Goal: Task Accomplishment & Management: Manage account settings

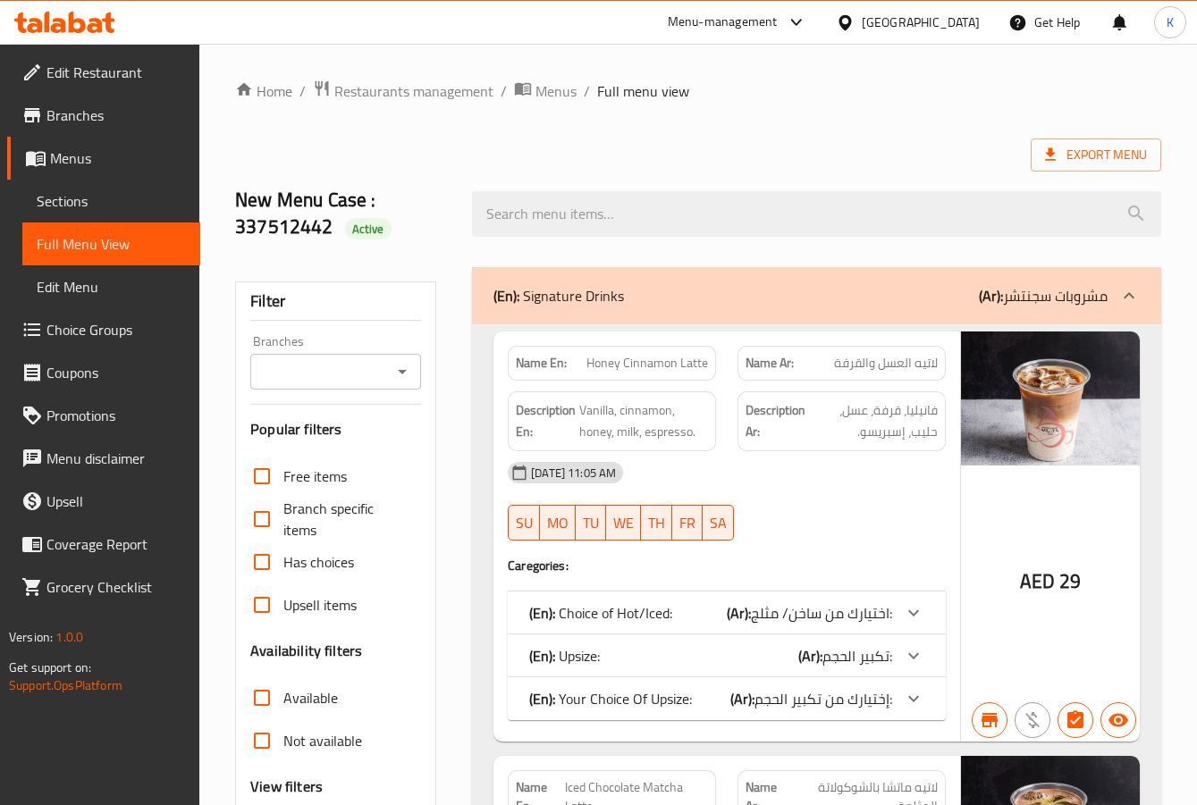
click at [81, 13] on icon at bounding box center [64, 22] width 101 height 21
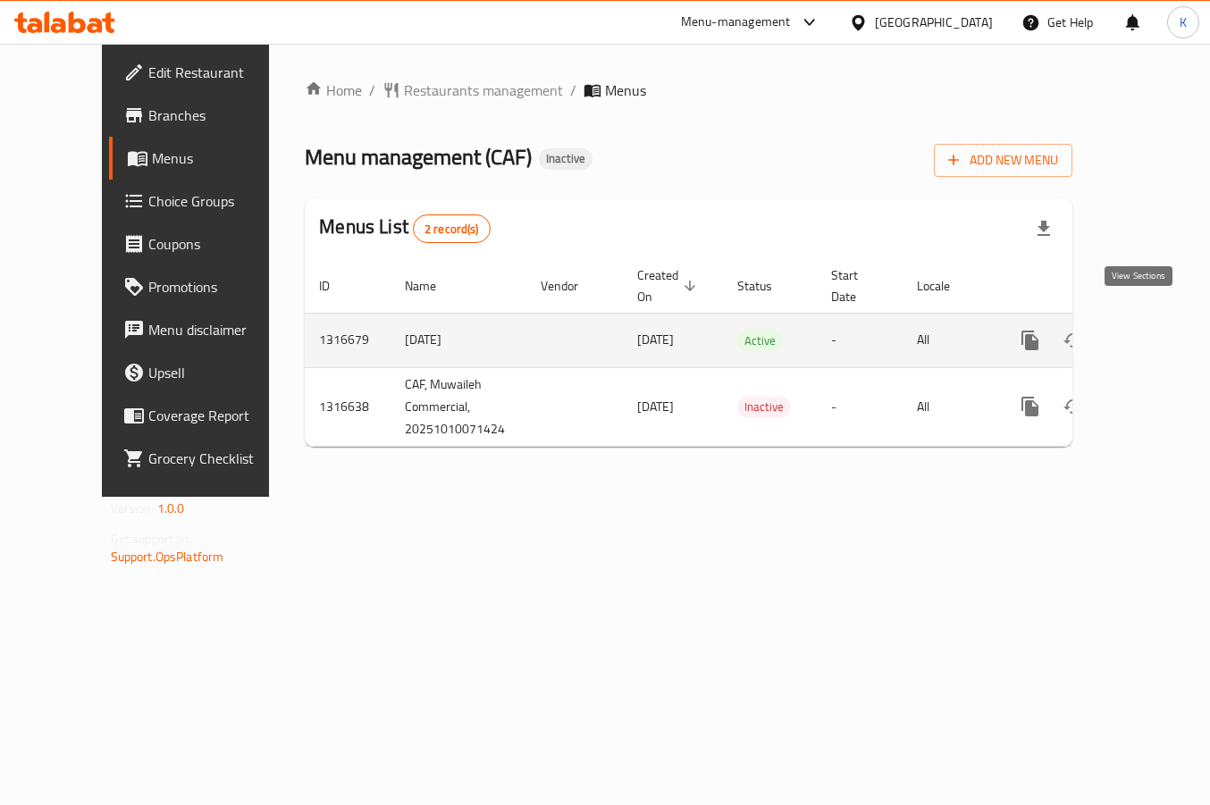
click at [1149, 330] on icon "enhanced table" at bounding box center [1159, 340] width 21 height 21
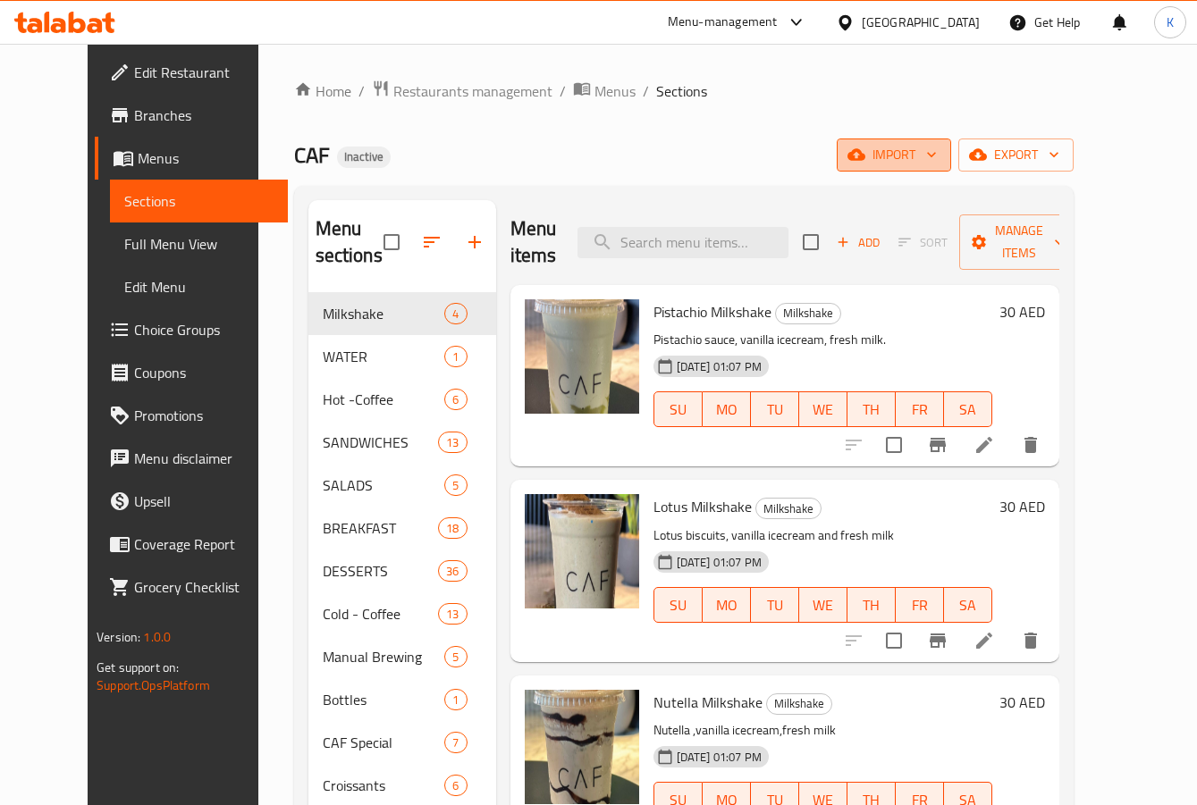
click at [937, 158] on span "import" at bounding box center [894, 155] width 86 height 22
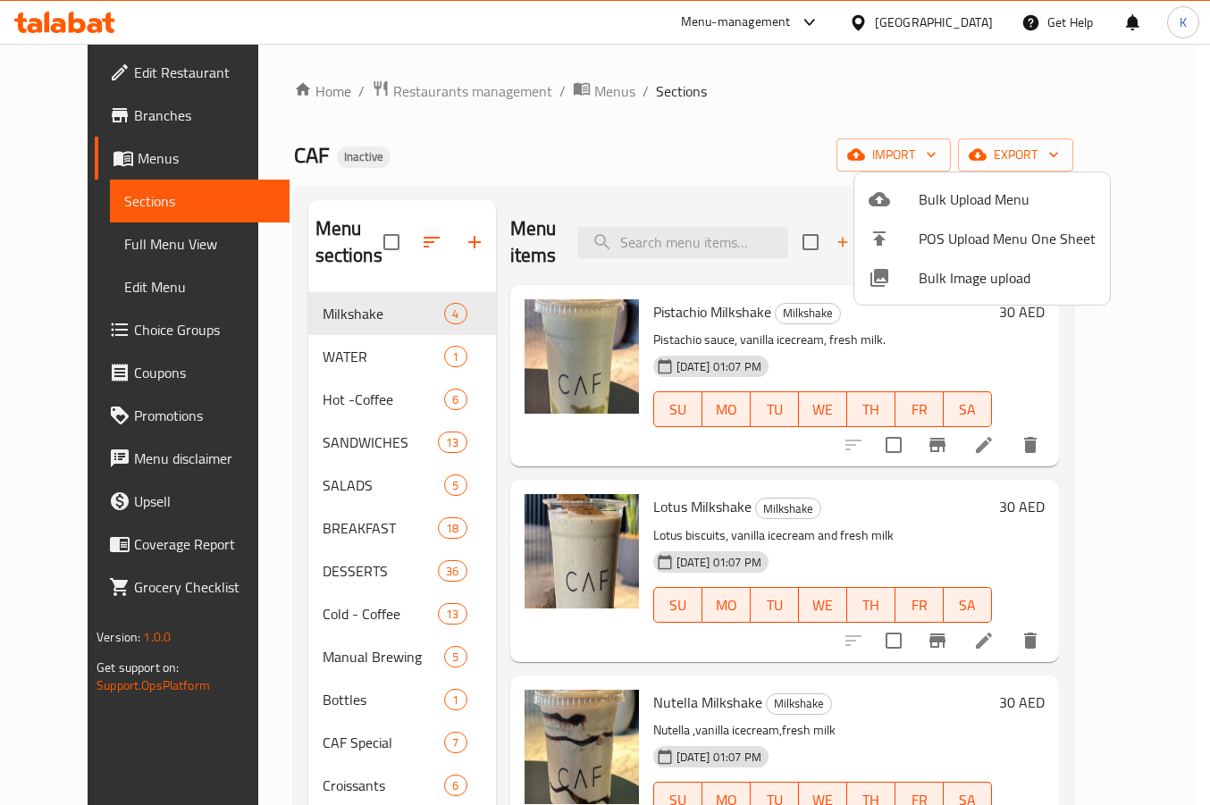
click at [941, 277] on span "Bulk Image upload" at bounding box center [1007, 277] width 177 height 21
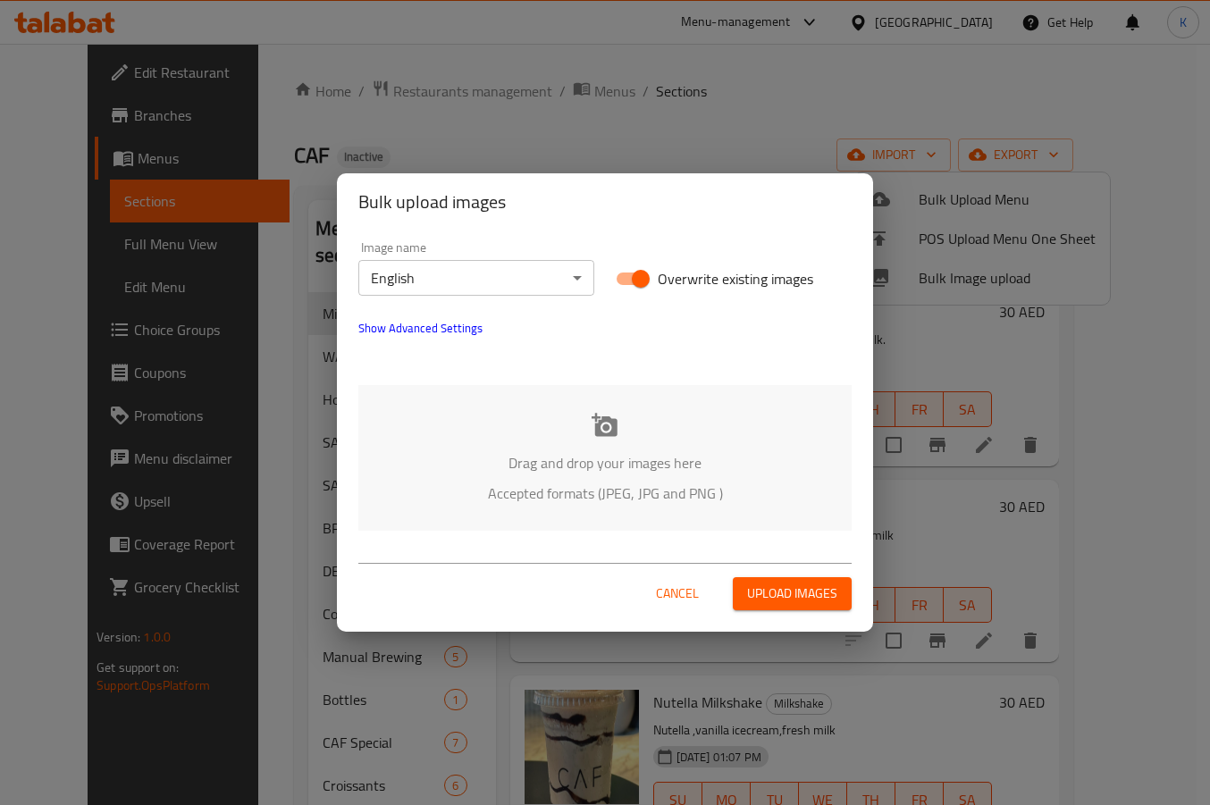
click at [551, 452] on p "Drag and drop your images here" at bounding box center [605, 462] width 440 height 21
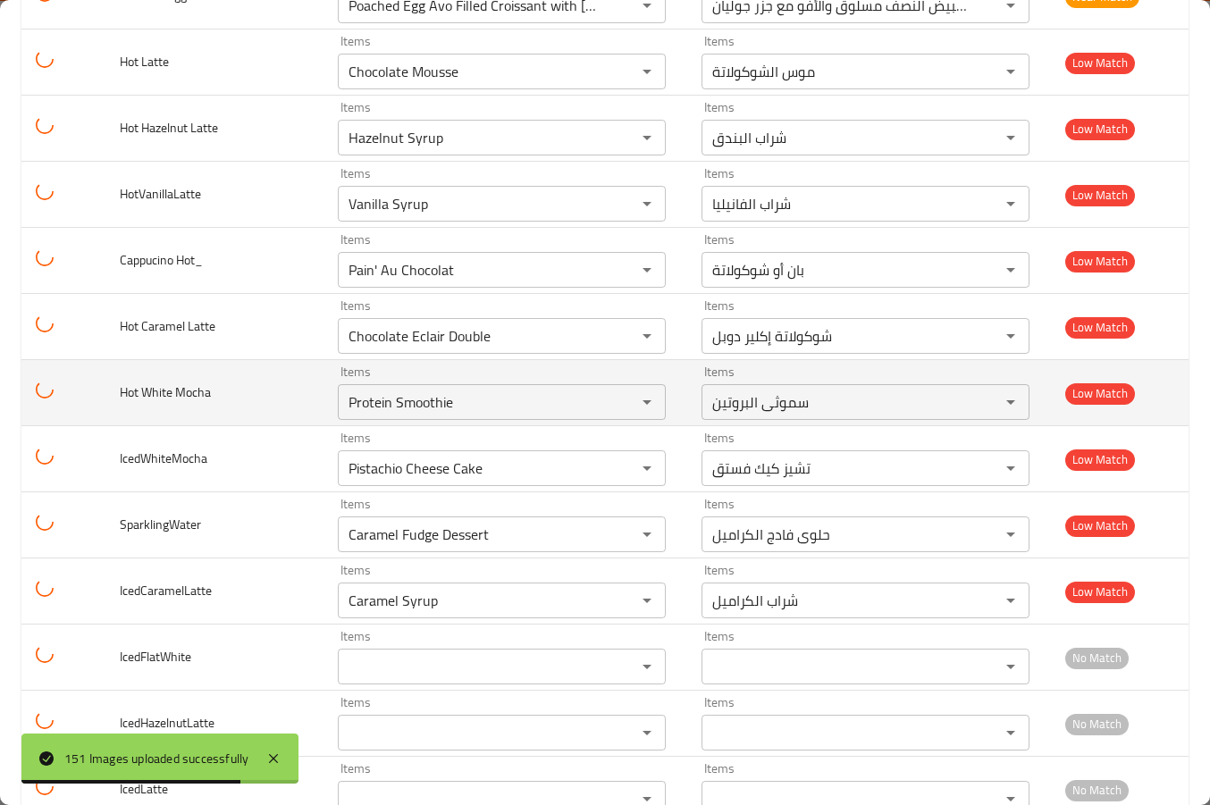
scroll to position [8420, 0]
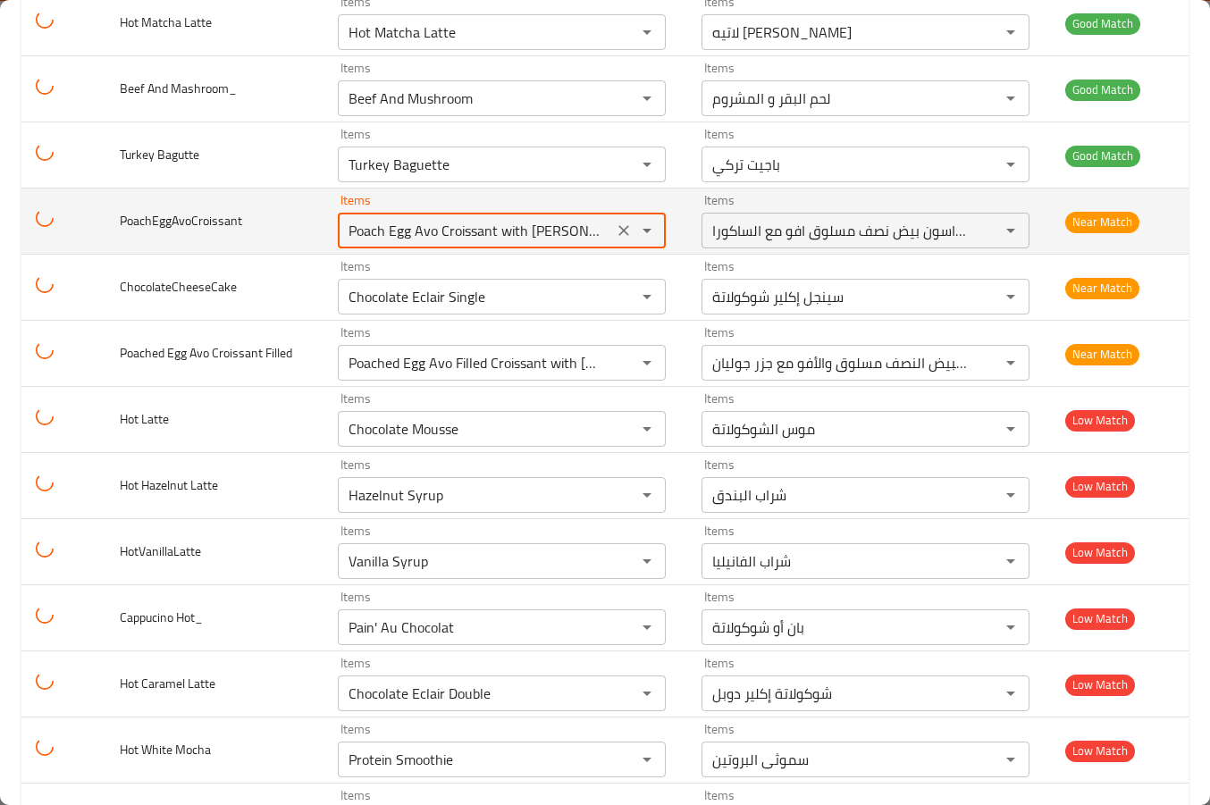
drag, startPoint x: 495, startPoint y: 226, endPoint x: 611, endPoint y: 234, distance: 116.5
click at [606, 223] on div "Poach Egg Avo Croissant with sakura Items" at bounding box center [502, 231] width 328 height 36
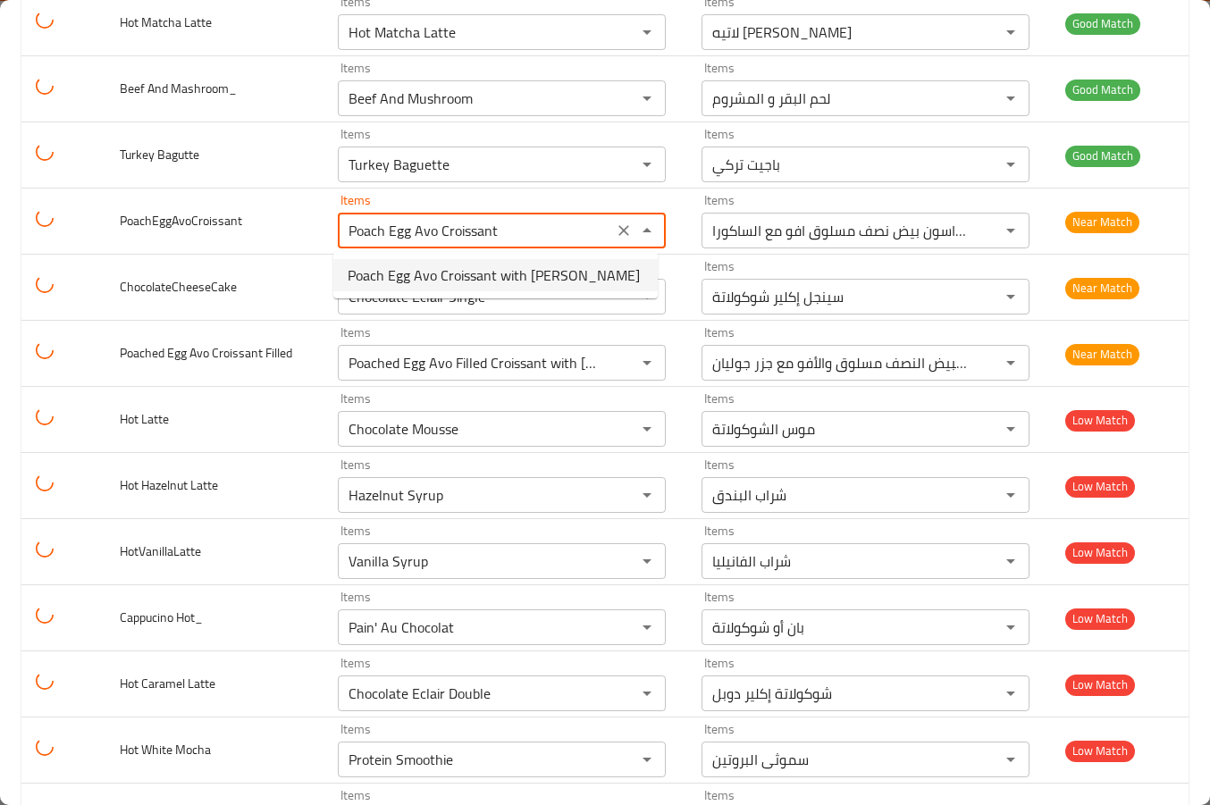
click at [509, 274] on span "Poach Egg Avo Croissant with sakura" at bounding box center [494, 275] width 292 height 21
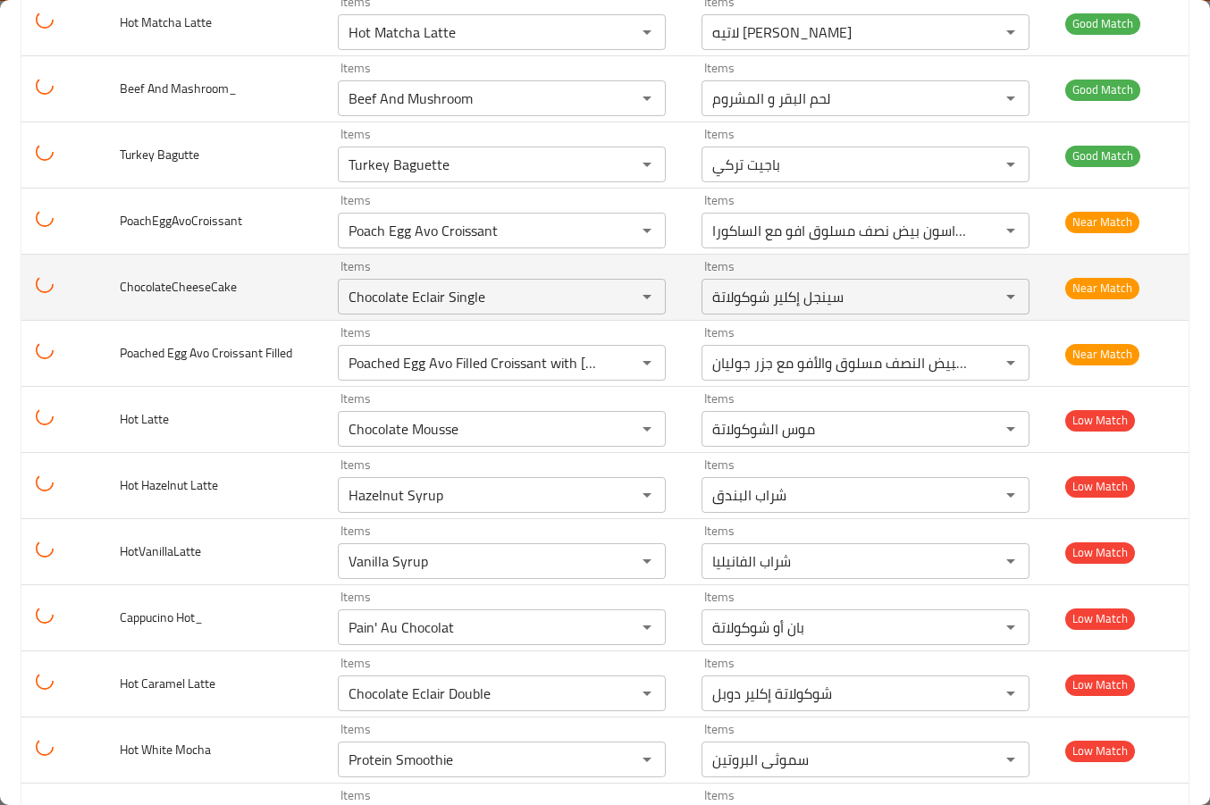
type input "Poach Egg Avo Croissant with sakura"
click at [210, 305] on td "ChocolateCheeseCake" at bounding box center [214, 288] width 218 height 66
drag, startPoint x: 236, startPoint y: 281, endPoint x: 210, endPoint y: 288, distance: 26.9
click at [206, 288] on span "ChocolateCheeseCake" at bounding box center [178, 286] width 117 height 23
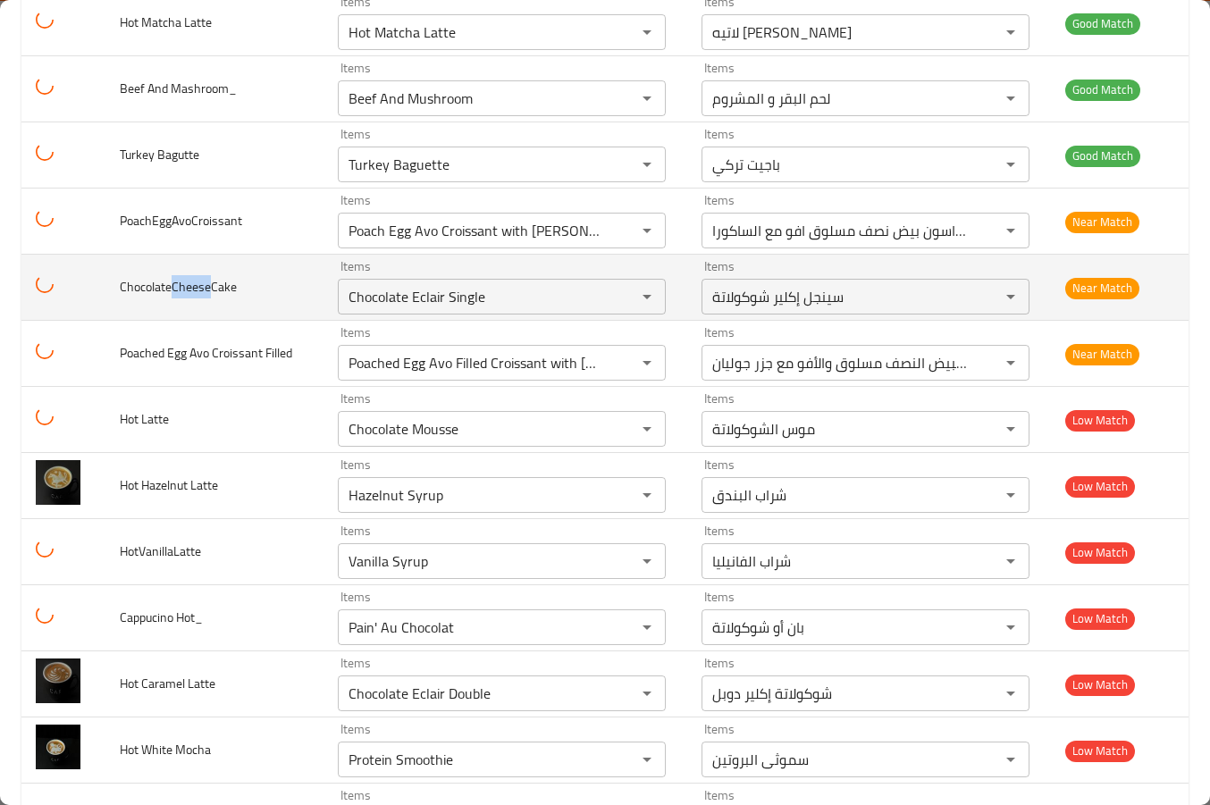
copy span "Cheese"
click at [361, 304] on input "Chocolate Eclair Single" at bounding box center [475, 296] width 265 height 25
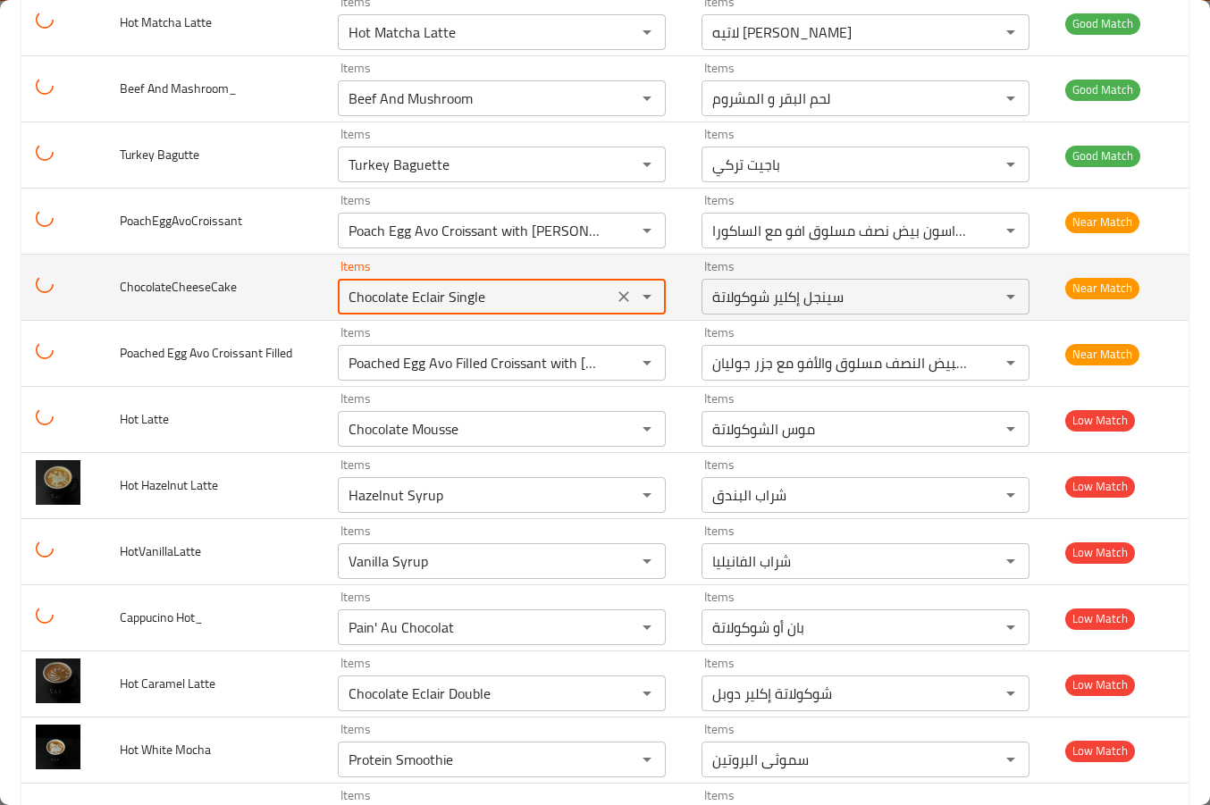
paste input "ees"
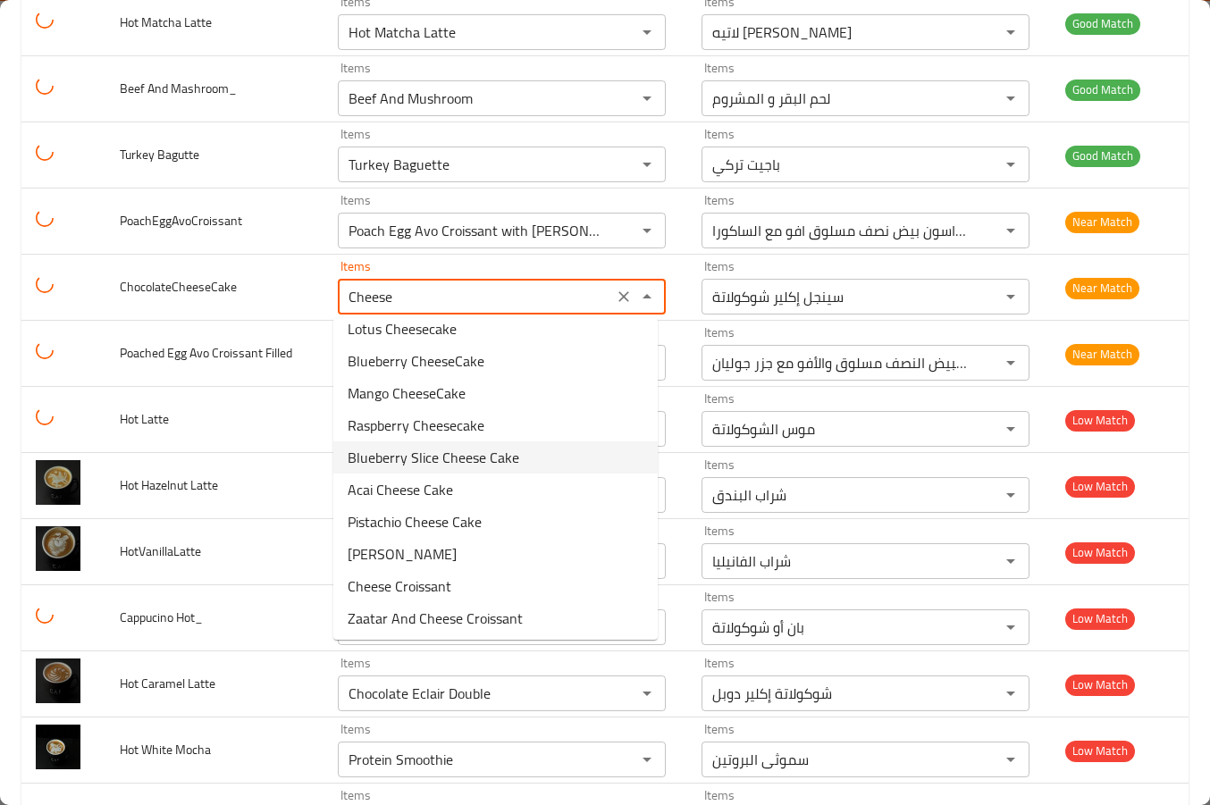
scroll to position [46, 0]
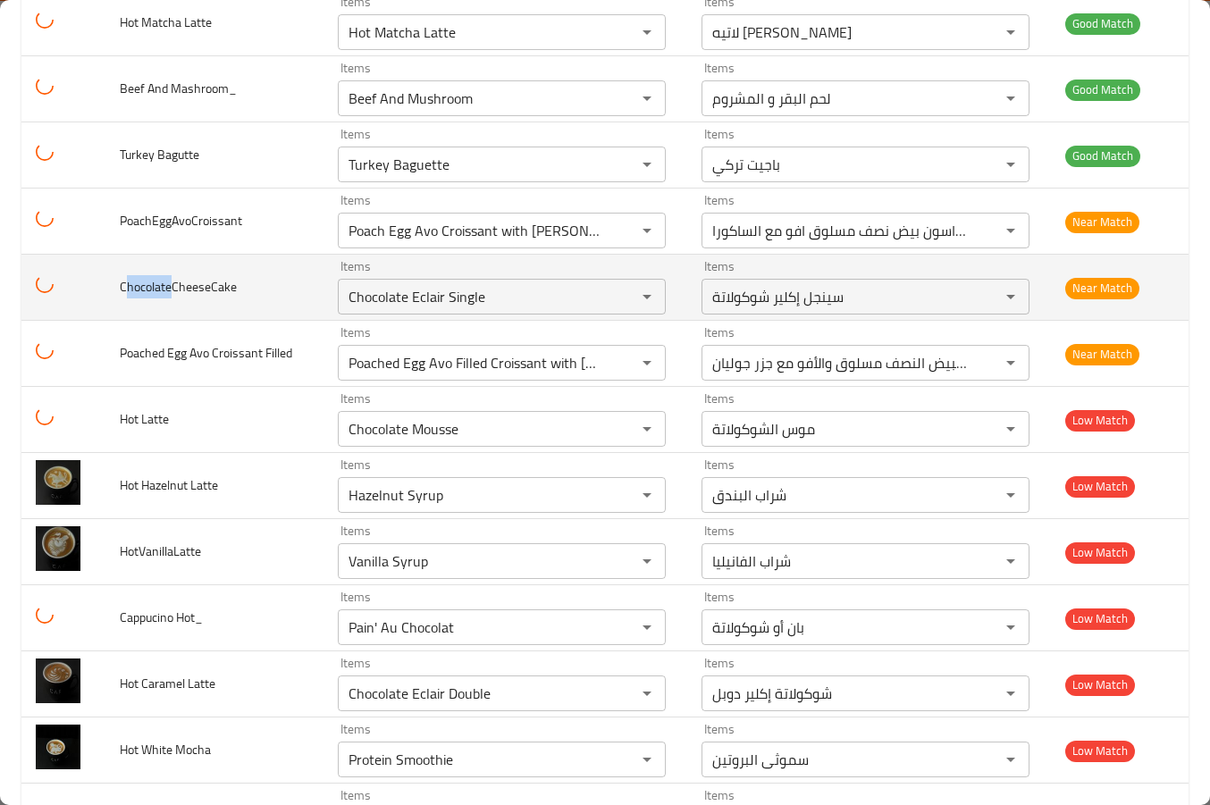
drag, startPoint x: 169, startPoint y: 286, endPoint x: 120, endPoint y: 287, distance: 49.2
click at [120, 287] on span "ChocolateCheeseCake" at bounding box center [178, 286] width 117 height 23
copy span "hocolate"
click at [412, 296] on input "Chocolate Eclair Single" at bounding box center [475, 296] width 265 height 25
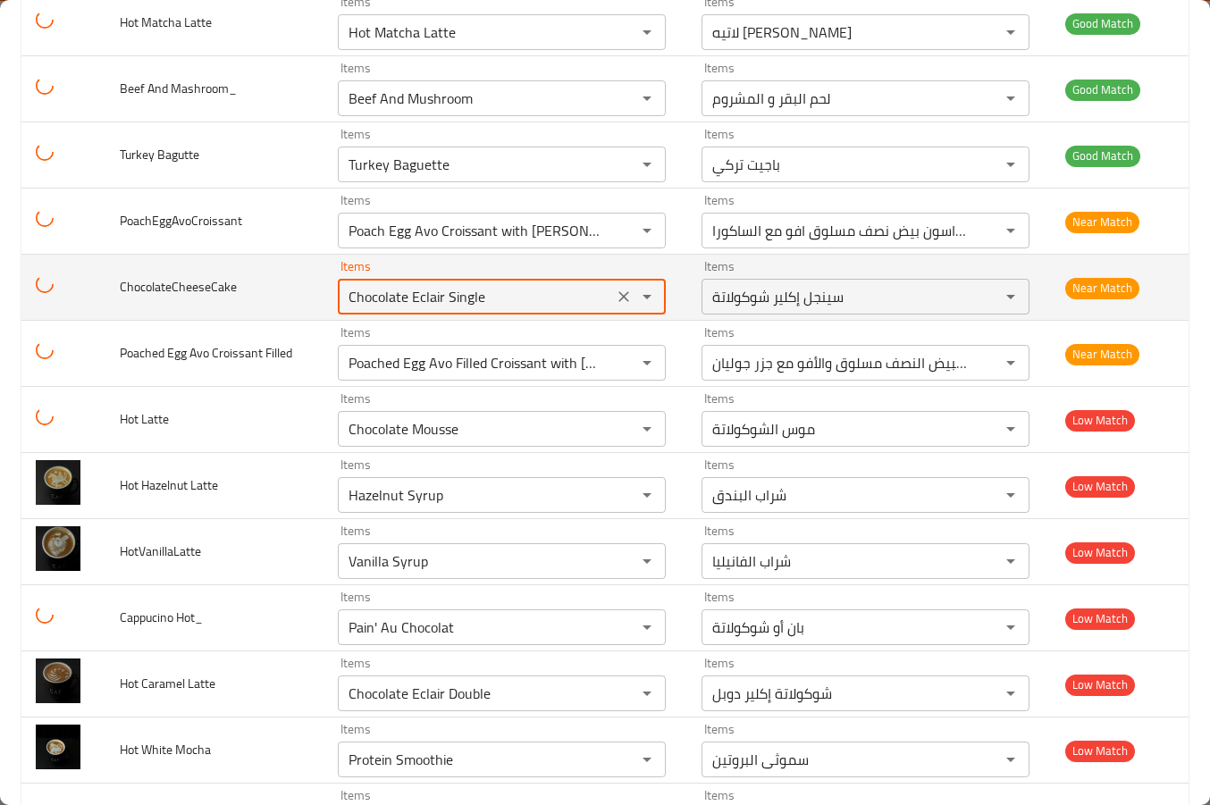
paste input "enhanced table"
type input "Chocolate"
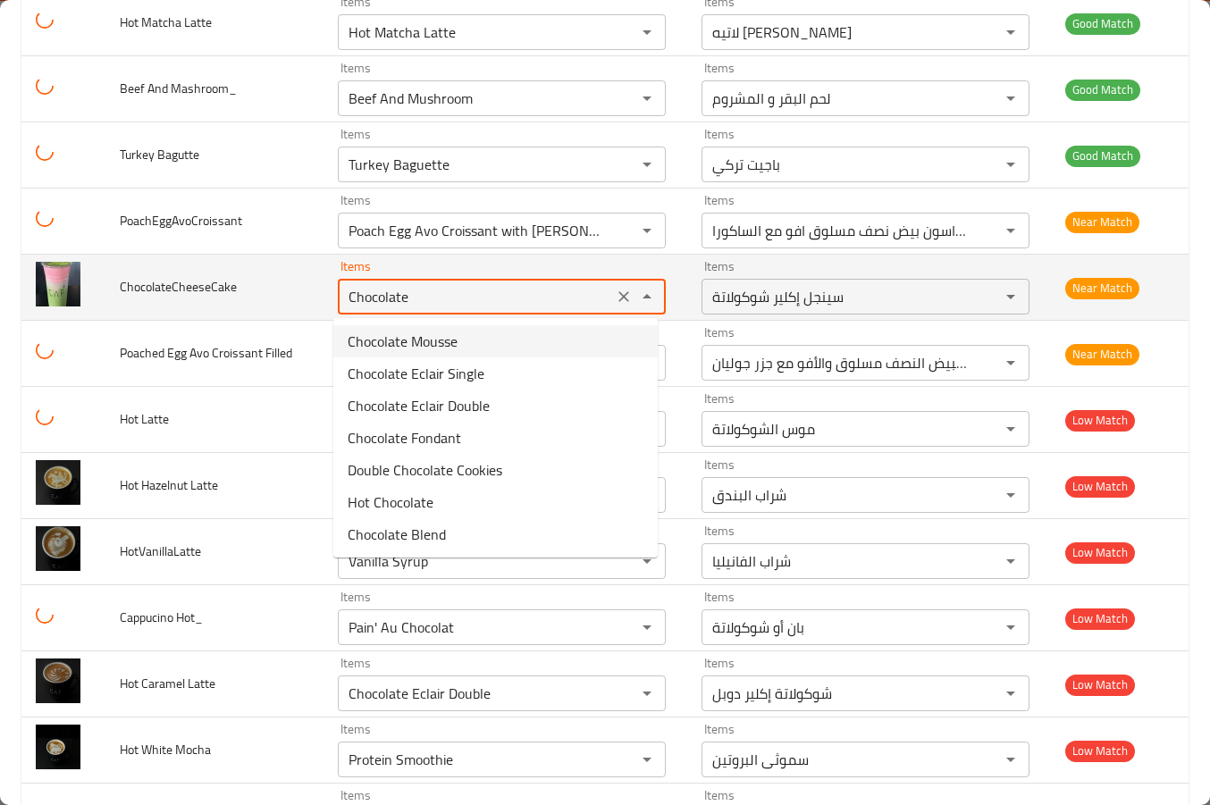
click at [615, 291] on icon "Clear" at bounding box center [624, 297] width 18 height 18
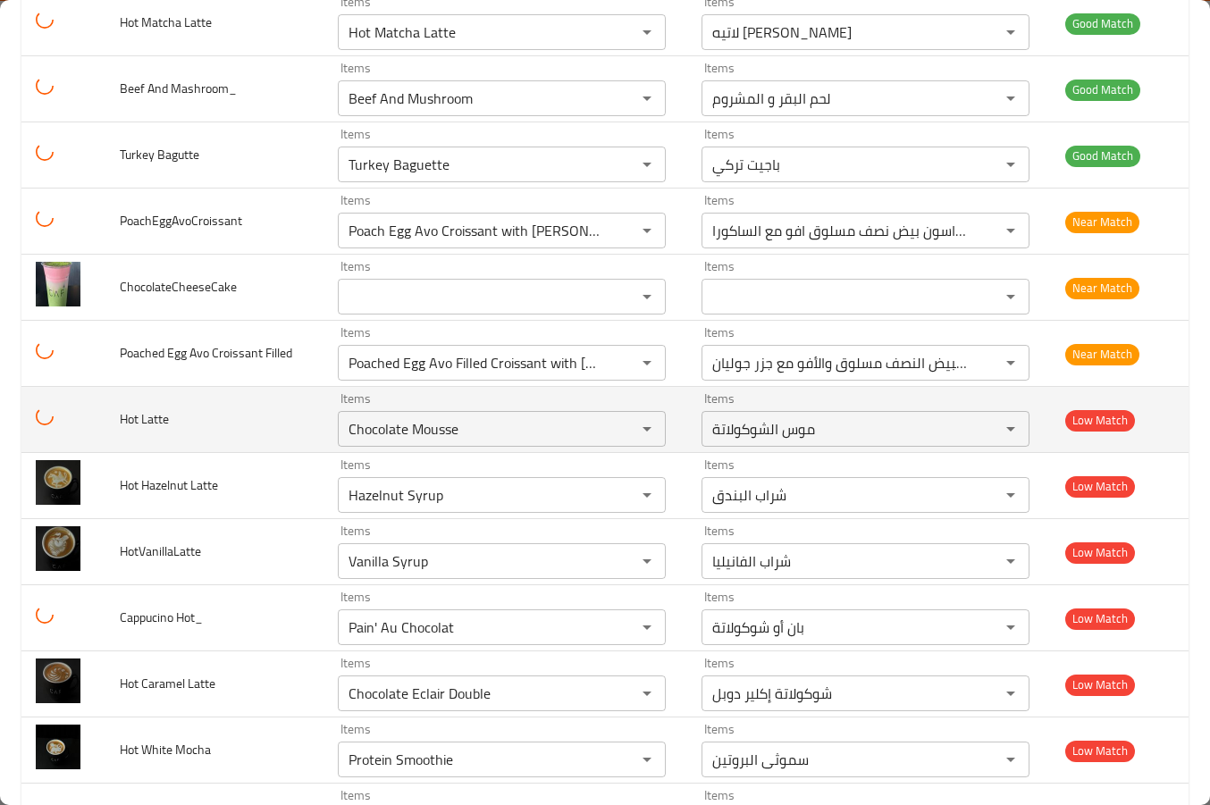
click at [147, 405] on td "Hot Latte" at bounding box center [214, 420] width 218 height 66
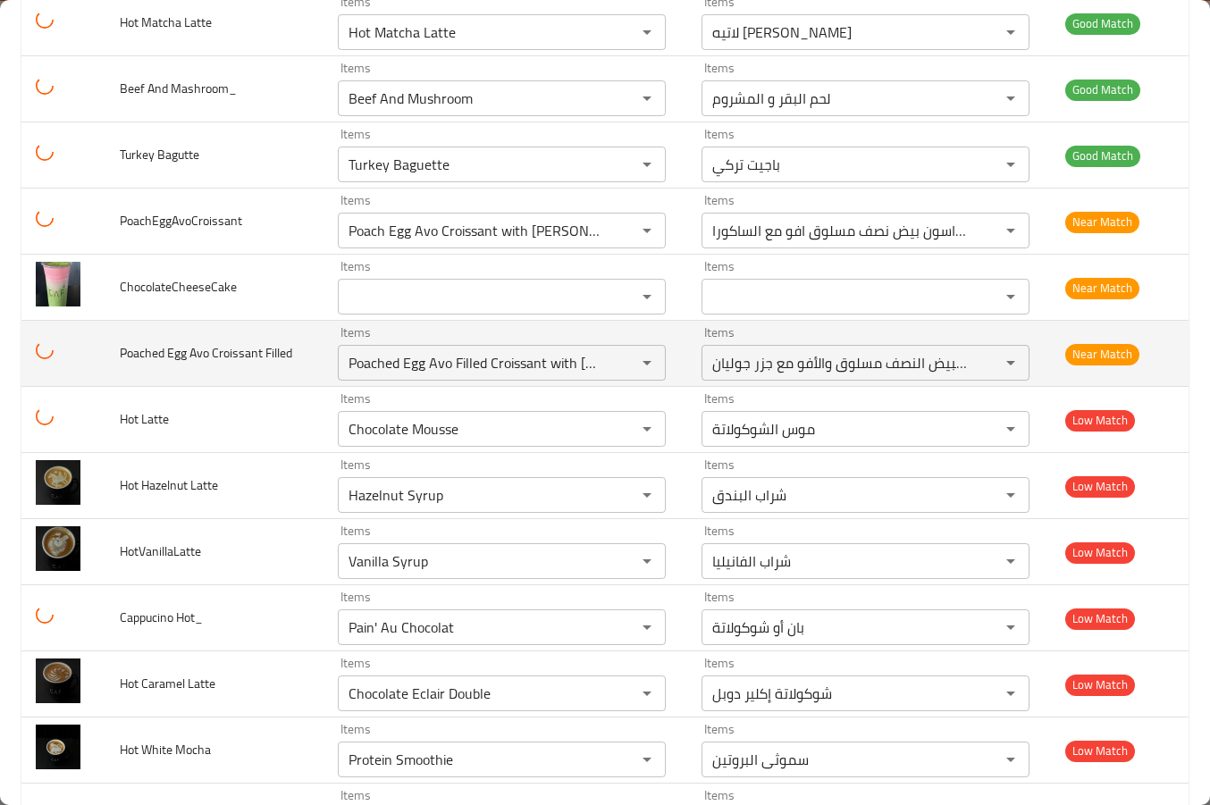
drag, startPoint x: 162, startPoint y: 355, endPoint x: 117, endPoint y: 349, distance: 45.1
click at [117, 349] on td "Poached Egg Avo Croissant Filled" at bounding box center [214, 354] width 218 height 66
click at [520, 361] on Filled "Poached Egg Avo Filled Croissant with julian carrots" at bounding box center [475, 362] width 265 height 25
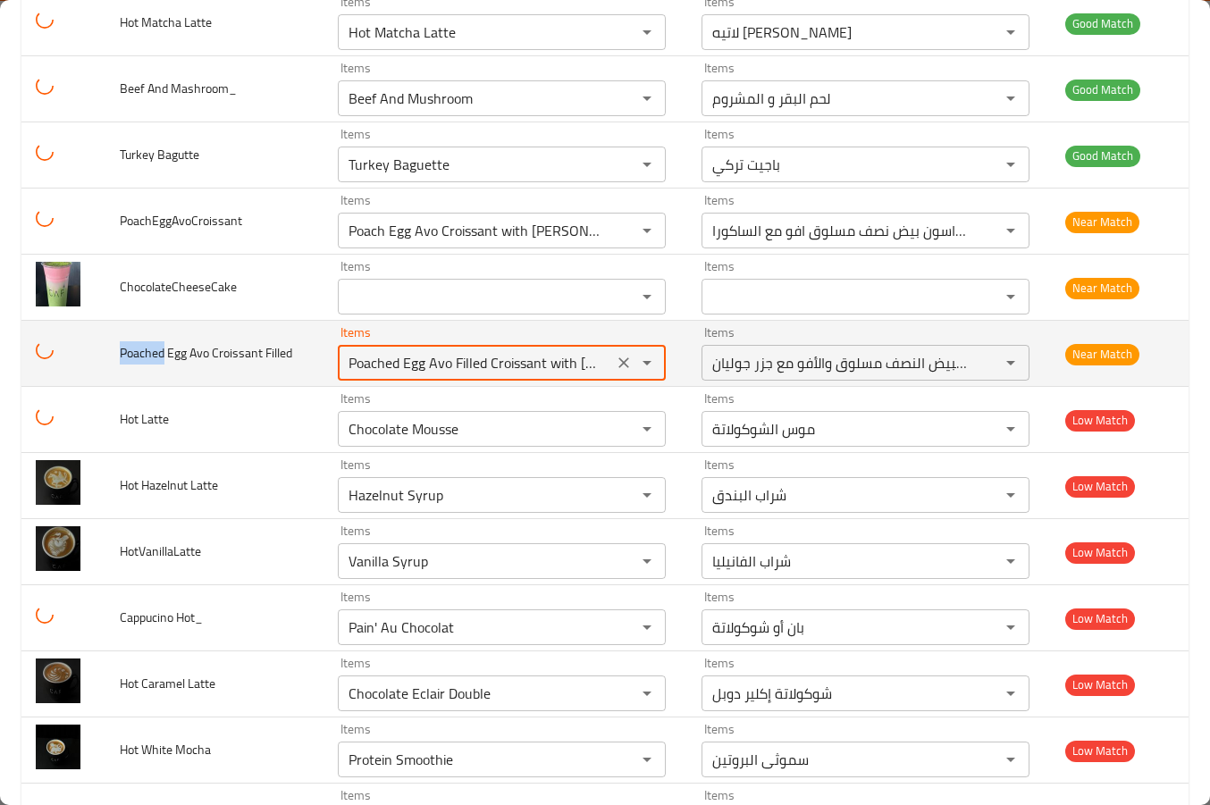
click at [527, 361] on Filled "Poached Egg Avo Filled Croissant with julian carrots" at bounding box center [475, 362] width 265 height 25
drag, startPoint x: 537, startPoint y: 361, endPoint x: 684, endPoint y: 354, distance: 146.8
click at [684, 354] on tr "Poached Egg Avo Croissant Filled Items Poached Egg Avo Filled Croissant with ju…" at bounding box center [604, 354] width 1167 height 66
click at [529, 362] on Filled "Poached Egg Avo Filled Croissant with julian carrots" at bounding box center [475, 362] width 265 height 25
click at [383, 364] on Filled "Poached Egg Avo Filled Croissant with julian carrots" at bounding box center [475, 362] width 265 height 25
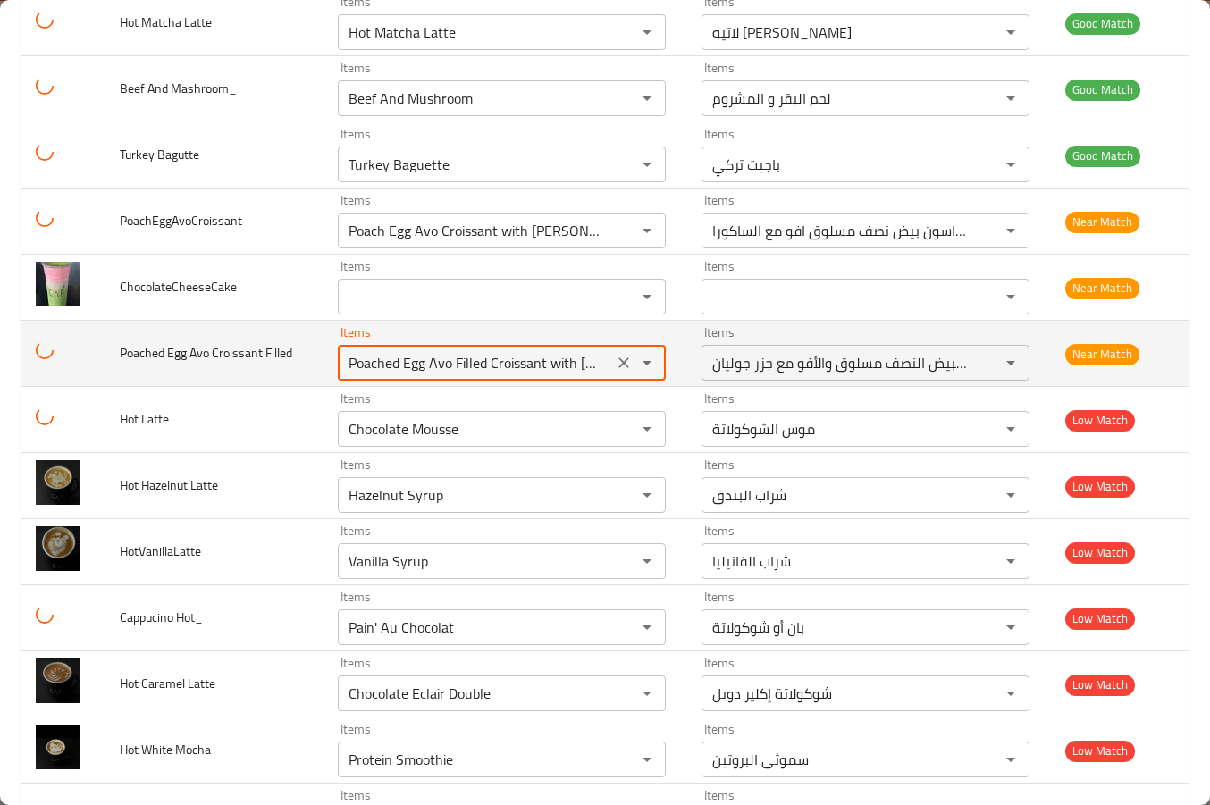
click at [383, 364] on Filled "Poached Egg Avo Filled Croissant with julian carrots" at bounding box center [475, 362] width 265 height 25
paste Filled "enhanced table"
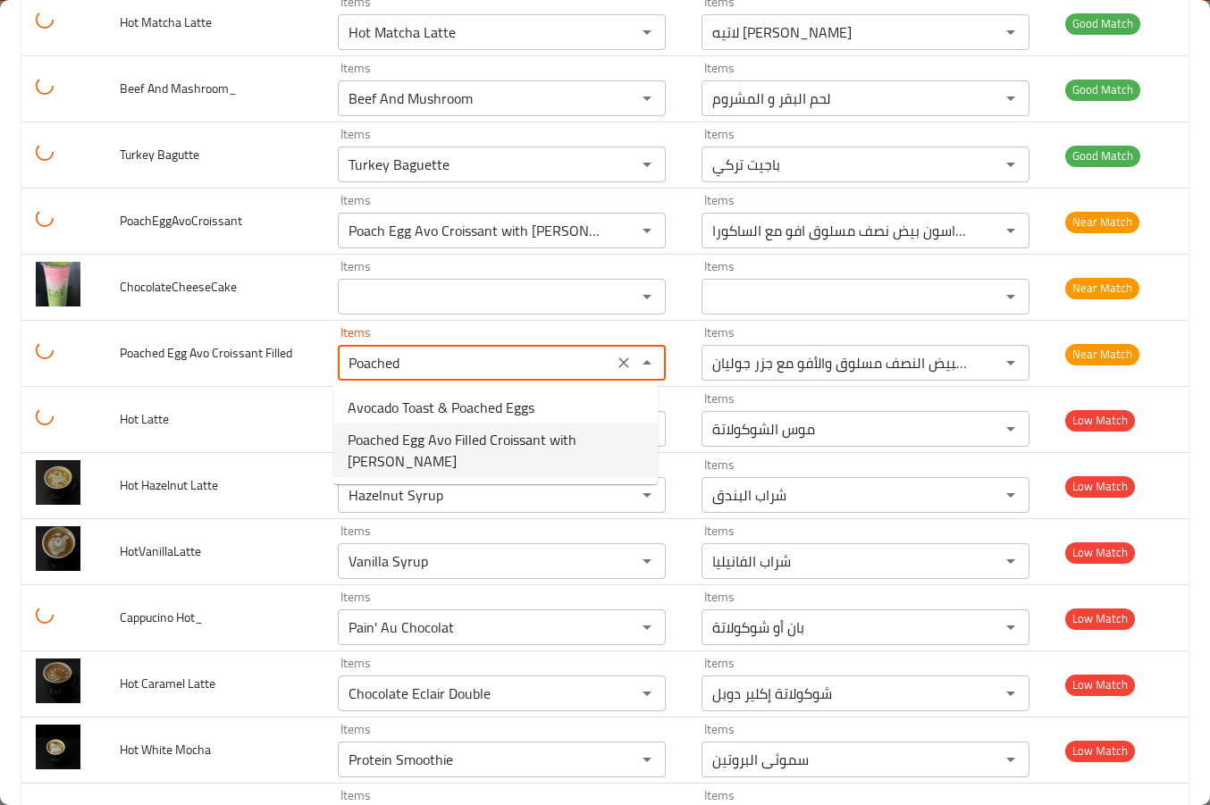
click at [421, 453] on span "Poached Egg Avo Filled Croissant with julian carrots" at bounding box center [496, 450] width 296 height 43
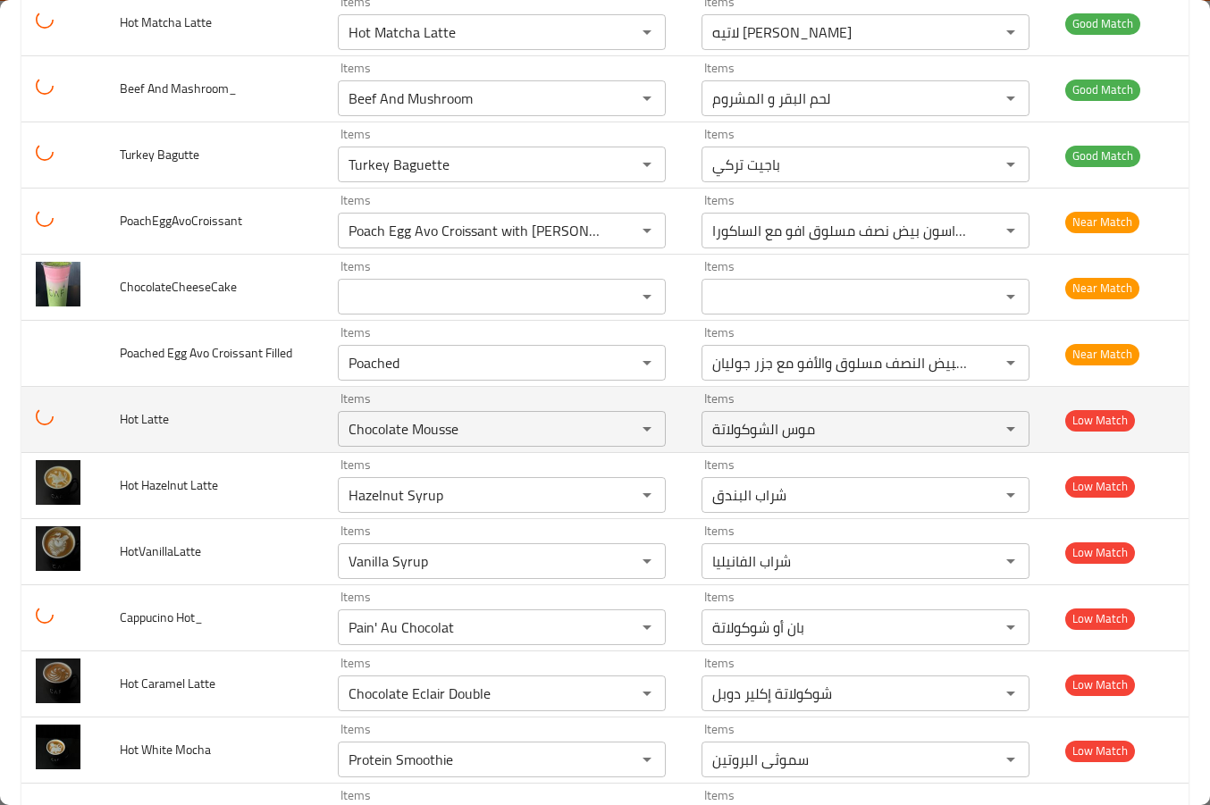
type Filled "Poached Egg Avo Filled Croissant with julian carrots"
click at [187, 436] on td "Hot Latte" at bounding box center [214, 420] width 218 height 66
drag, startPoint x: 137, startPoint y: 426, endPoint x: 112, endPoint y: 424, distance: 25.1
click at [112, 424] on td "Hot Latte" at bounding box center [214, 420] width 218 height 66
copy span "Hot"
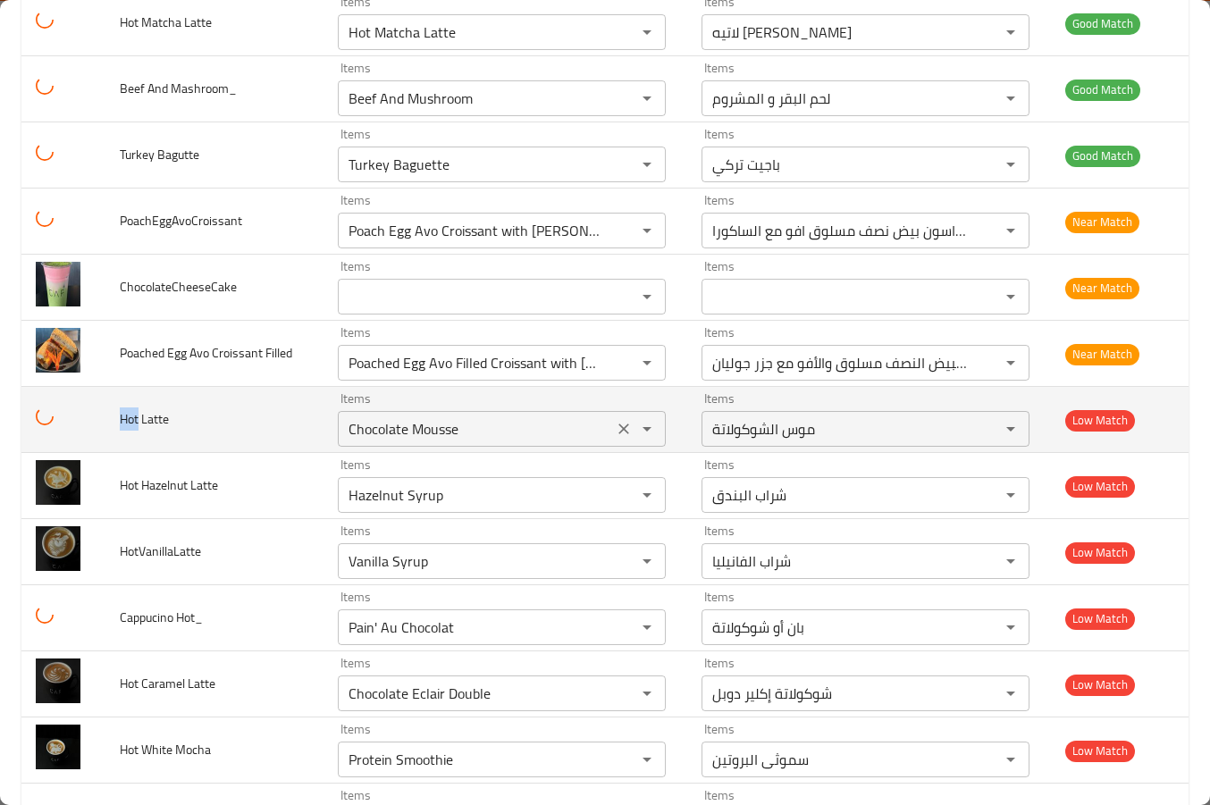
click at [389, 434] on Latte "Chocolate Mousse" at bounding box center [475, 429] width 265 height 25
paste Latte "Hot"
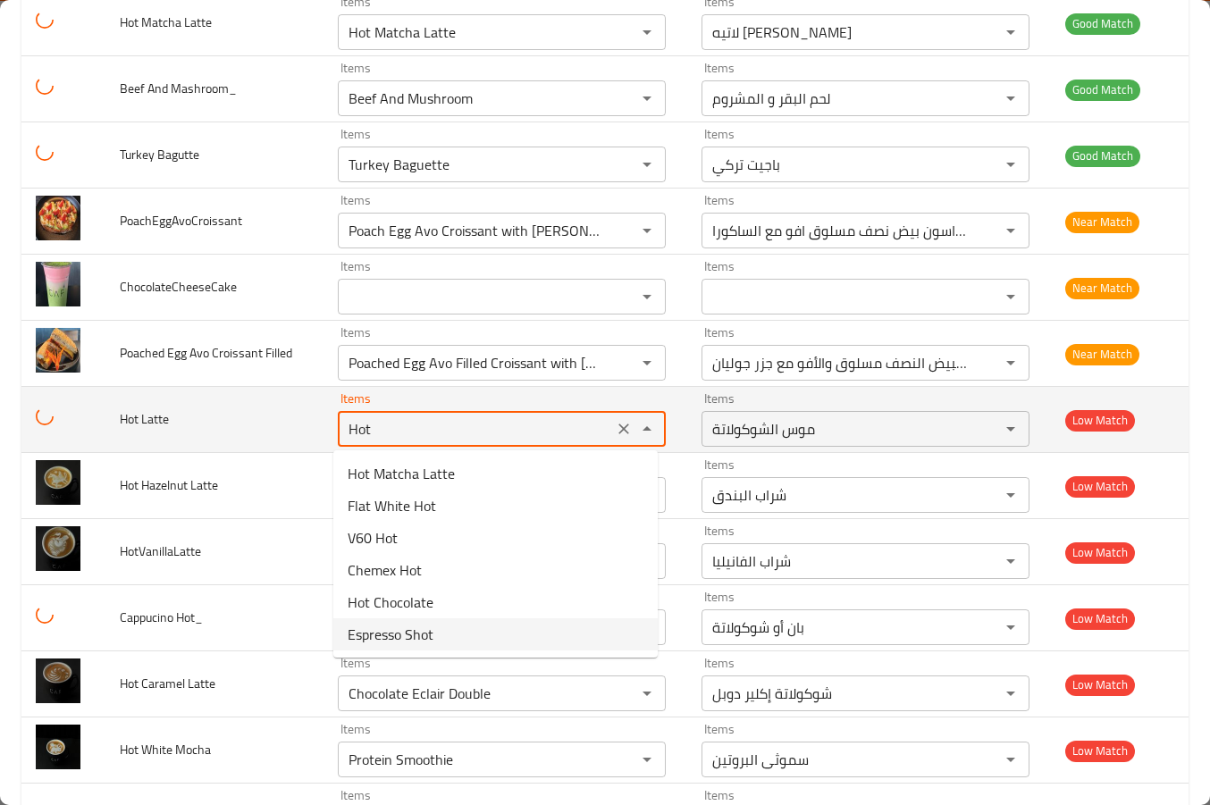
click at [156, 423] on span "Hot Latte" at bounding box center [144, 419] width 49 height 23
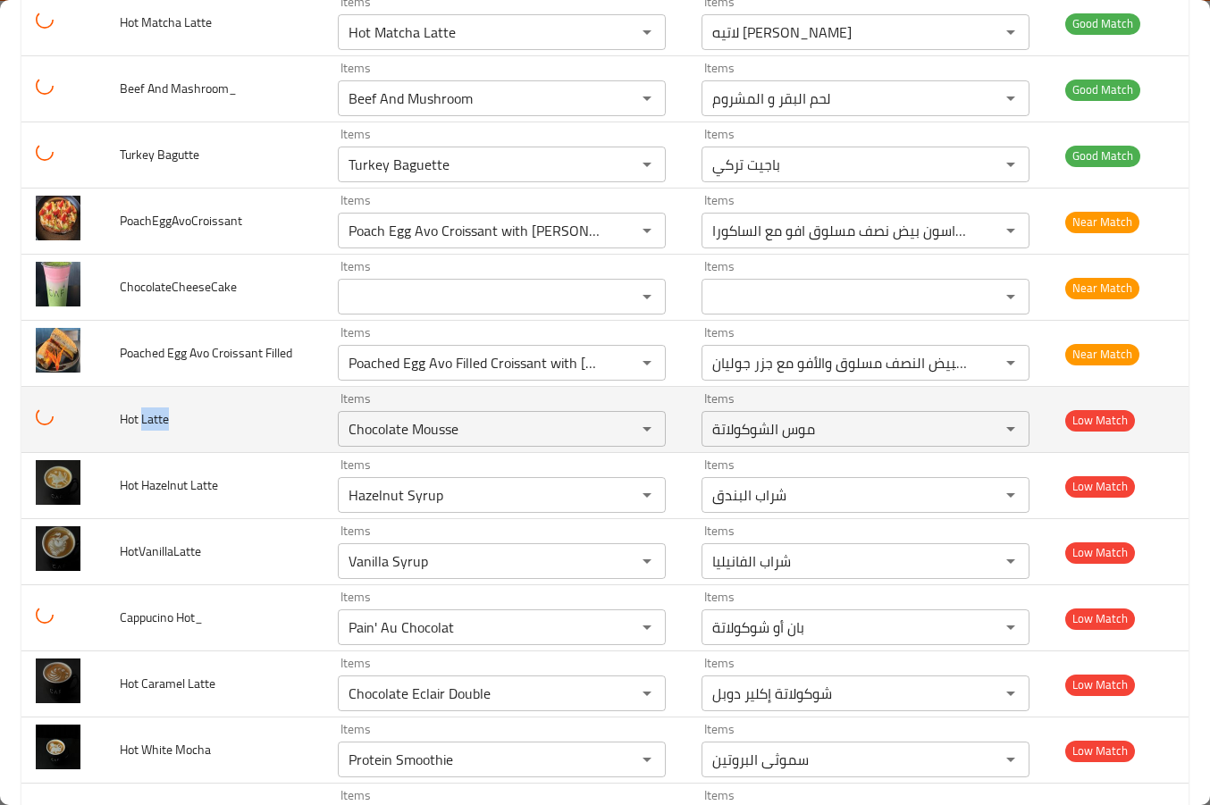
click at [156, 423] on span "Hot Latte" at bounding box center [144, 419] width 49 height 23
copy span "Latte"
click at [396, 420] on Latte "Chocolate Mousse" at bounding box center [475, 429] width 265 height 25
paste Latte "Latt"
type Latte "Latte"
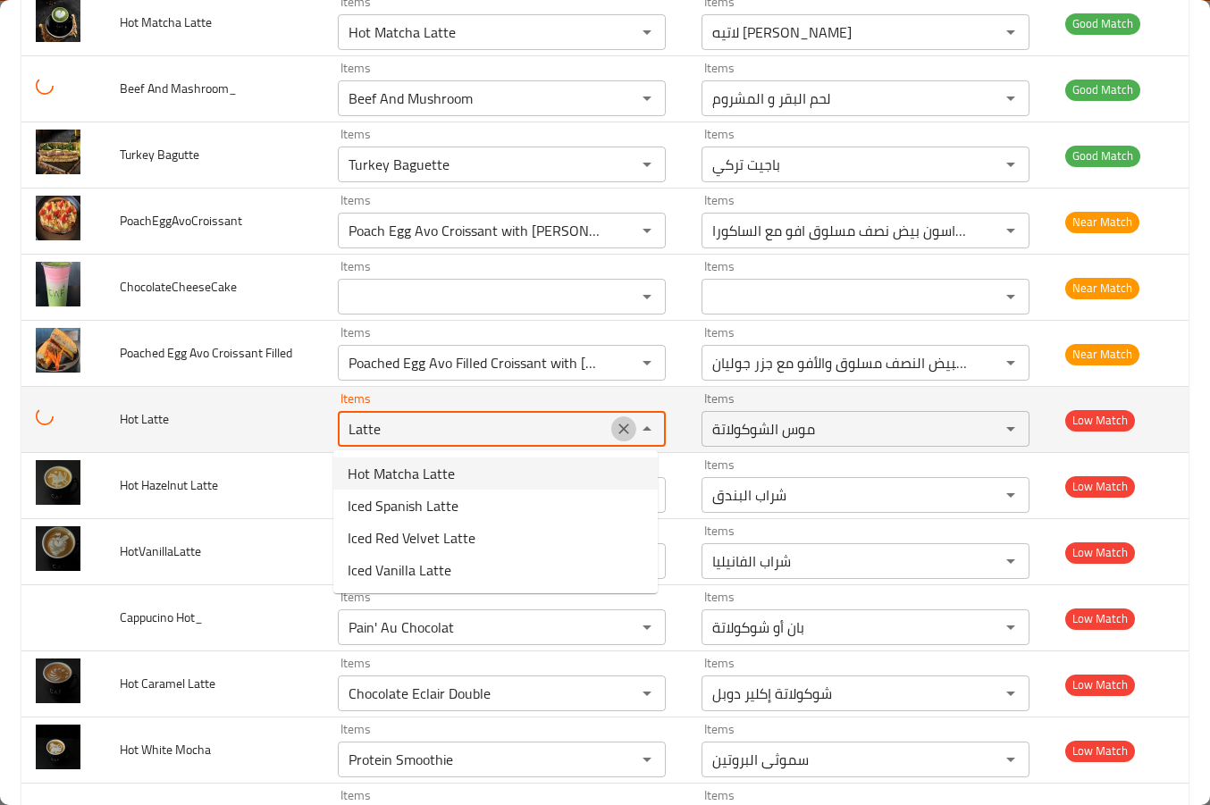
click at [615, 425] on icon "Clear" at bounding box center [624, 429] width 18 height 18
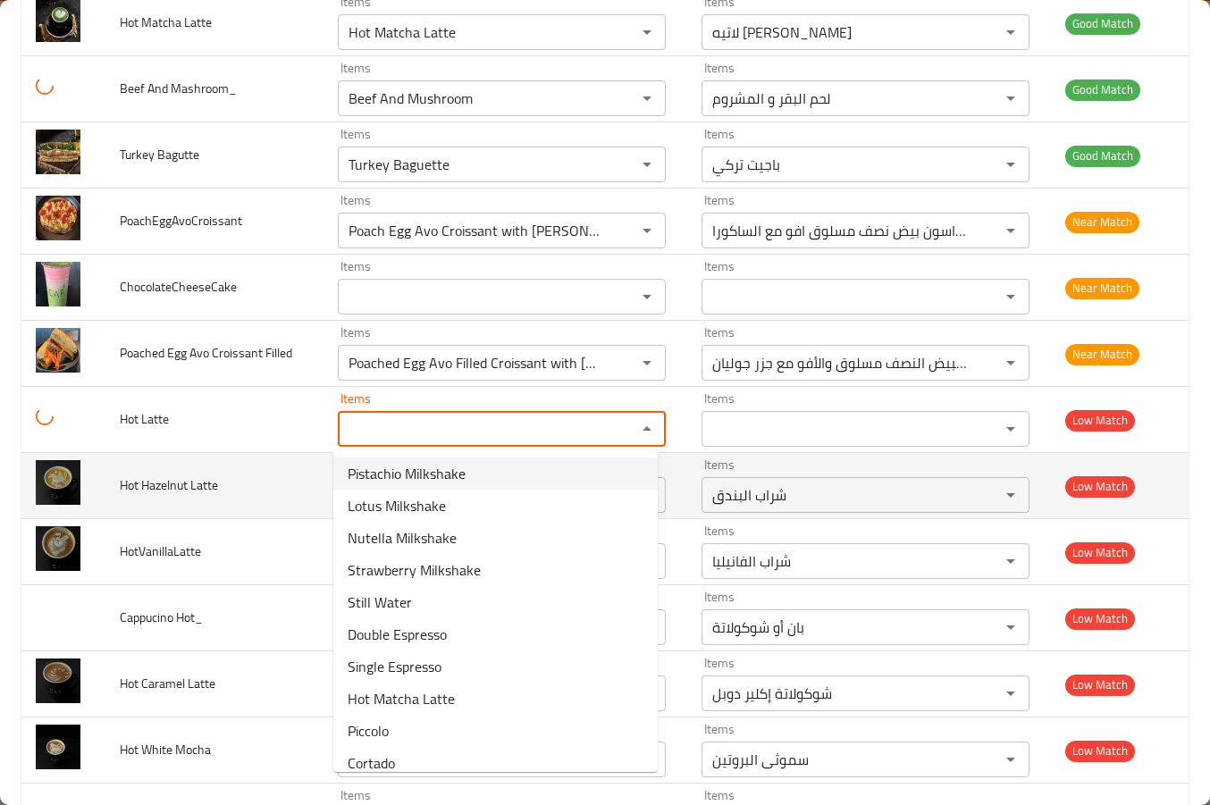
click at [215, 483] on span "Hot Hazelnut Latte" at bounding box center [169, 485] width 98 height 23
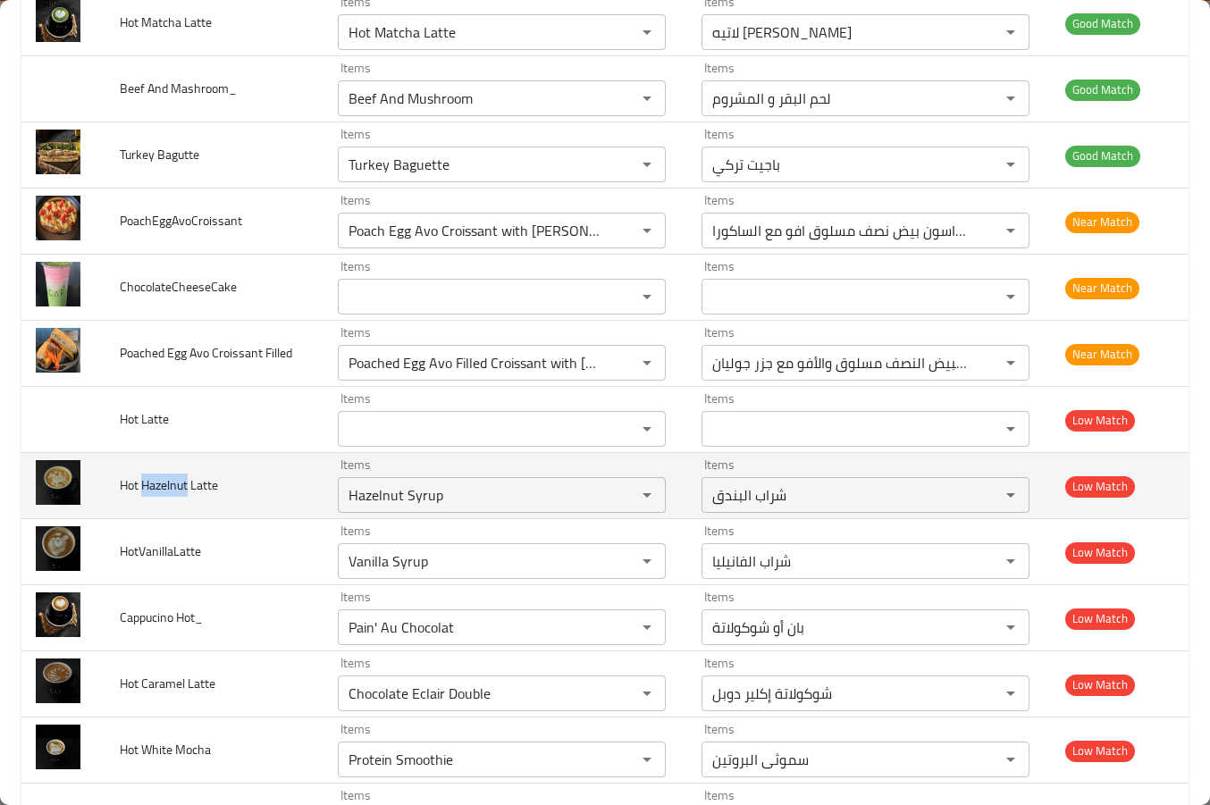
drag, startPoint x: 145, startPoint y: 485, endPoint x: 184, endPoint y: 485, distance: 39.3
click at [184, 485] on span "Hot Hazelnut Latte" at bounding box center [169, 485] width 98 height 23
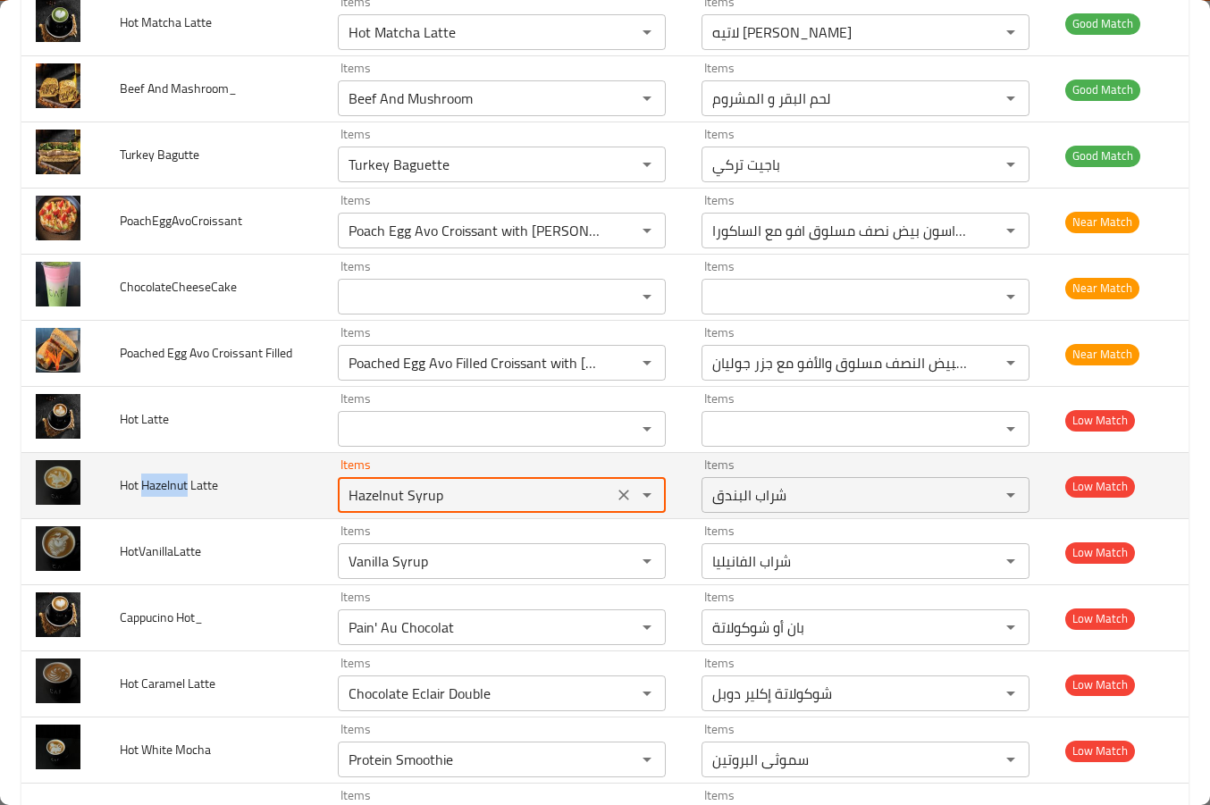
click at [390, 493] on Latte "Hazelnut Syrup" at bounding box center [475, 495] width 265 height 25
click at [399, 497] on Latte "Hazelnut Syrup" at bounding box center [475, 495] width 265 height 25
drag, startPoint x: 451, startPoint y: 496, endPoint x: 466, endPoint y: 494, distance: 14.4
click at [466, 494] on Latte "Hazelnut Syrup" at bounding box center [475, 495] width 265 height 25
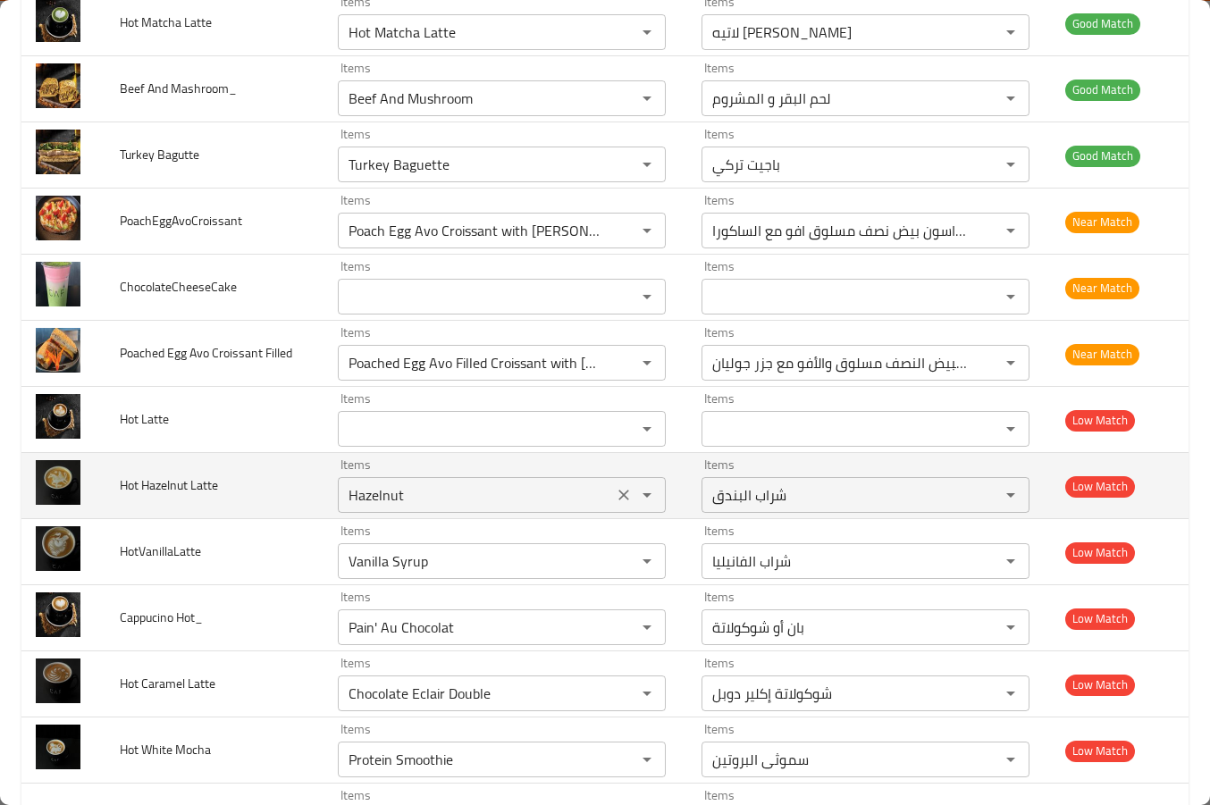
drag, startPoint x: 267, startPoint y: 524, endPoint x: 516, endPoint y: 501, distance: 249.6
click at [266, 524] on td "HotVanillaLatte" at bounding box center [214, 552] width 218 height 66
type Latte "Hazelnut Syrup"
click at [619, 491] on icon "Clear" at bounding box center [624, 495] width 18 height 18
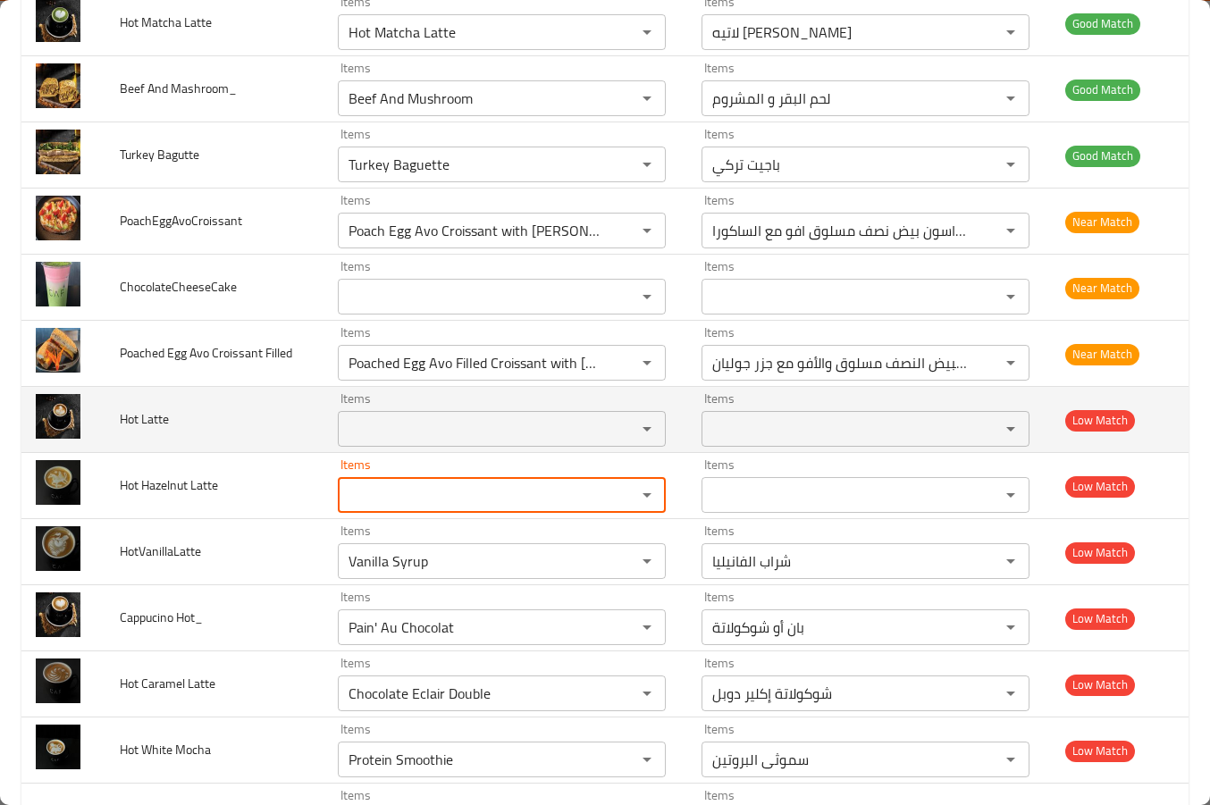
click at [267, 405] on td "Hot Latte" at bounding box center [214, 420] width 218 height 66
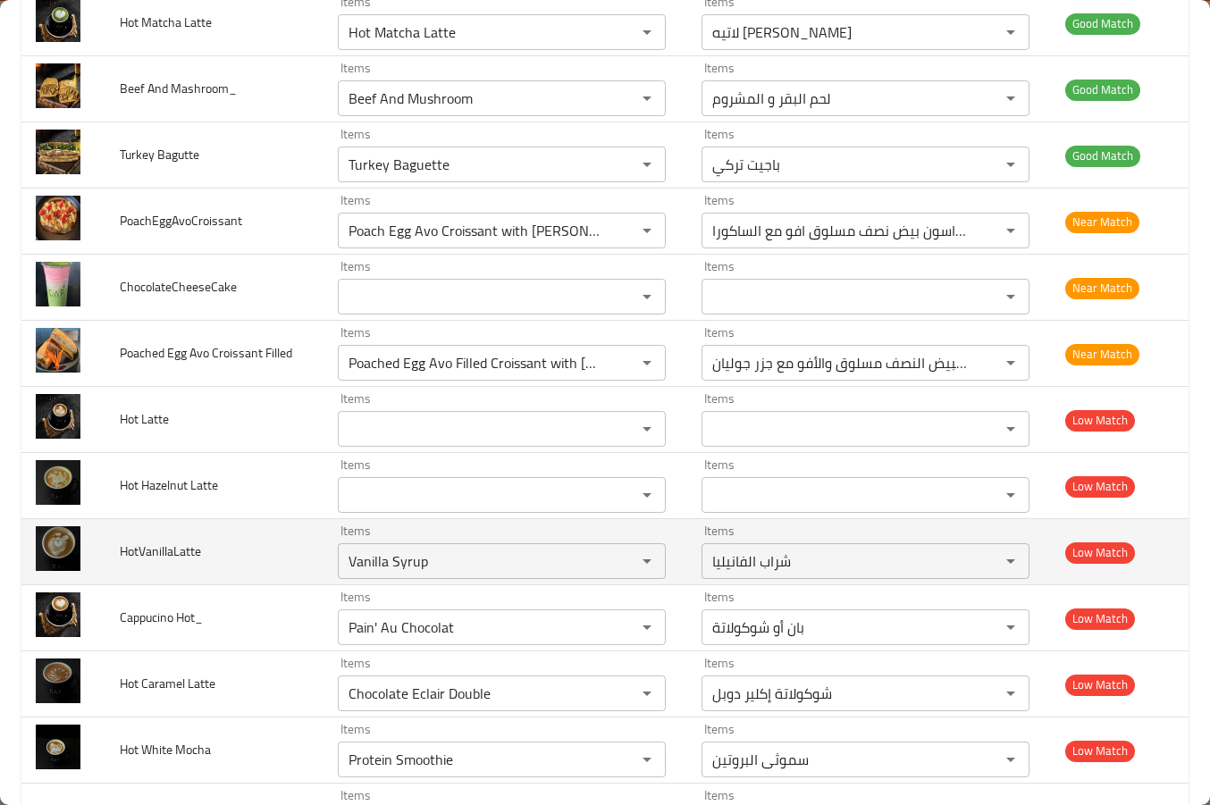
scroll to position [8867, 0]
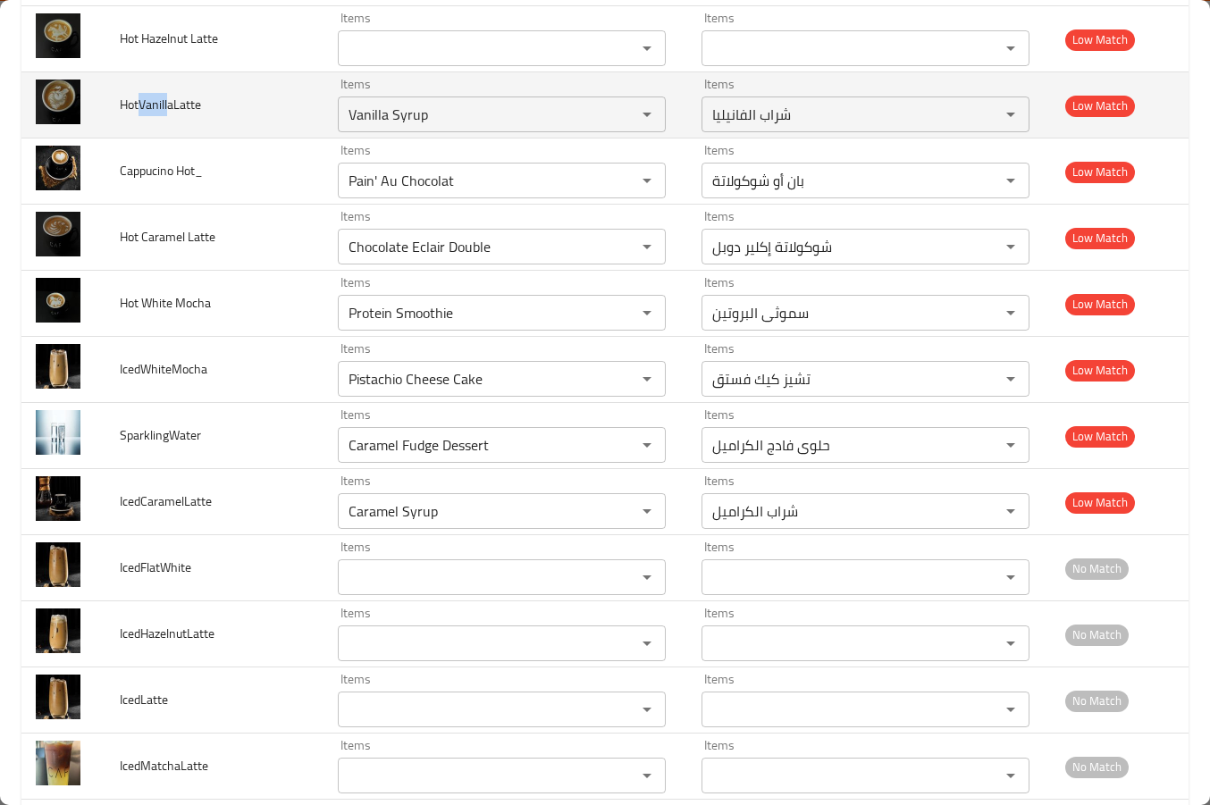
drag, startPoint x: 169, startPoint y: 106, endPoint x: 140, endPoint y: 109, distance: 28.7
click at [140, 109] on span "HotVanillaLatte" at bounding box center [160, 104] width 81 height 23
copy span "Vanill"
click at [353, 120] on input "Vanilla Syrup" at bounding box center [475, 114] width 265 height 25
paste input "enhanced table"
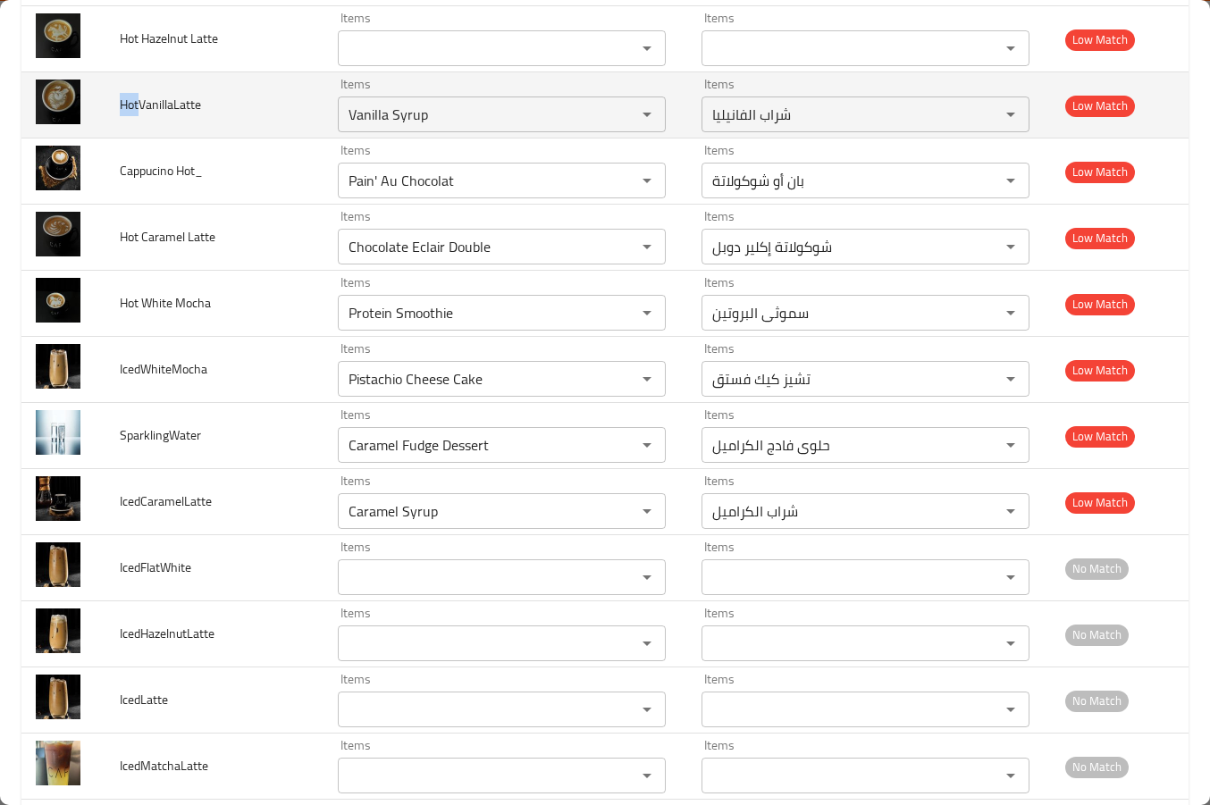
drag, startPoint x: 137, startPoint y: 105, endPoint x: 117, endPoint y: 105, distance: 19.7
click at [117, 105] on td "HotVanillaLatte" at bounding box center [214, 105] width 218 height 66
copy span "Hot"
click at [379, 108] on input "Vanilla Syrup" at bounding box center [475, 114] width 265 height 25
paste input "Hot"
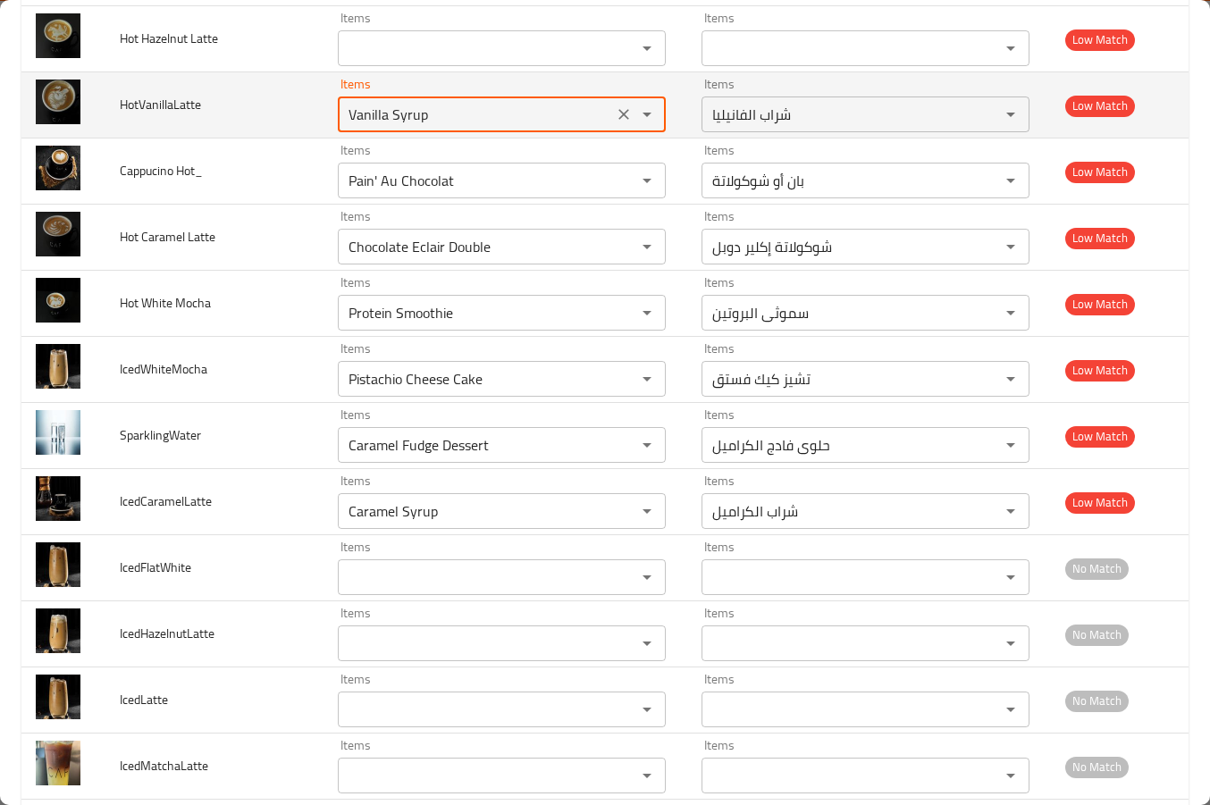
type input "Hot"
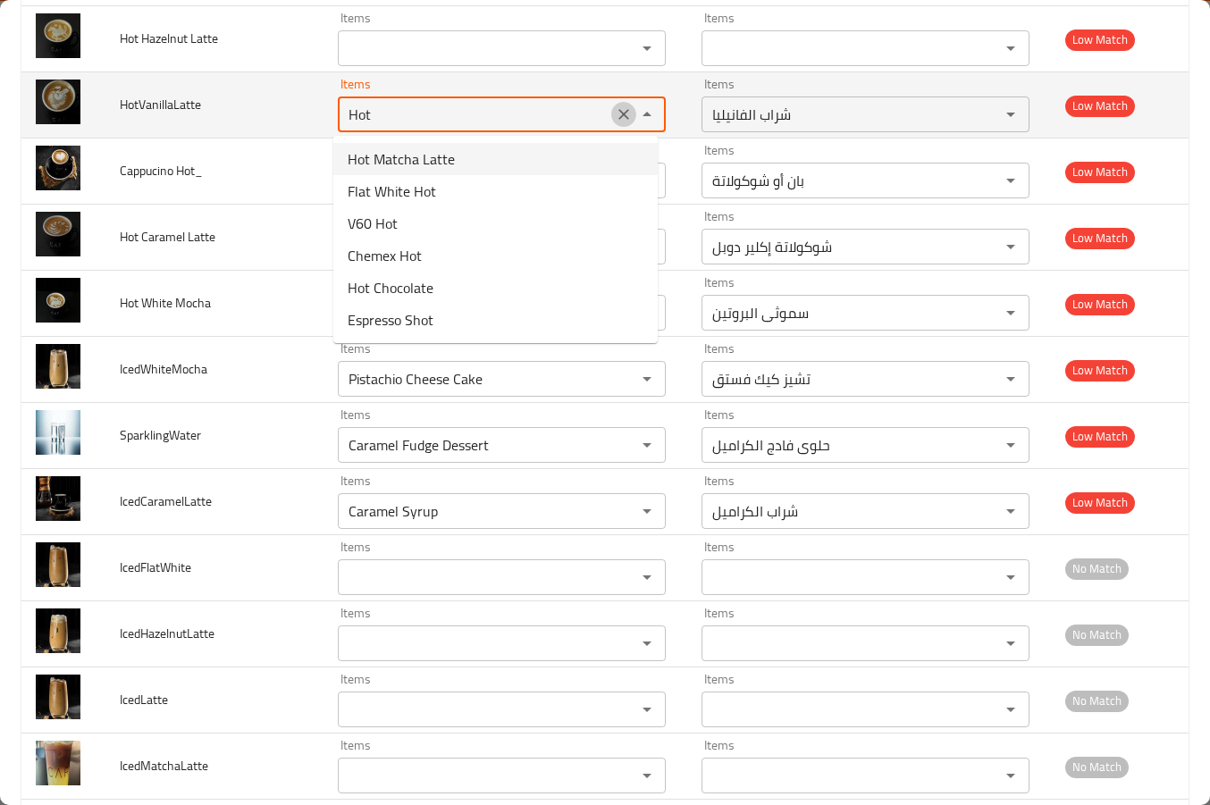
click at [615, 111] on icon "Clear" at bounding box center [624, 114] width 18 height 18
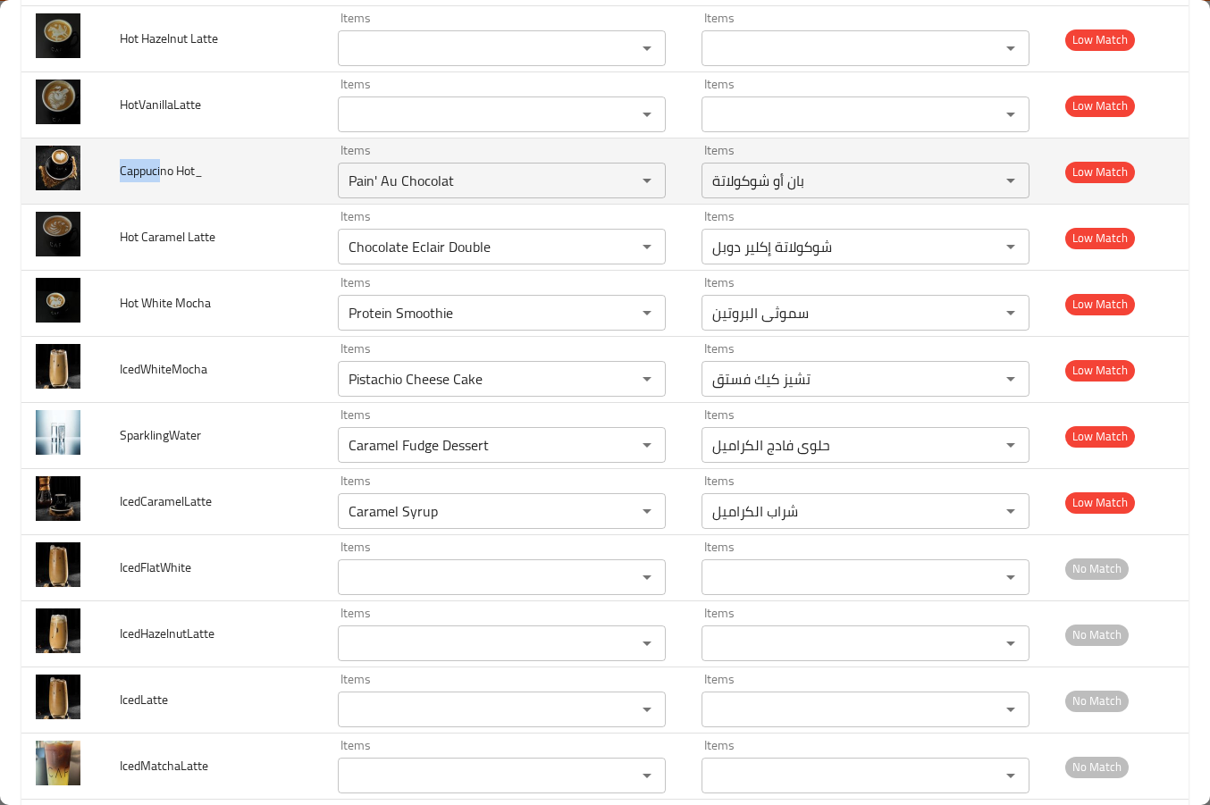
drag, startPoint x: 160, startPoint y: 176, endPoint x: 119, endPoint y: 174, distance: 41.2
click at [120, 174] on span "Cappucino Hot_" at bounding box center [161, 170] width 83 height 23
copy span "Cappuci"
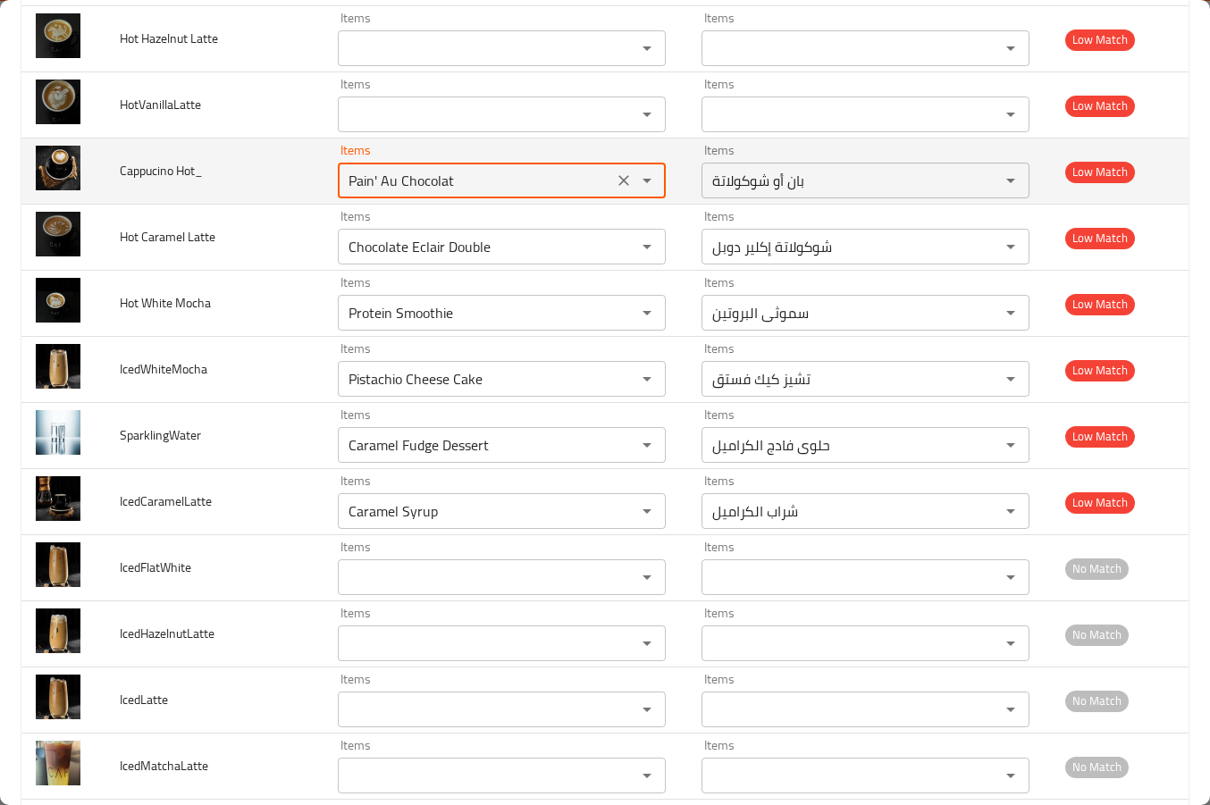
click at [359, 174] on Hot_ "Pain' Au Chocolat" at bounding box center [475, 180] width 265 height 25
paste Hot_ "Cappuci"
type Hot_ "Cappuci"
click at [617, 179] on icon "Clear" at bounding box center [624, 181] width 18 height 18
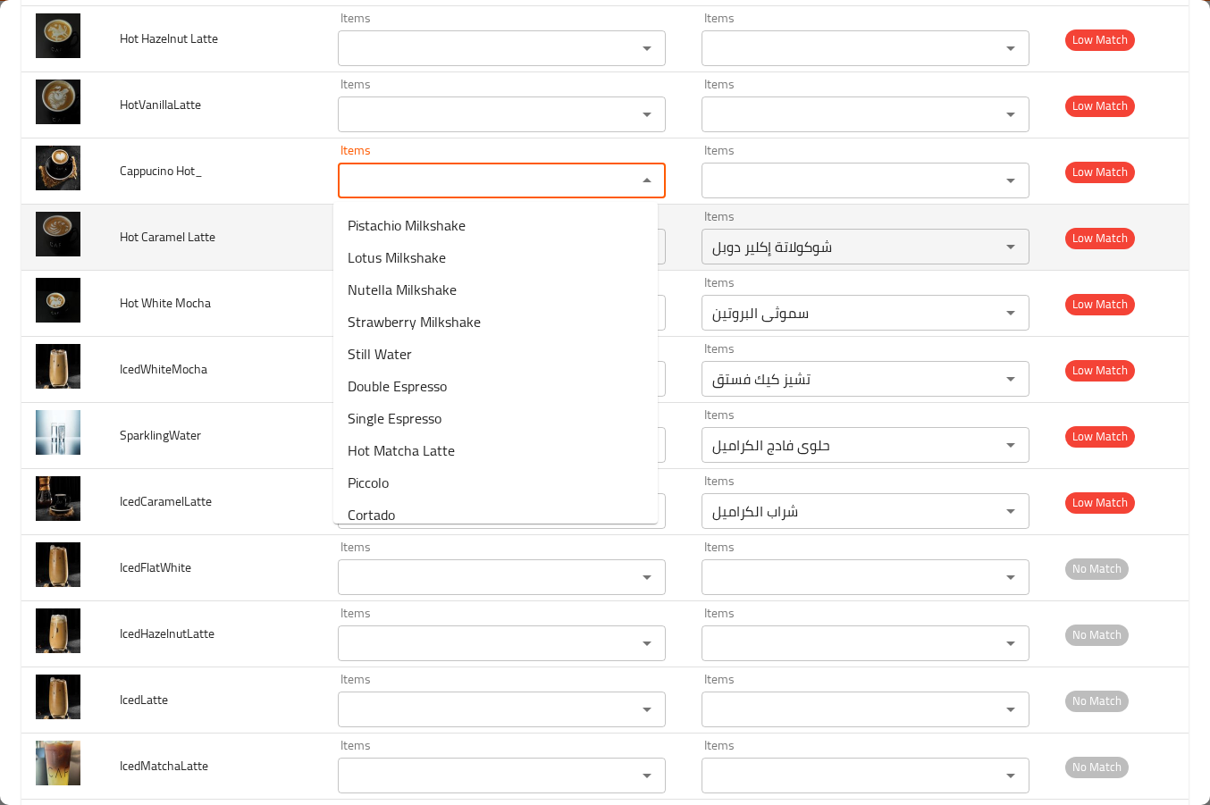
click at [152, 235] on span "Hot Caramel Latte" at bounding box center [168, 236] width 96 height 23
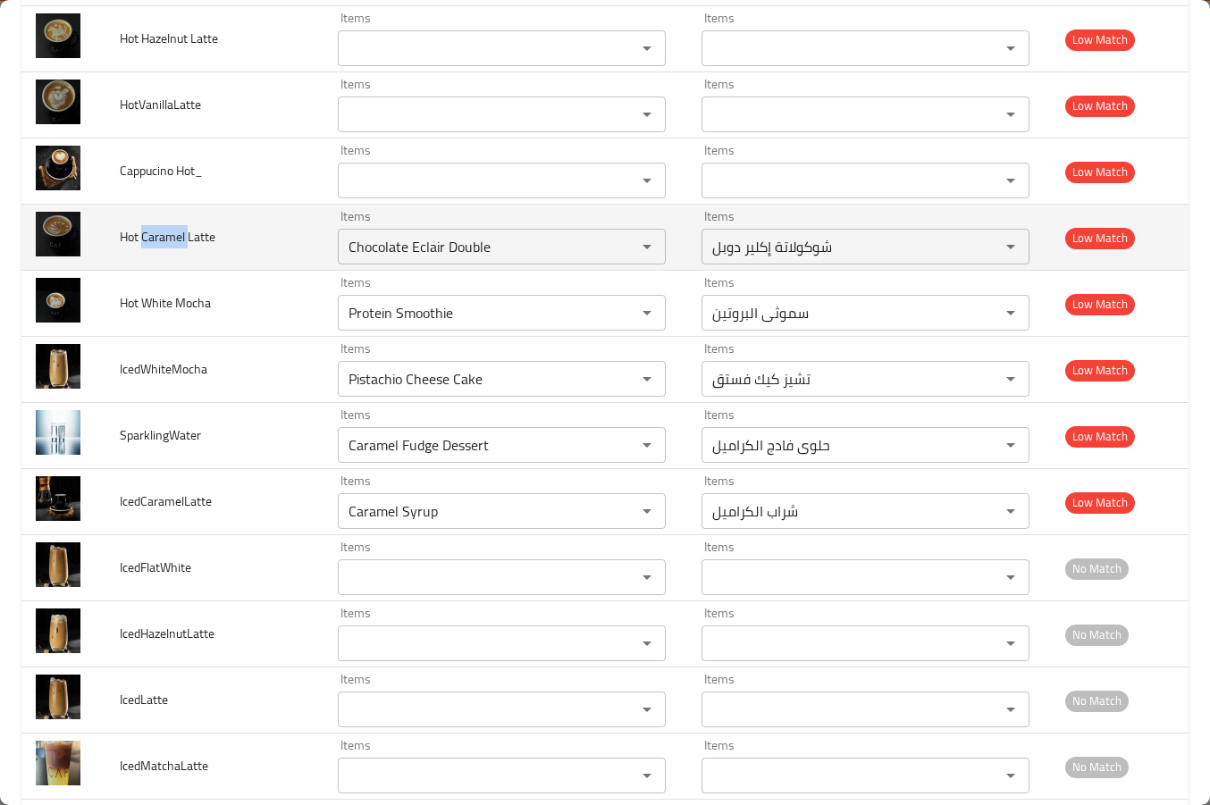
click at [152, 235] on span "Hot Caramel Latte" at bounding box center [168, 236] width 96 height 23
copy span "Caramel"
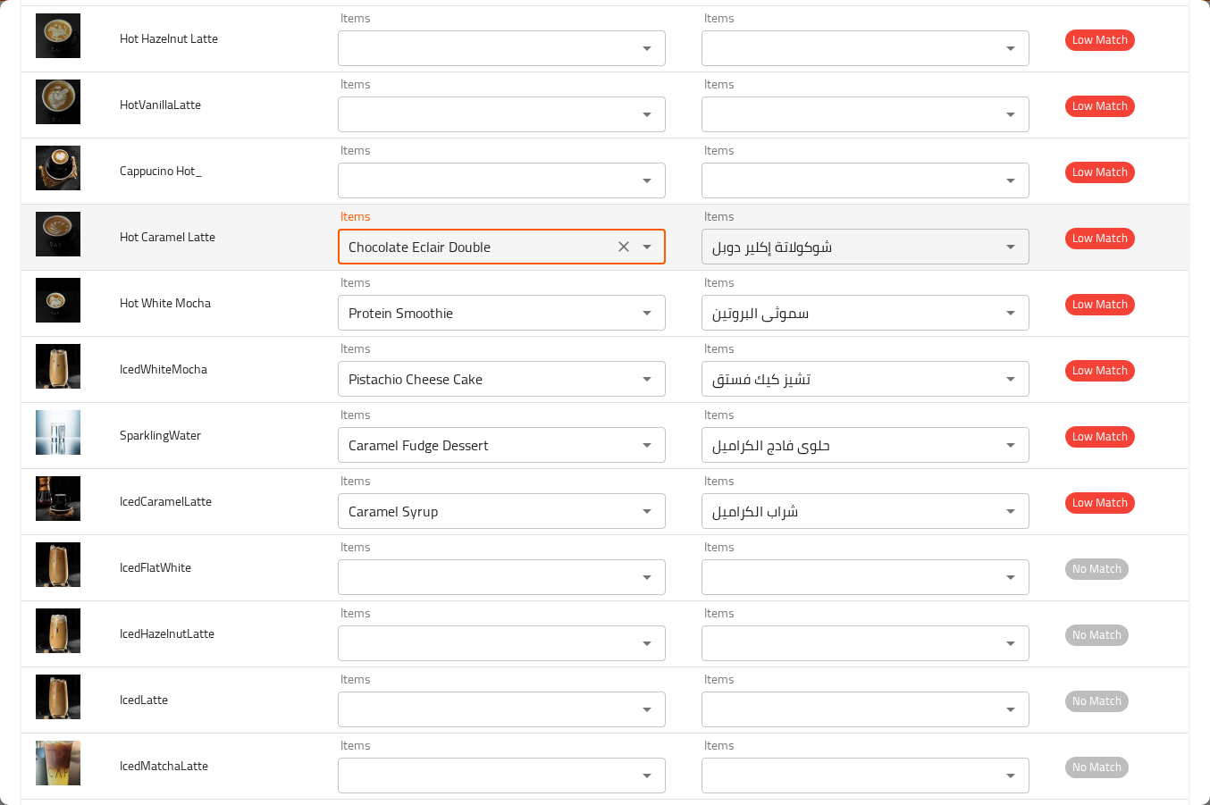
click at [377, 246] on Latte "Chocolate Eclair Double" at bounding box center [475, 246] width 265 height 25
paste Latte "aramel"
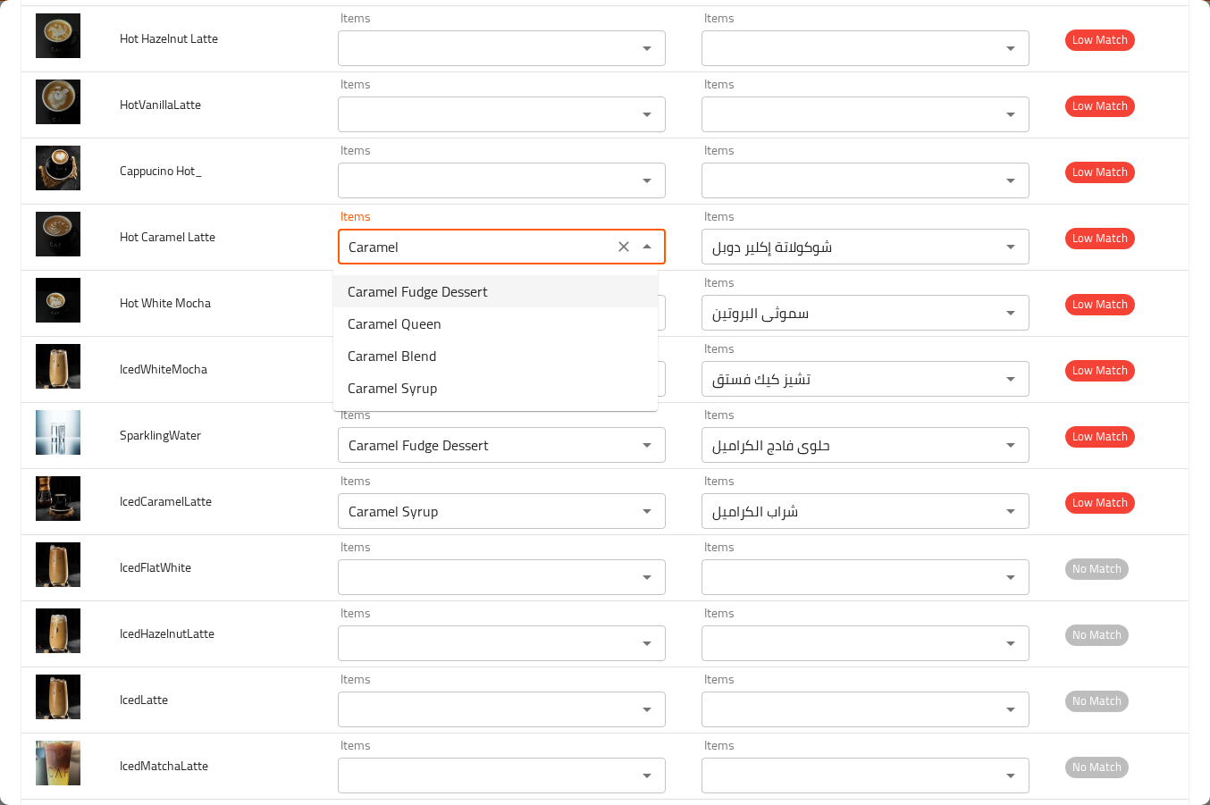
type Latte "Caramel"
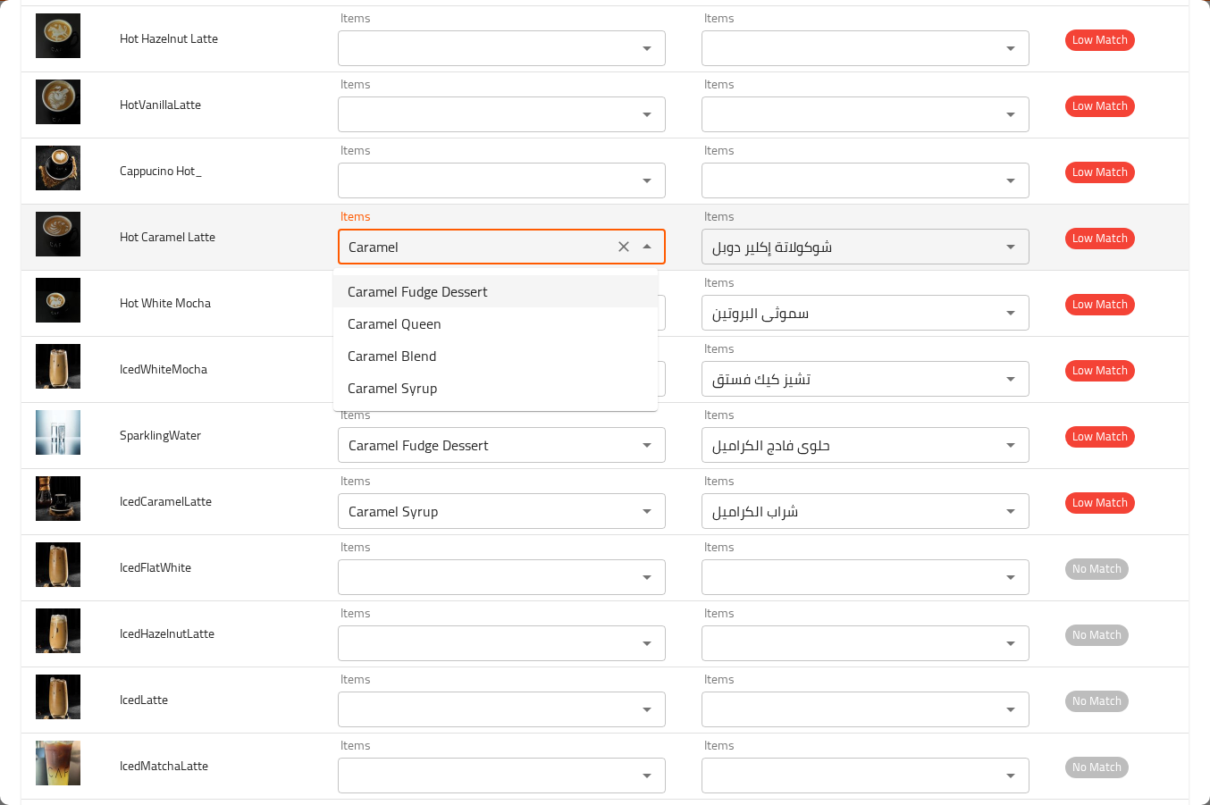
click at [343, 245] on Latte "Caramel" at bounding box center [475, 246] width 265 height 25
drag, startPoint x: 418, startPoint y: 244, endPoint x: 456, endPoint y: 251, distance: 38.2
click at [418, 247] on Latte "Caramel" at bounding box center [475, 246] width 265 height 25
click at [617, 244] on icon "Clear" at bounding box center [624, 247] width 18 height 18
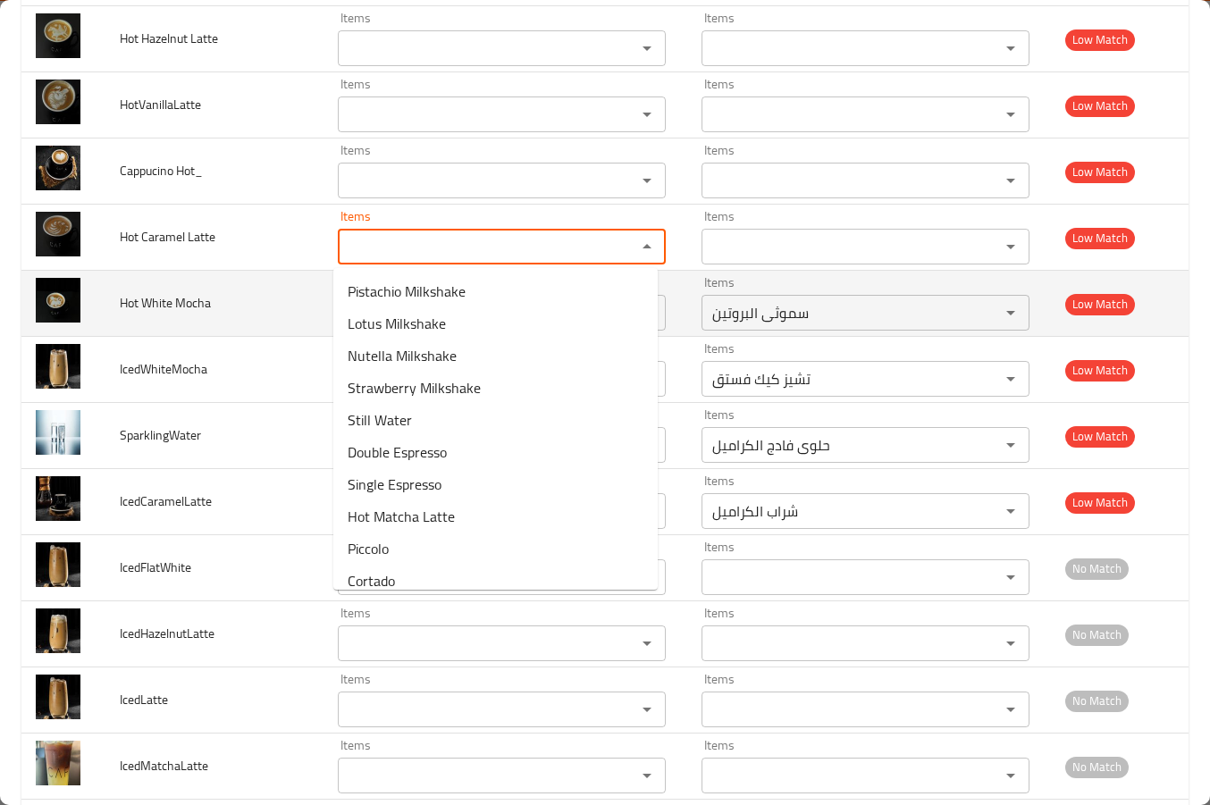
click at [190, 302] on span "Hot White Mocha" at bounding box center [165, 302] width 91 height 23
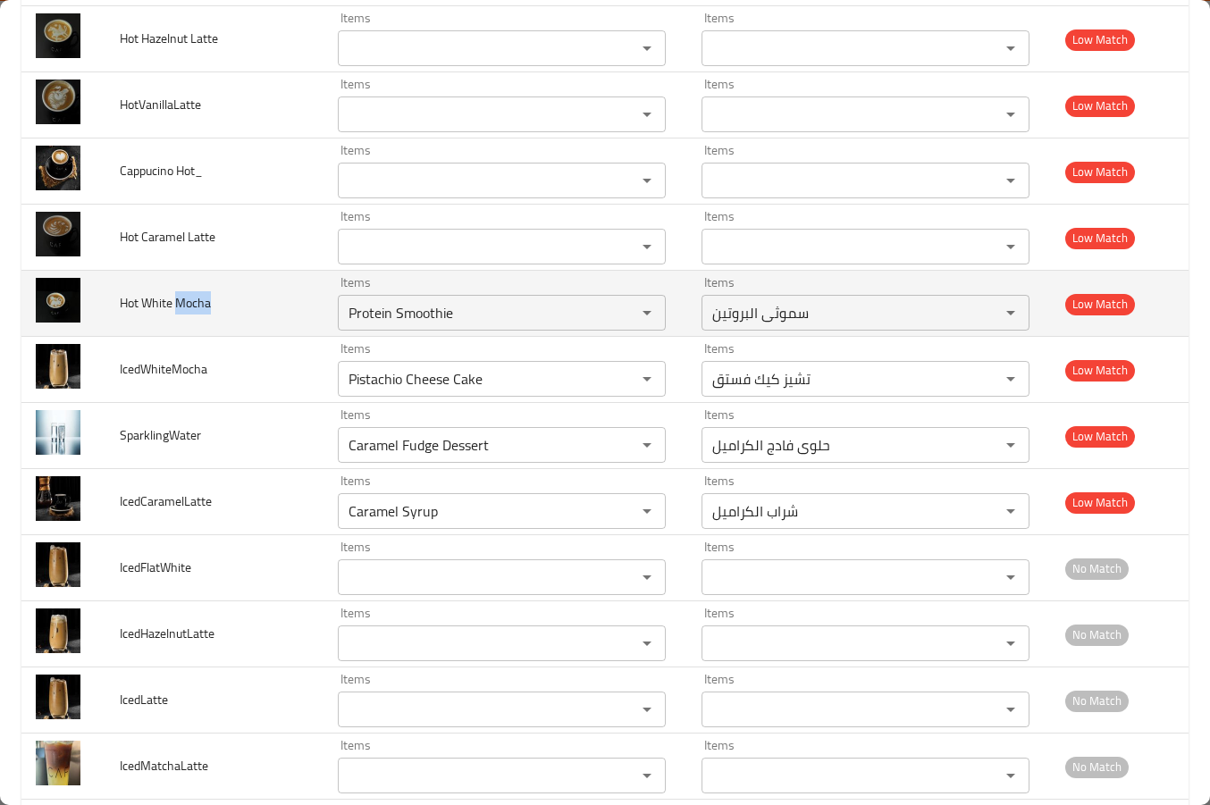
click at [190, 302] on span "Hot White Mocha" at bounding box center [165, 302] width 91 height 23
copy span "Mocha"
click at [418, 326] on div "Protein Smoothie Items" at bounding box center [502, 313] width 328 height 36
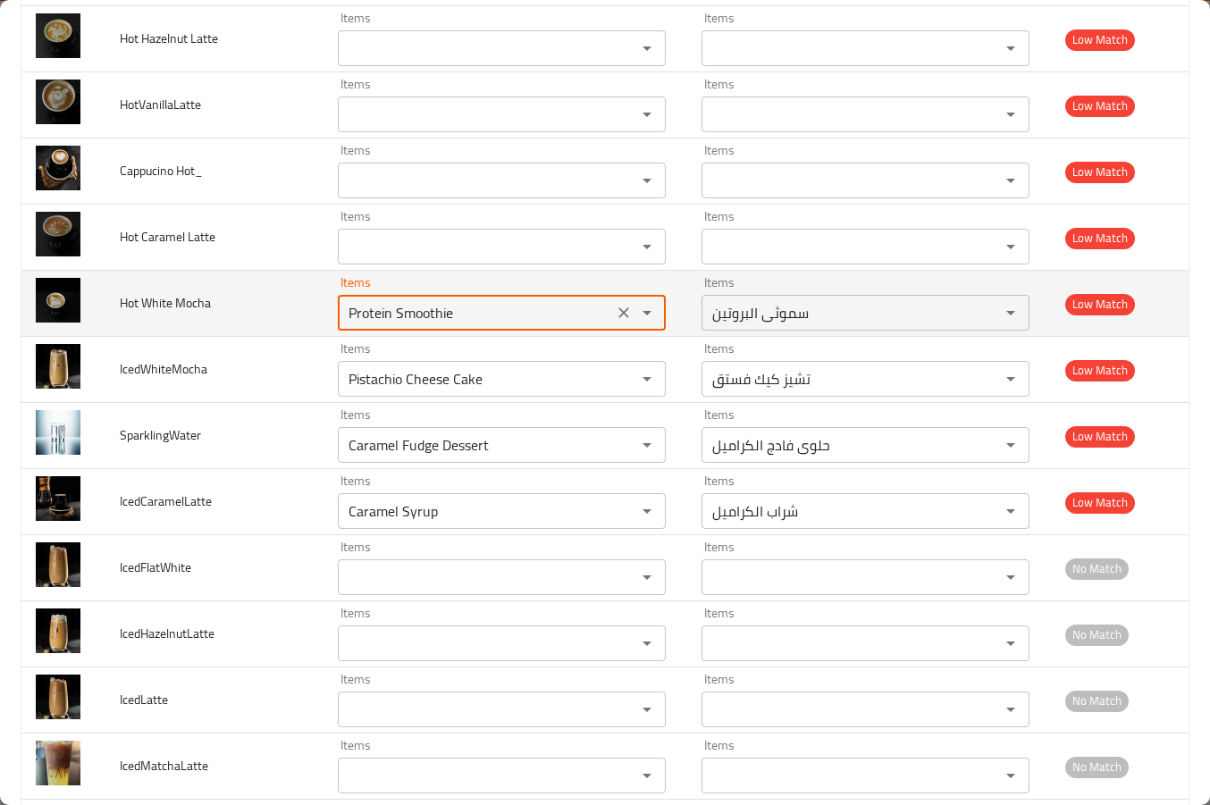
paste Mocha "Mocha"
type Mocha "M"
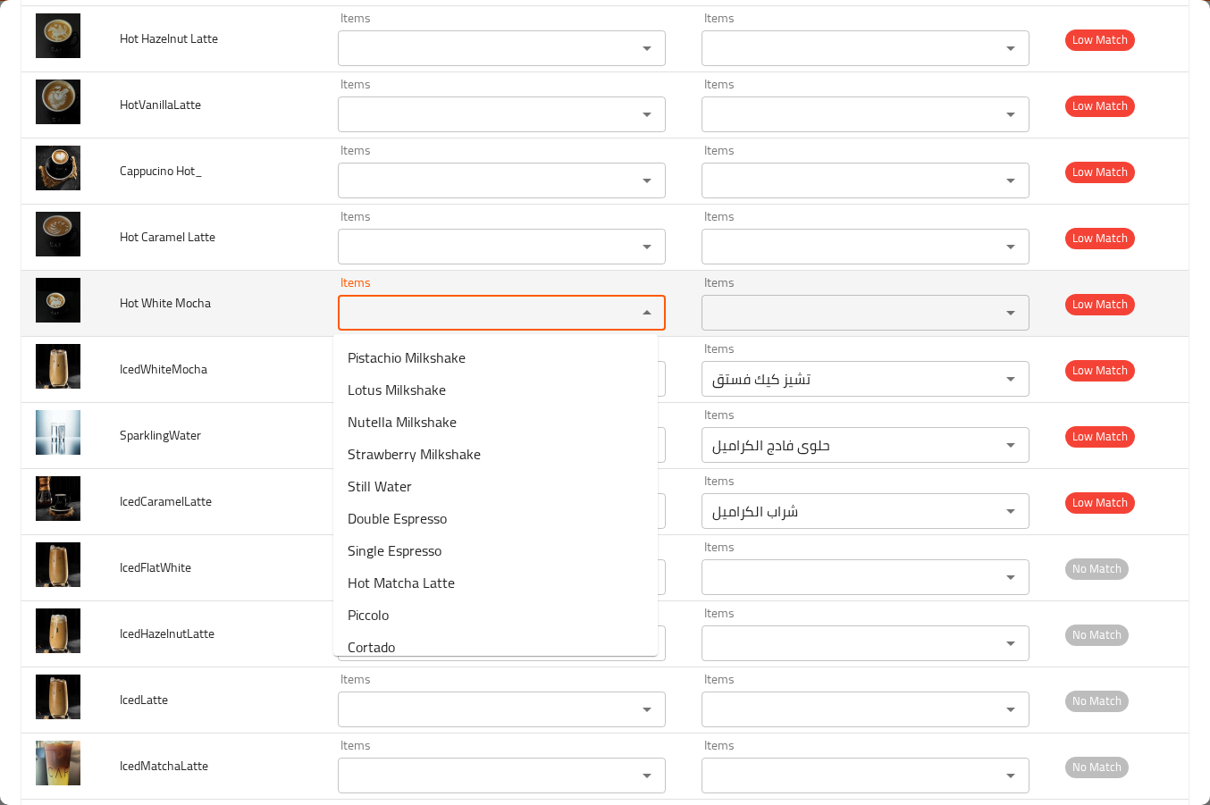
click at [198, 298] on span "Hot White Mocha" at bounding box center [165, 302] width 91 height 23
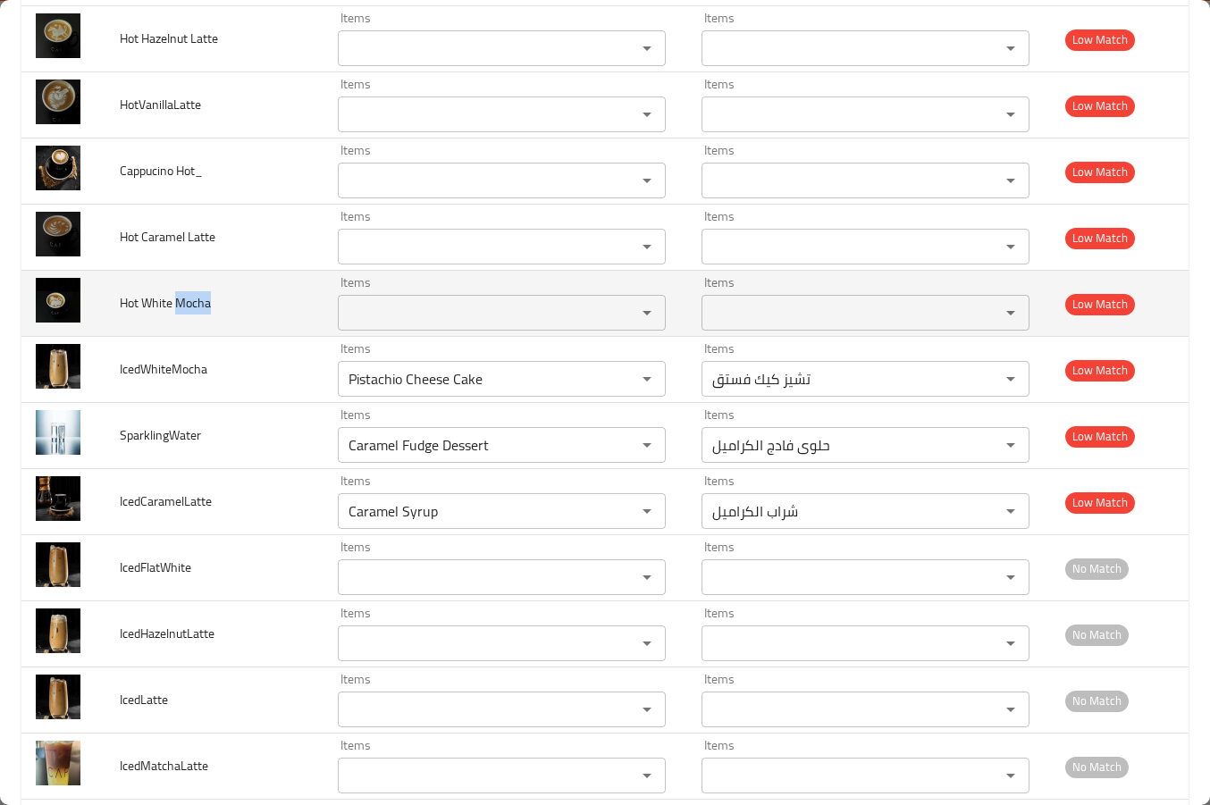
click at [198, 298] on span "Hot White Mocha" at bounding box center [165, 302] width 91 height 23
click at [144, 301] on span "Hot White Mocha" at bounding box center [165, 302] width 91 height 23
copy span "White"
click at [459, 316] on Mocha "Items" at bounding box center [475, 312] width 265 height 25
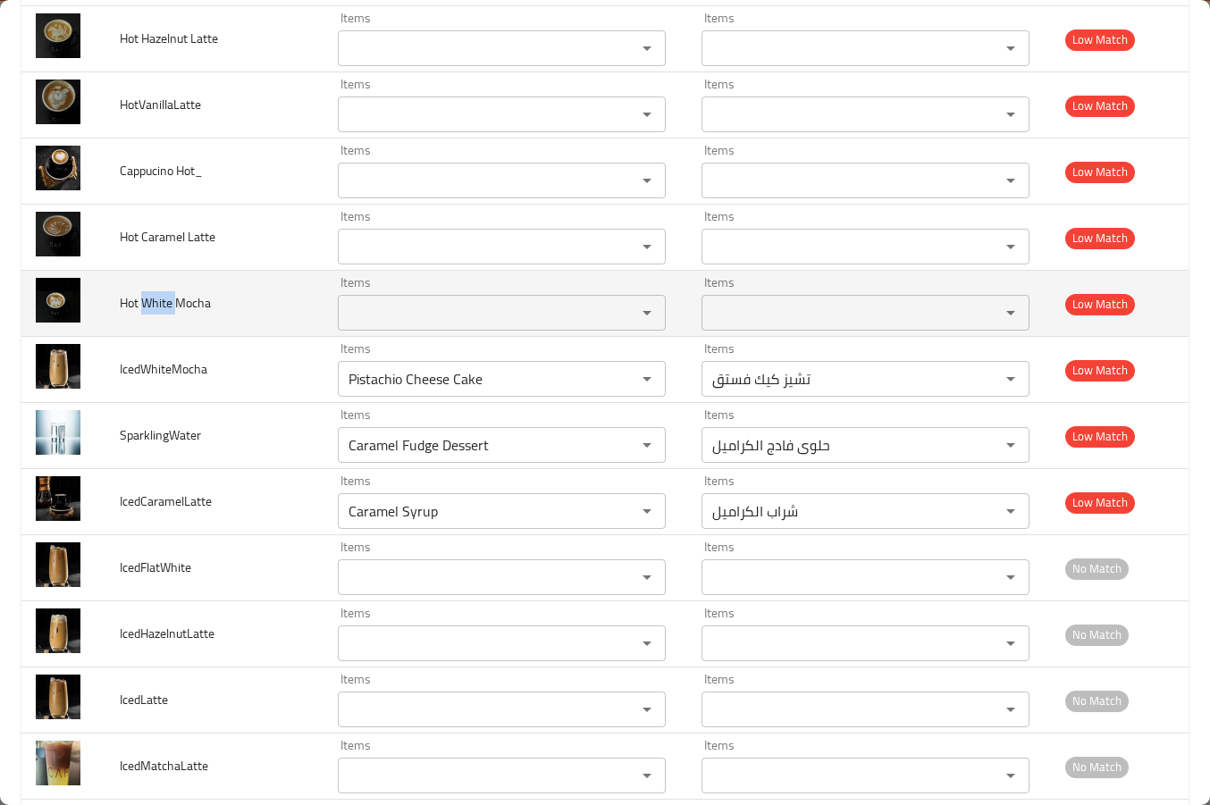
paste Mocha "White"
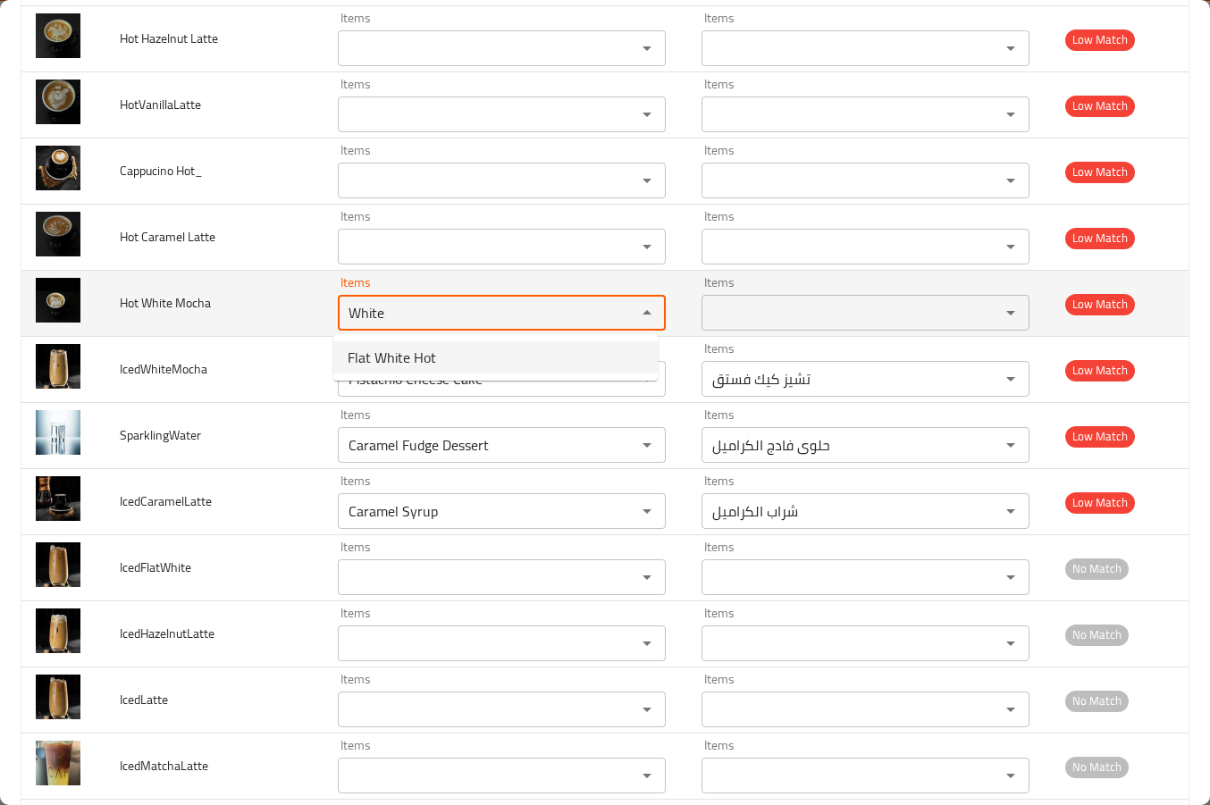
type Mocha "White"
click at [265, 328] on td "Hot White Mocha" at bounding box center [214, 304] width 218 height 66
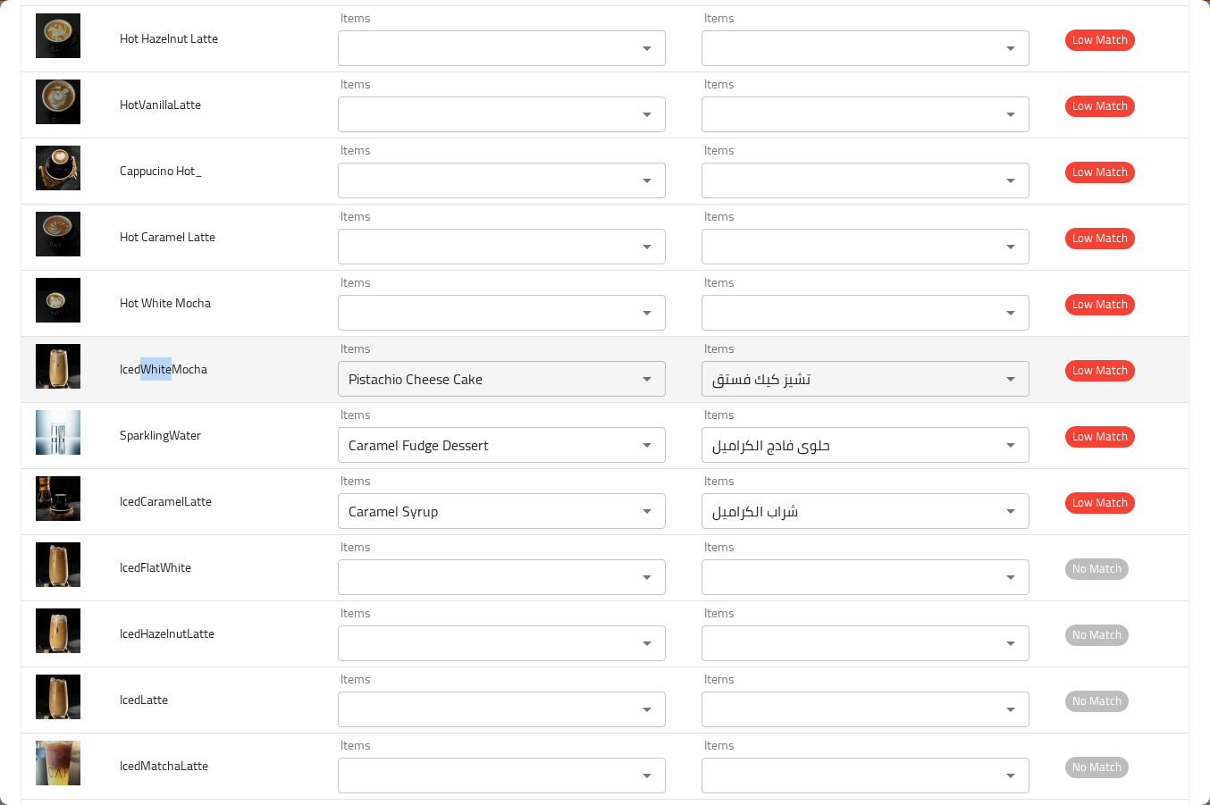
drag, startPoint x: 140, startPoint y: 372, endPoint x: 168, endPoint y: 367, distance: 28.2
click at [168, 367] on span "IcedWhiteMocha" at bounding box center [164, 369] width 88 height 23
click at [375, 376] on input "Pistachio Cheese Cake" at bounding box center [475, 379] width 265 height 25
paste input "Whit"
type input "White"
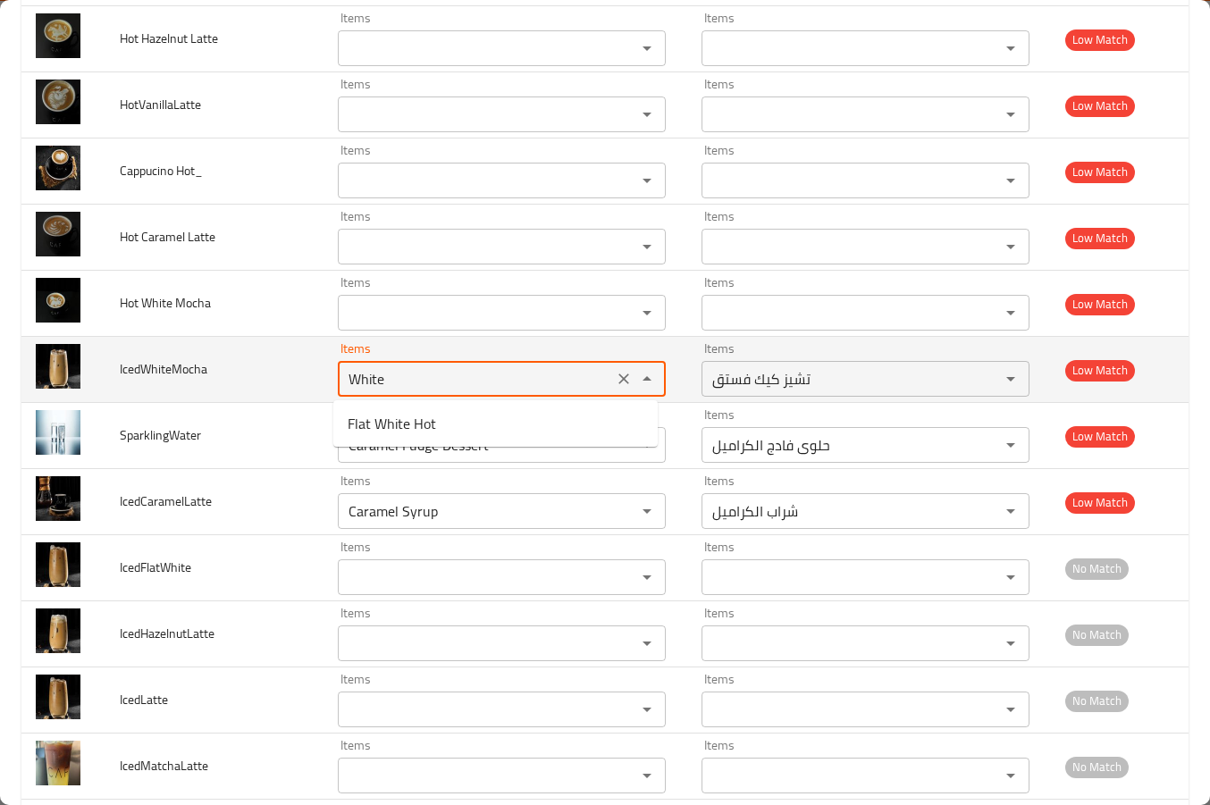
click at [616, 375] on icon "Clear" at bounding box center [624, 379] width 18 height 18
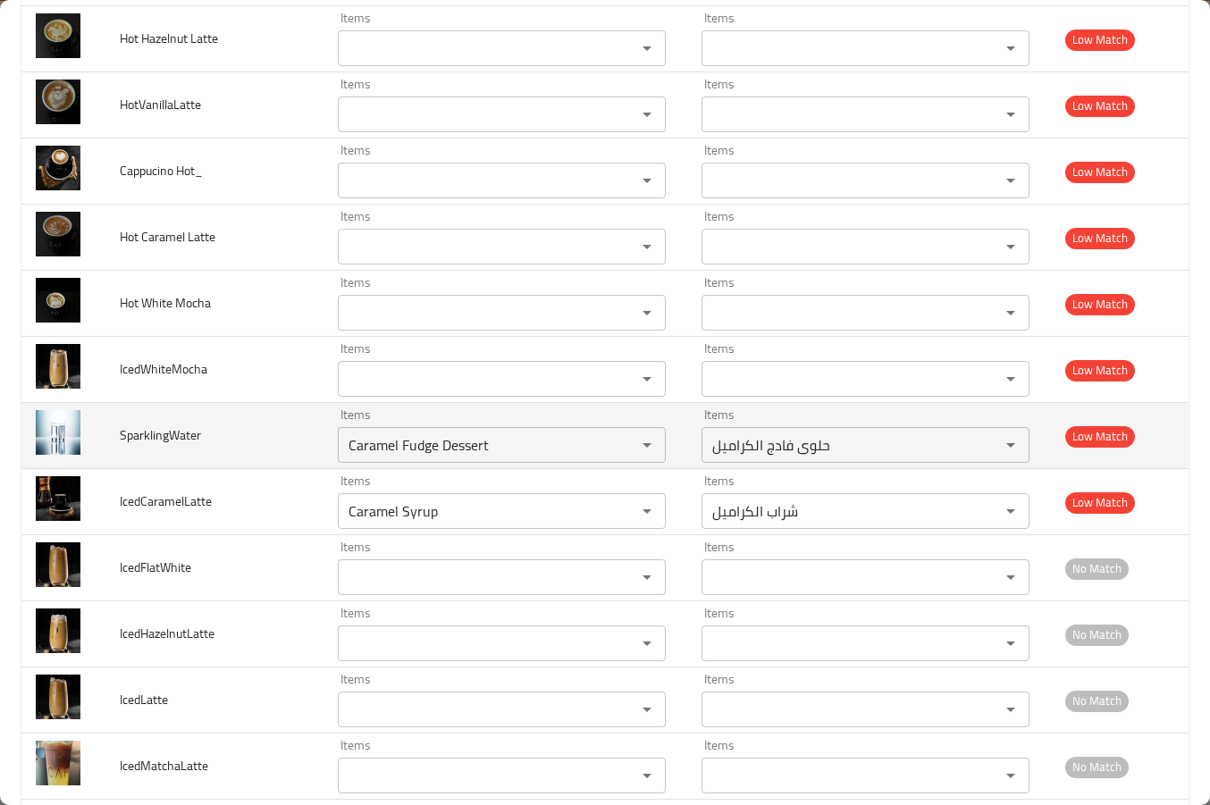
click at [223, 449] on td "SparklingWater" at bounding box center [214, 436] width 218 height 66
drag, startPoint x: 173, startPoint y: 432, endPoint x: 212, endPoint y: 434, distance: 39.4
click at [212, 434] on td "SparklingWater" at bounding box center [214, 436] width 218 height 66
click at [404, 449] on input "Caramel Fudge Dessert" at bounding box center [475, 445] width 265 height 25
paste input "Water"
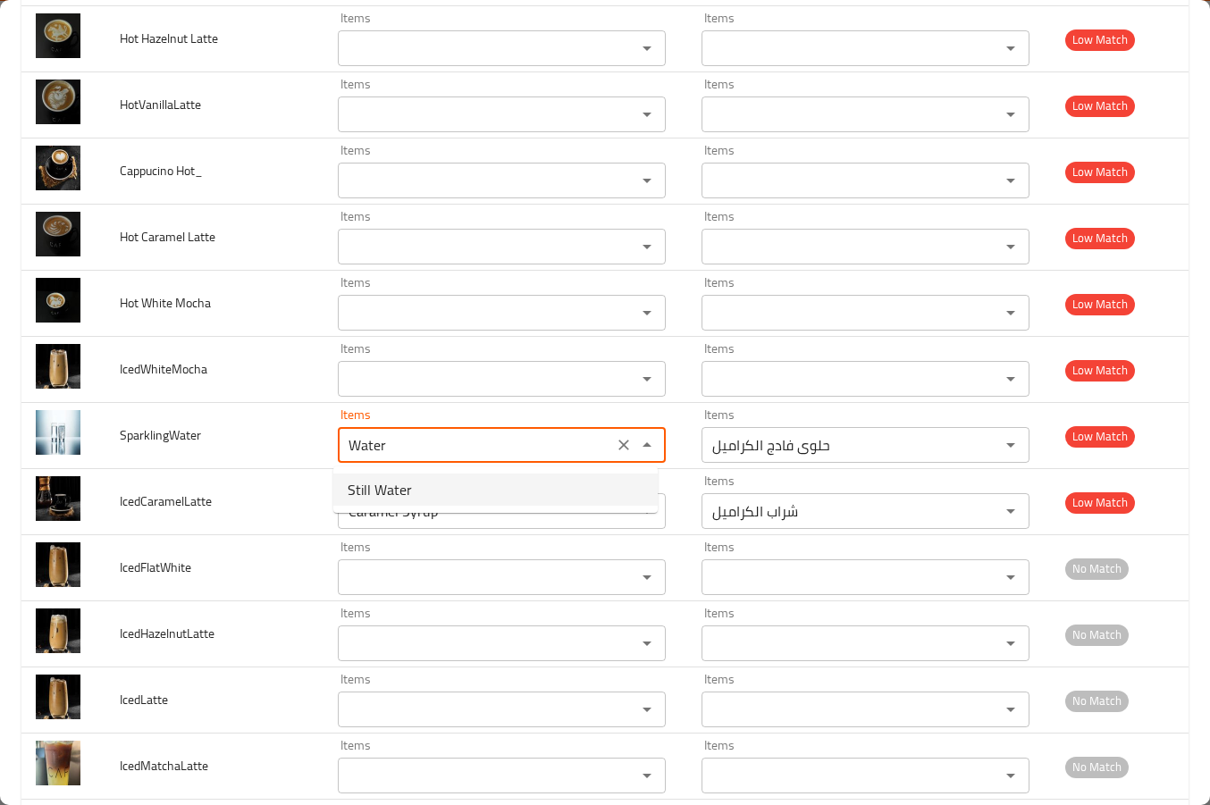
click at [404, 486] on span "Still Water" at bounding box center [380, 489] width 64 height 21
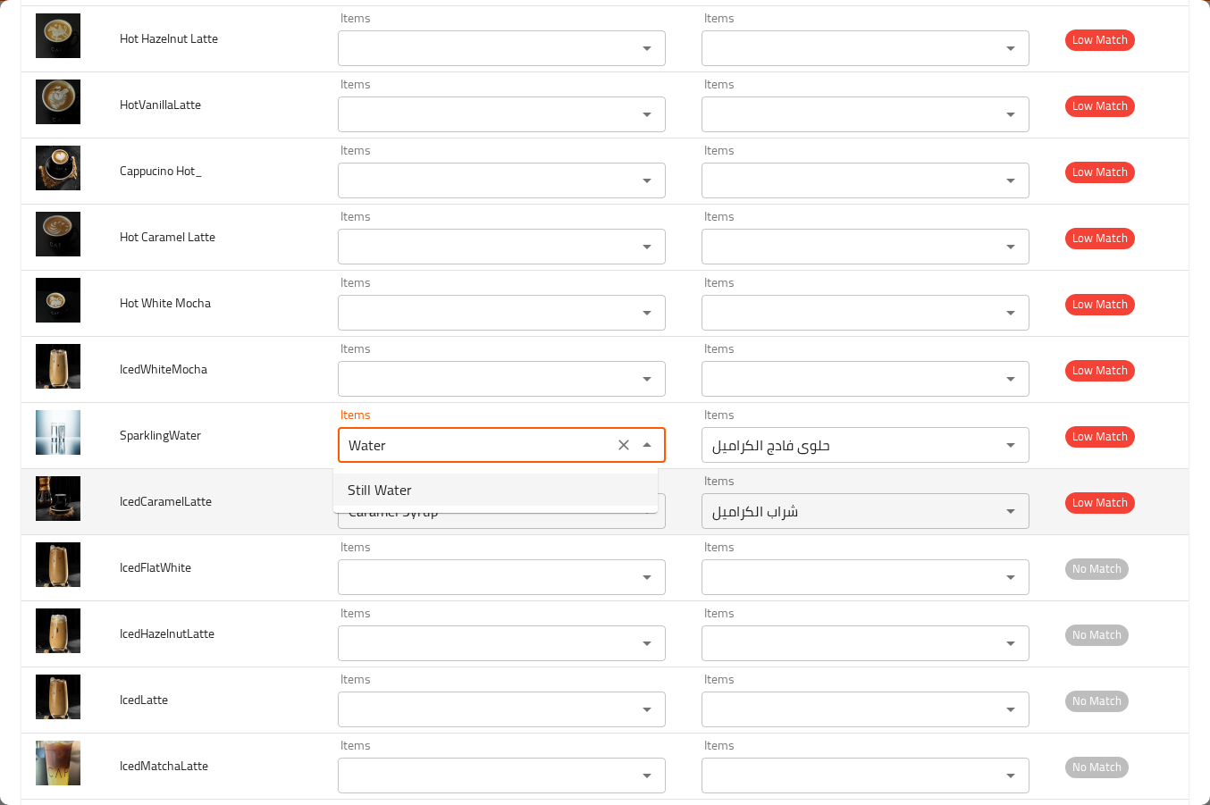
type input "Still Water"
type input "مياه معدنية"
type input "Still Water"
click at [237, 493] on td "IcedCaramelLatte" at bounding box center [214, 502] width 218 height 66
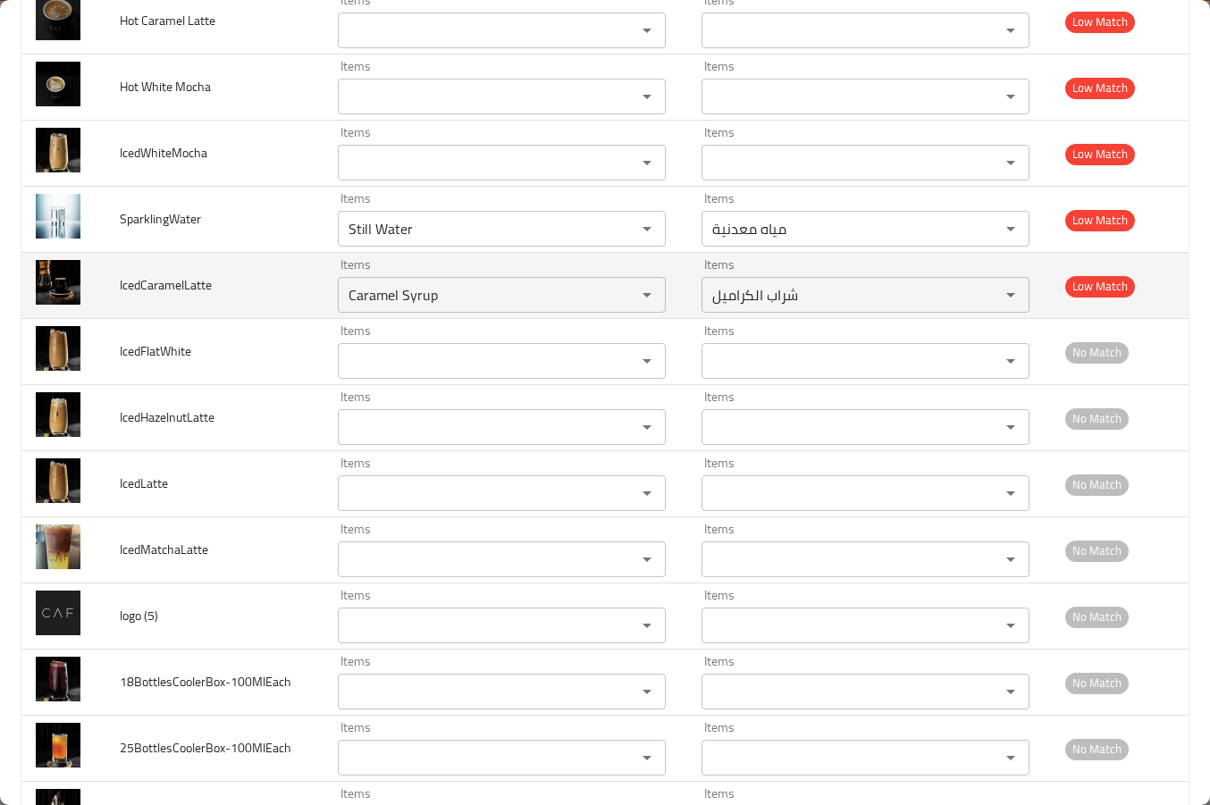
scroll to position [9224, 0]
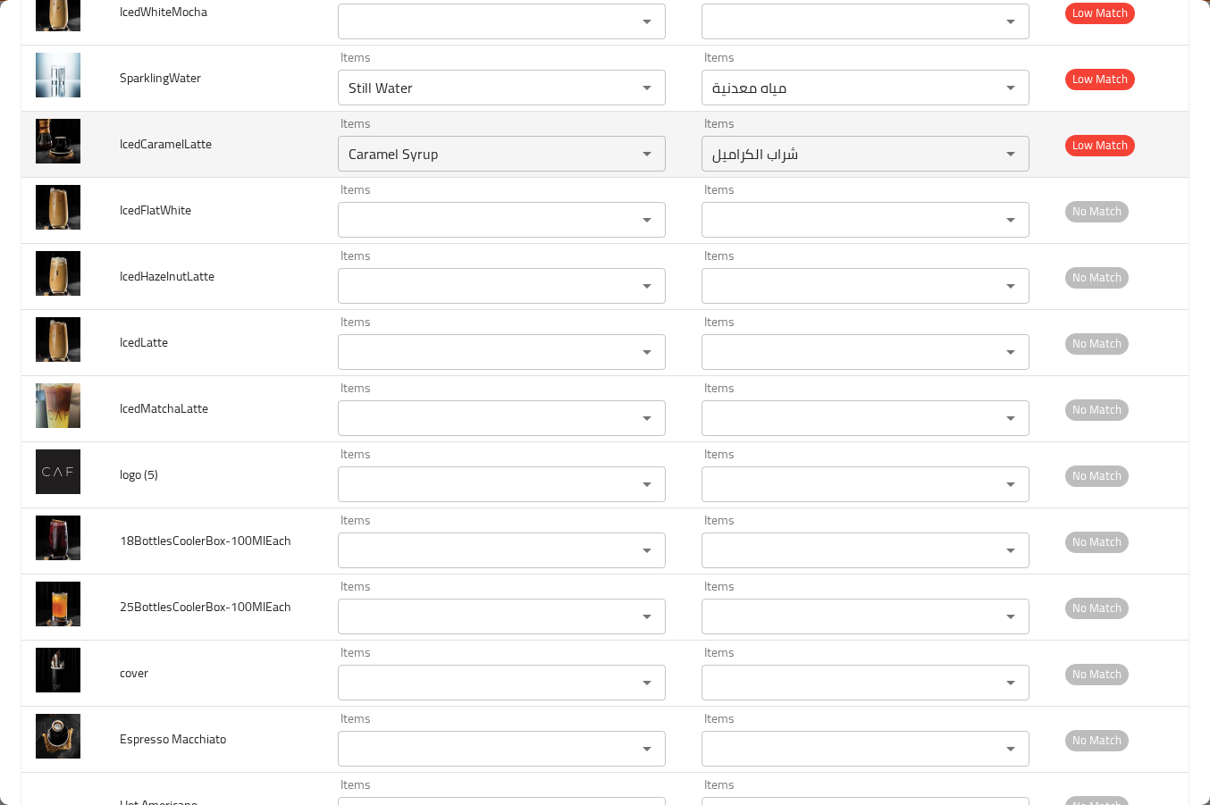
drag, startPoint x: 620, startPoint y: 82, endPoint x: 291, endPoint y: 169, distance: 340.2
click at [620, 83] on icon "Clear" at bounding box center [624, 88] width 18 height 18
drag, startPoint x: 183, startPoint y: 146, endPoint x: 224, endPoint y: 139, distance: 41.6
click at [224, 139] on td "IcedCaramelLatte" at bounding box center [214, 145] width 218 height 66
click at [394, 153] on input "Caramel Syrup" at bounding box center [475, 153] width 265 height 25
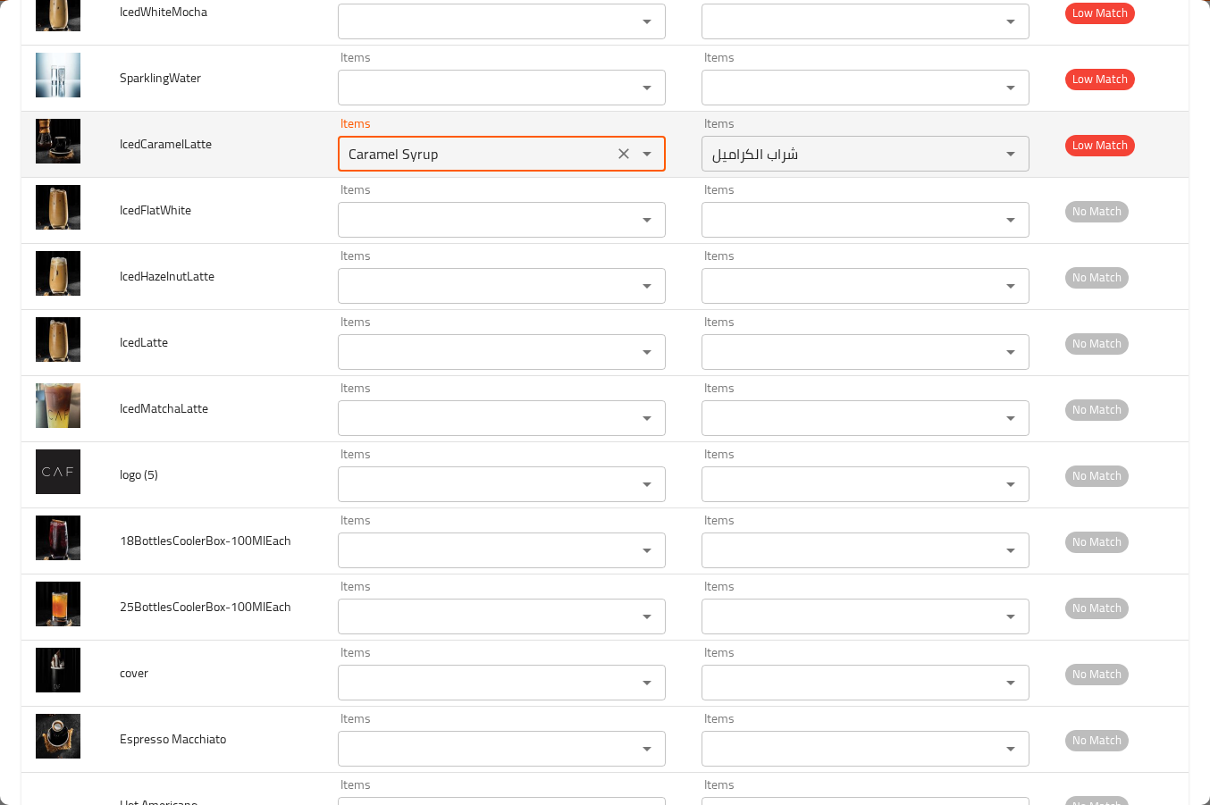
paste input "Latte"
type input "Latte"
click at [619, 149] on icon "Clear" at bounding box center [624, 154] width 18 height 18
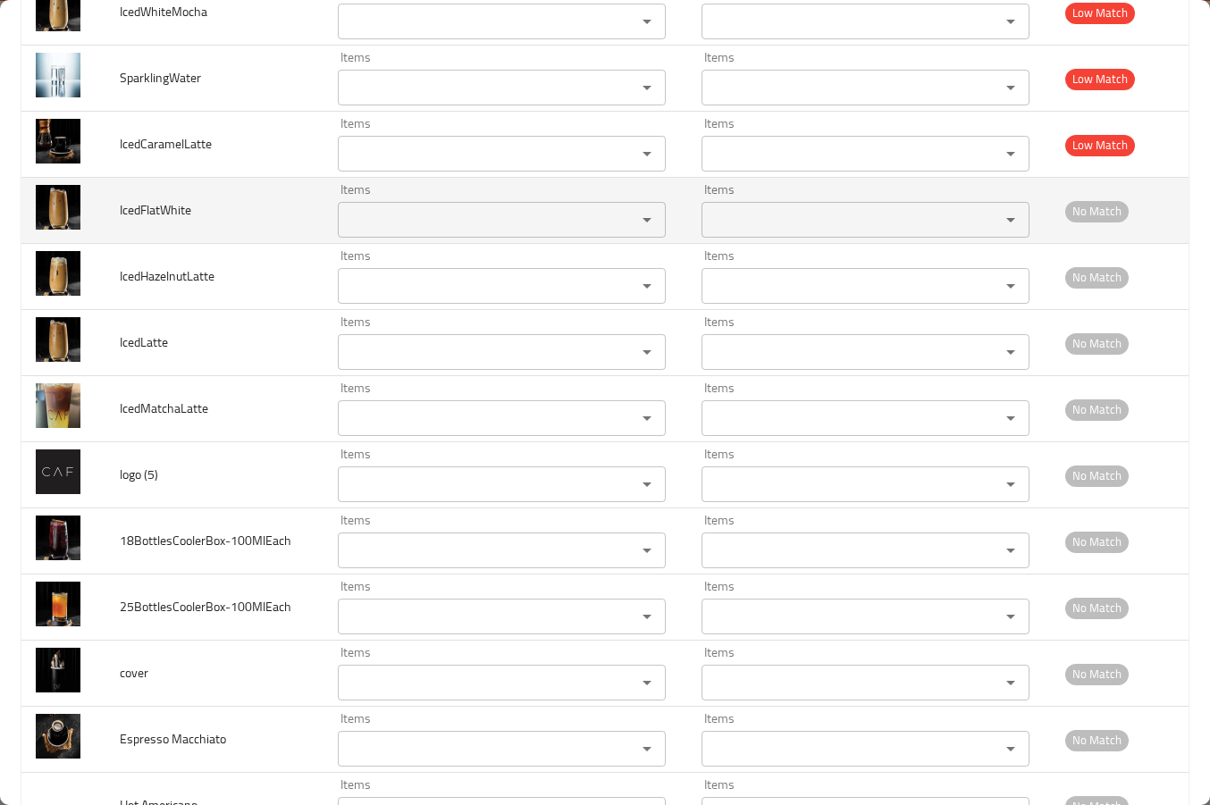
click at [180, 193] on td "IcedFlatWhite" at bounding box center [214, 211] width 218 height 66
drag, startPoint x: 162, startPoint y: 206, endPoint x: 196, endPoint y: 204, distance: 34.1
click at [196, 204] on td "IcedFlatWhite" at bounding box center [214, 211] width 218 height 66
click at [366, 226] on input "Items" at bounding box center [475, 219] width 265 height 25
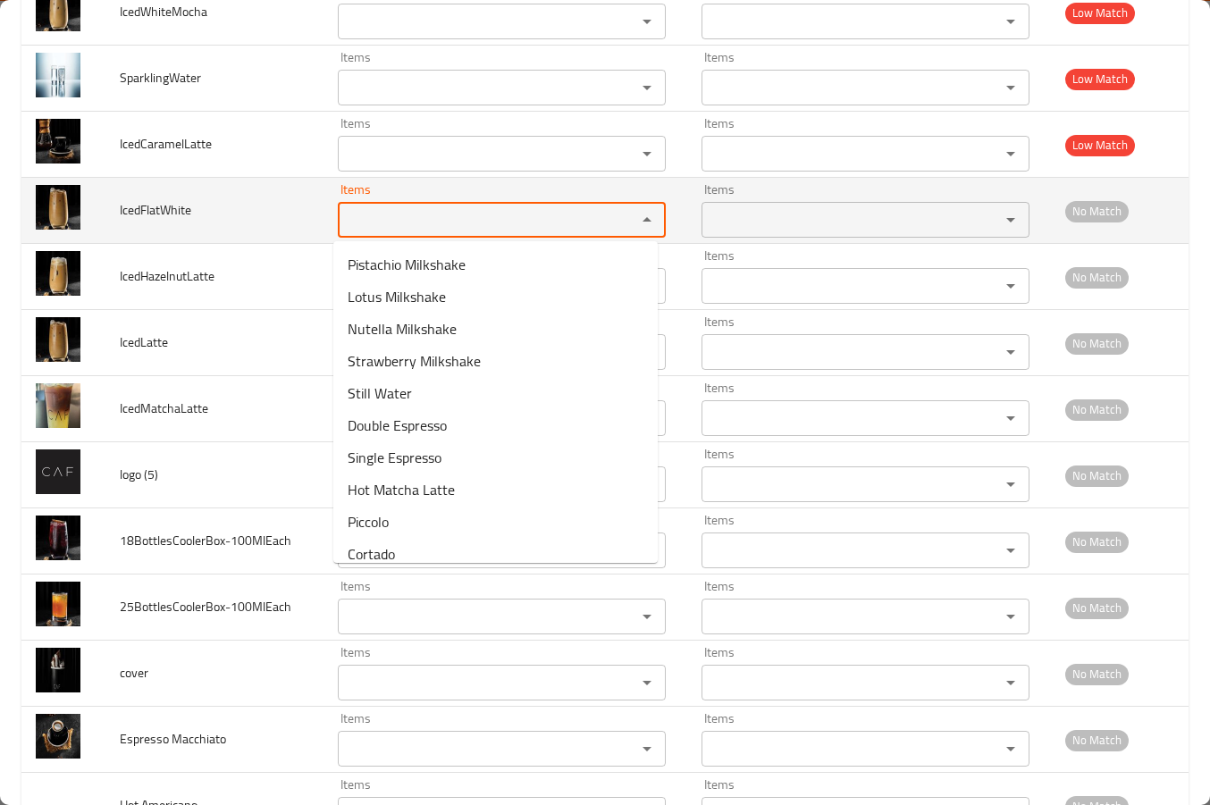
paste input "White"
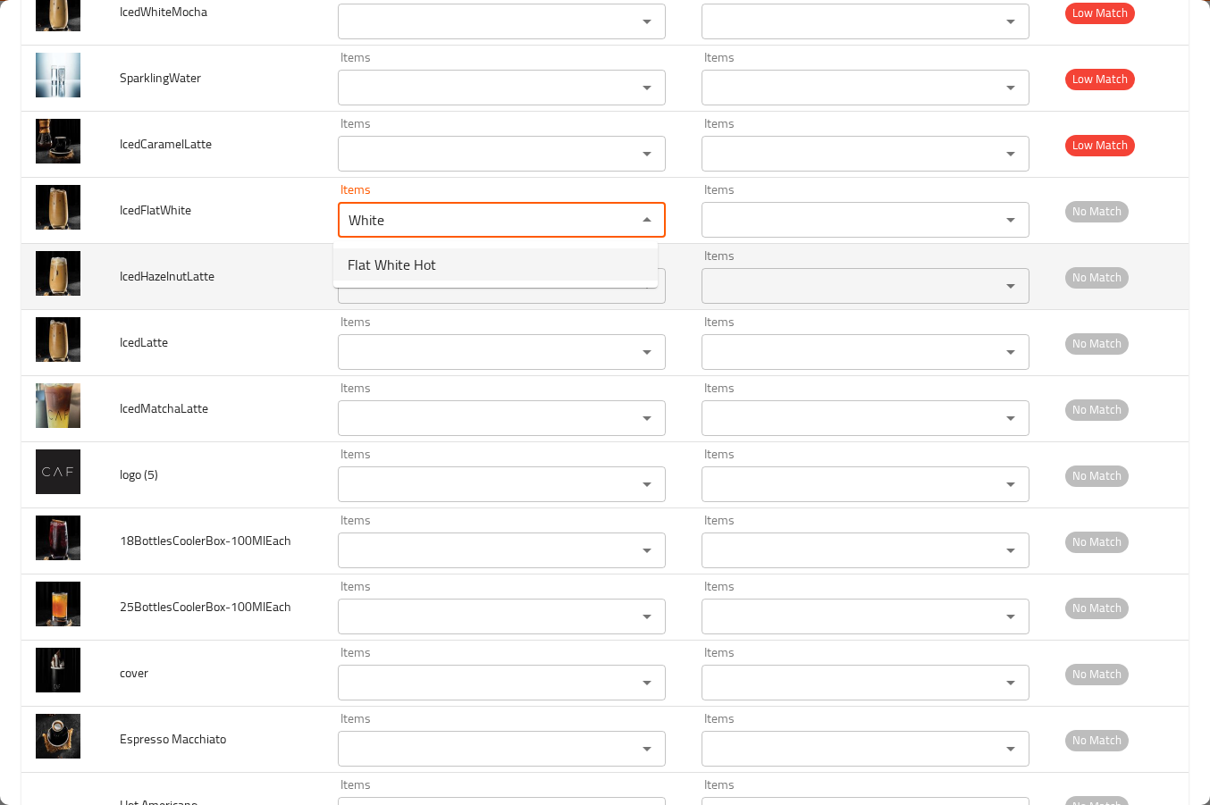
type input "White"
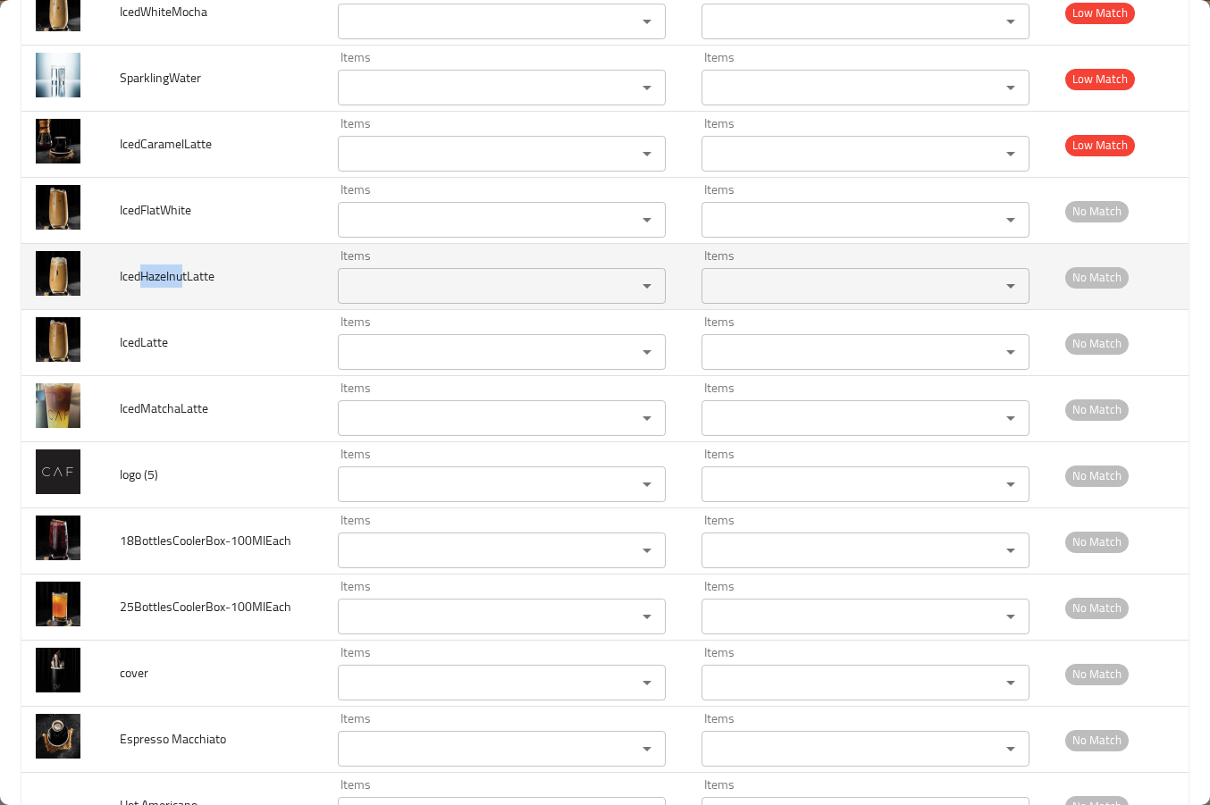
drag, startPoint x: 181, startPoint y: 275, endPoint x: 142, endPoint y: 274, distance: 38.5
click at [142, 274] on span "IcedHazelnutLatte" at bounding box center [167, 276] width 95 height 23
click at [363, 291] on input "Items" at bounding box center [475, 286] width 265 height 25
paste input "Hazelnu"
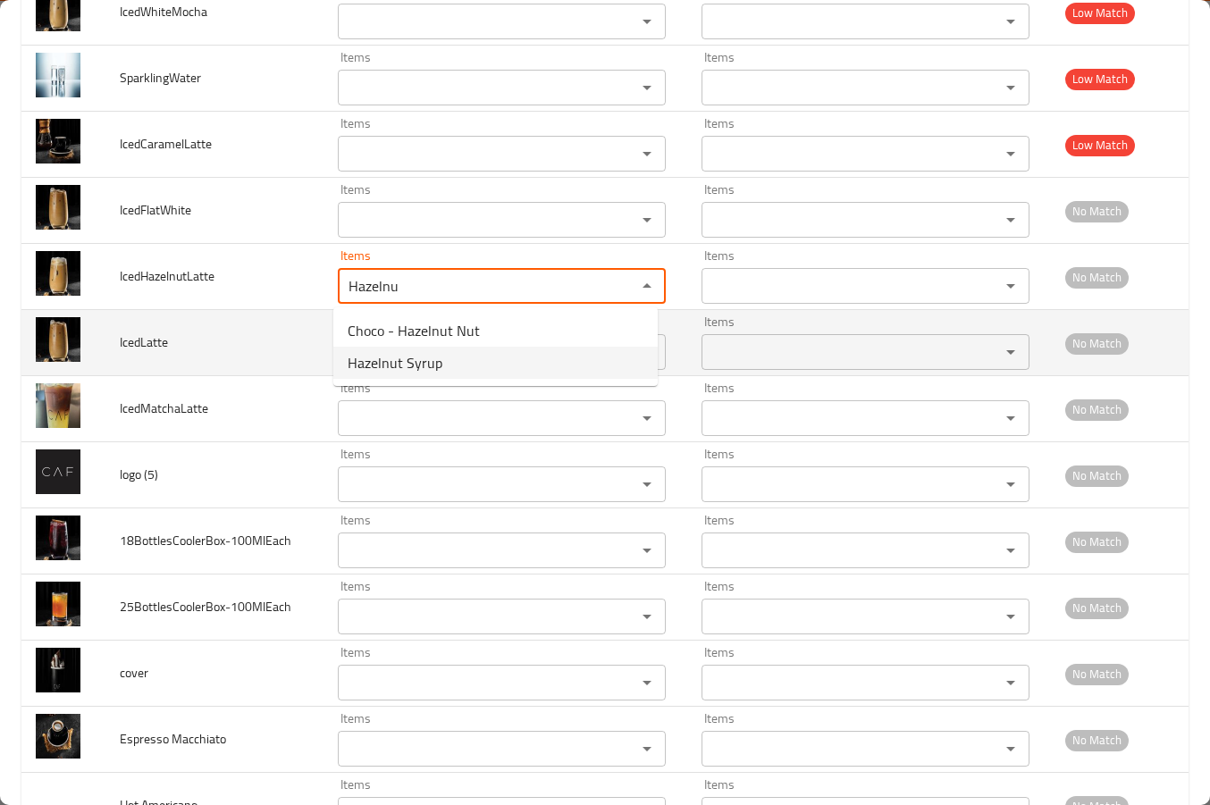
type input "Hazelnu"
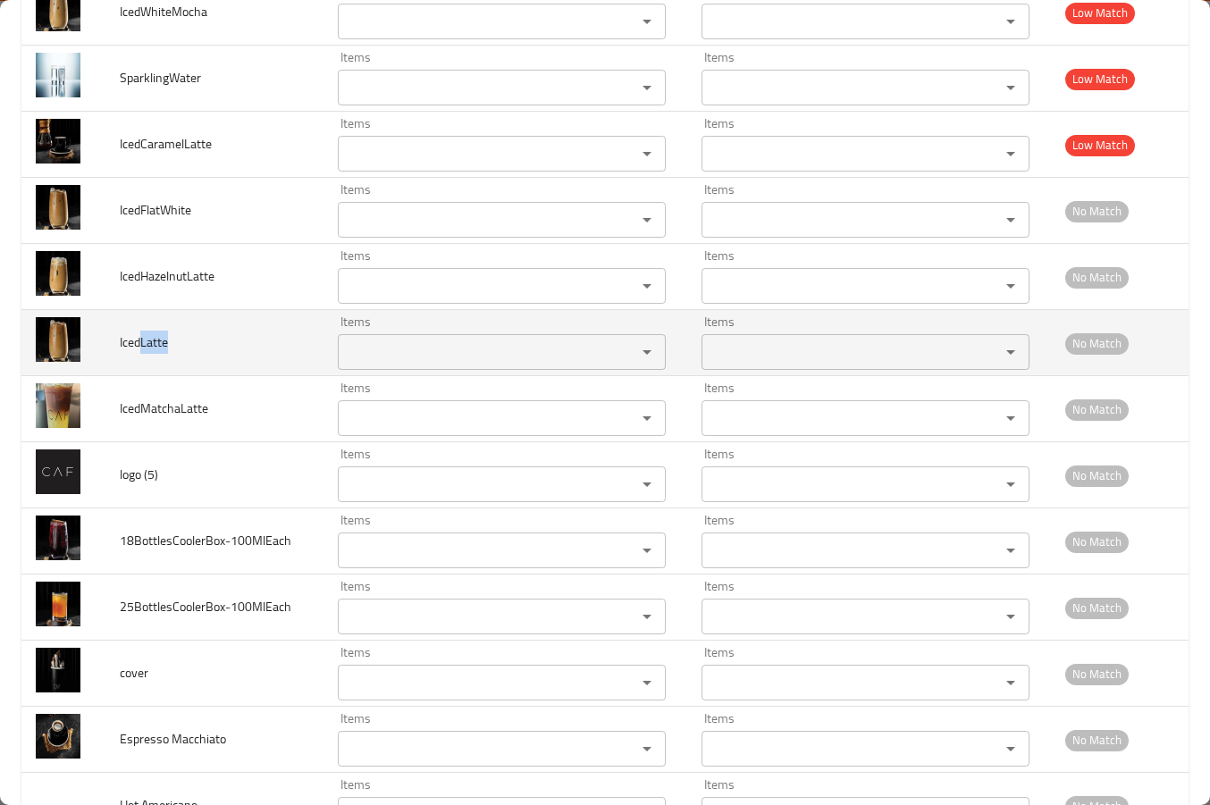
drag, startPoint x: 141, startPoint y: 340, endPoint x: 175, endPoint y: 340, distance: 34.0
click at [175, 340] on td "IcedLatte" at bounding box center [214, 343] width 218 height 66
click at [379, 367] on div "Items" at bounding box center [502, 352] width 328 height 36
paste input "Latte"
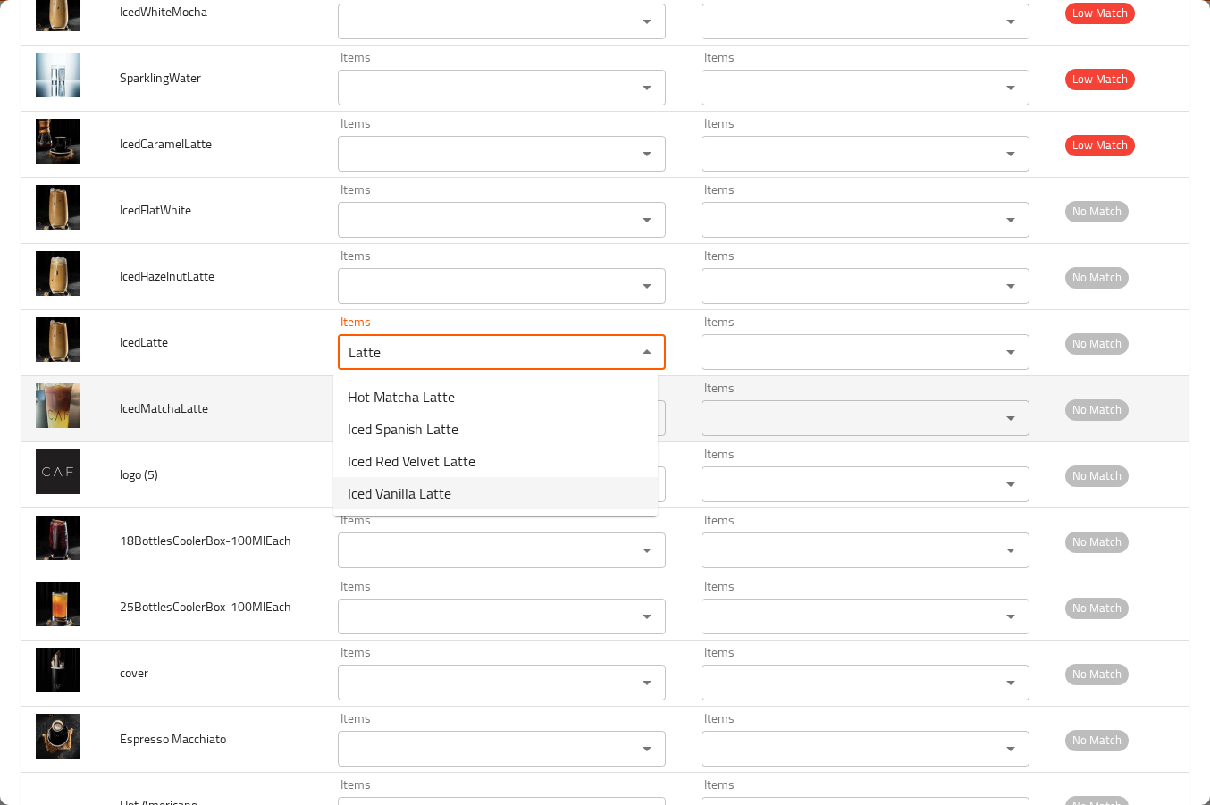
type input "Latte"
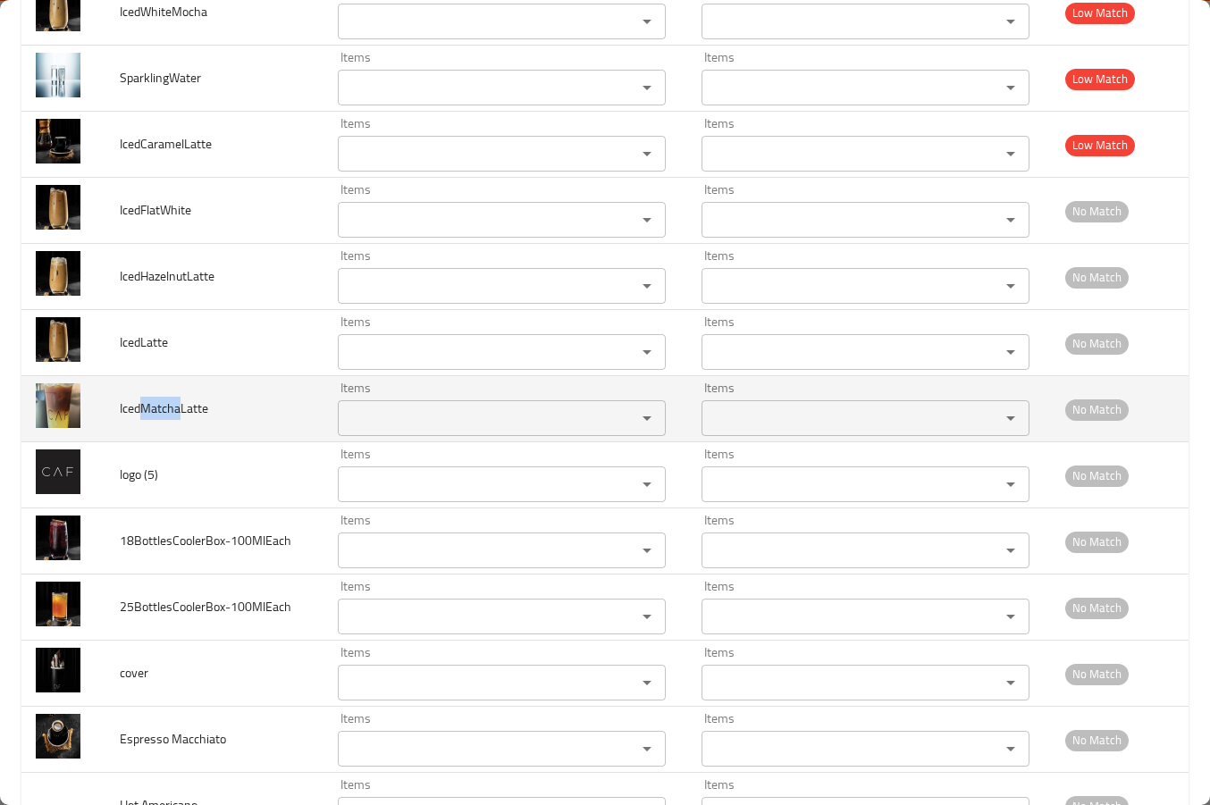
drag, startPoint x: 143, startPoint y: 413, endPoint x: 177, endPoint y: 406, distance: 34.7
click at [177, 406] on span "IcedMatchaLatte" at bounding box center [164, 408] width 88 height 23
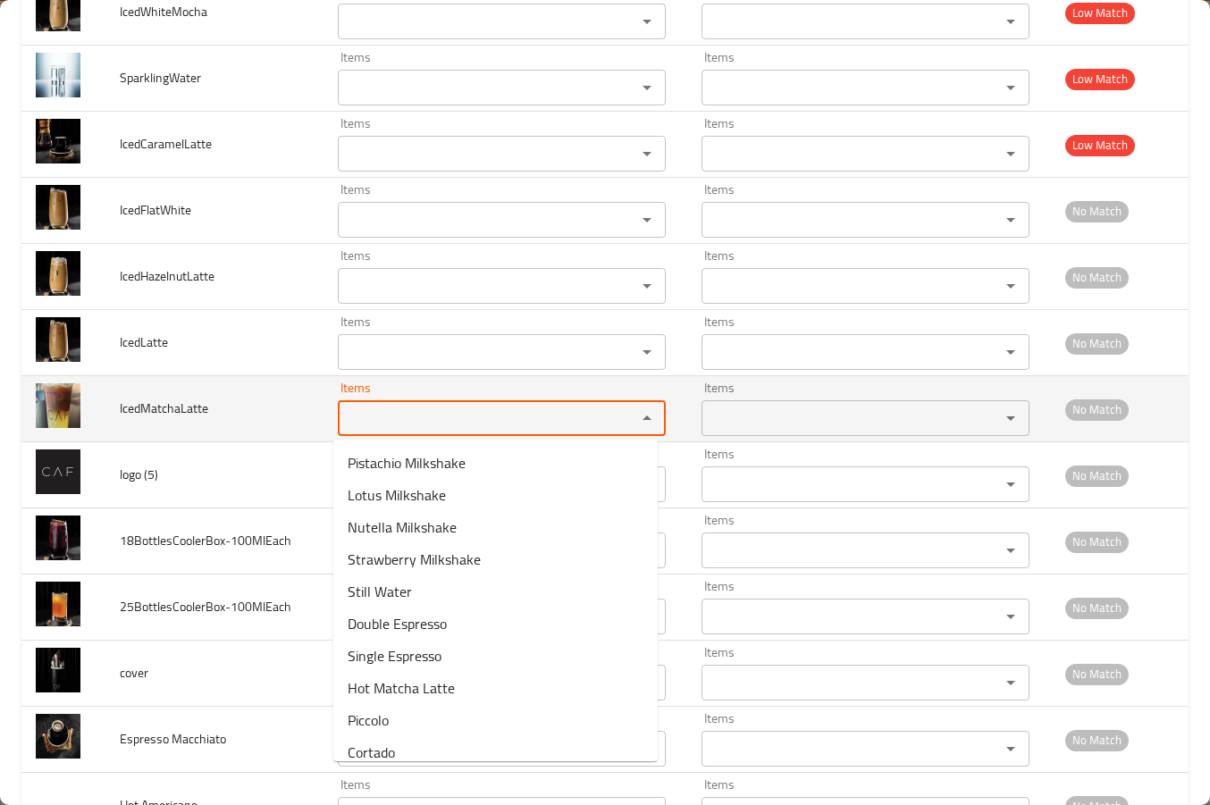
click at [348, 417] on input "Items" at bounding box center [475, 418] width 265 height 25
paste input "Matcha"
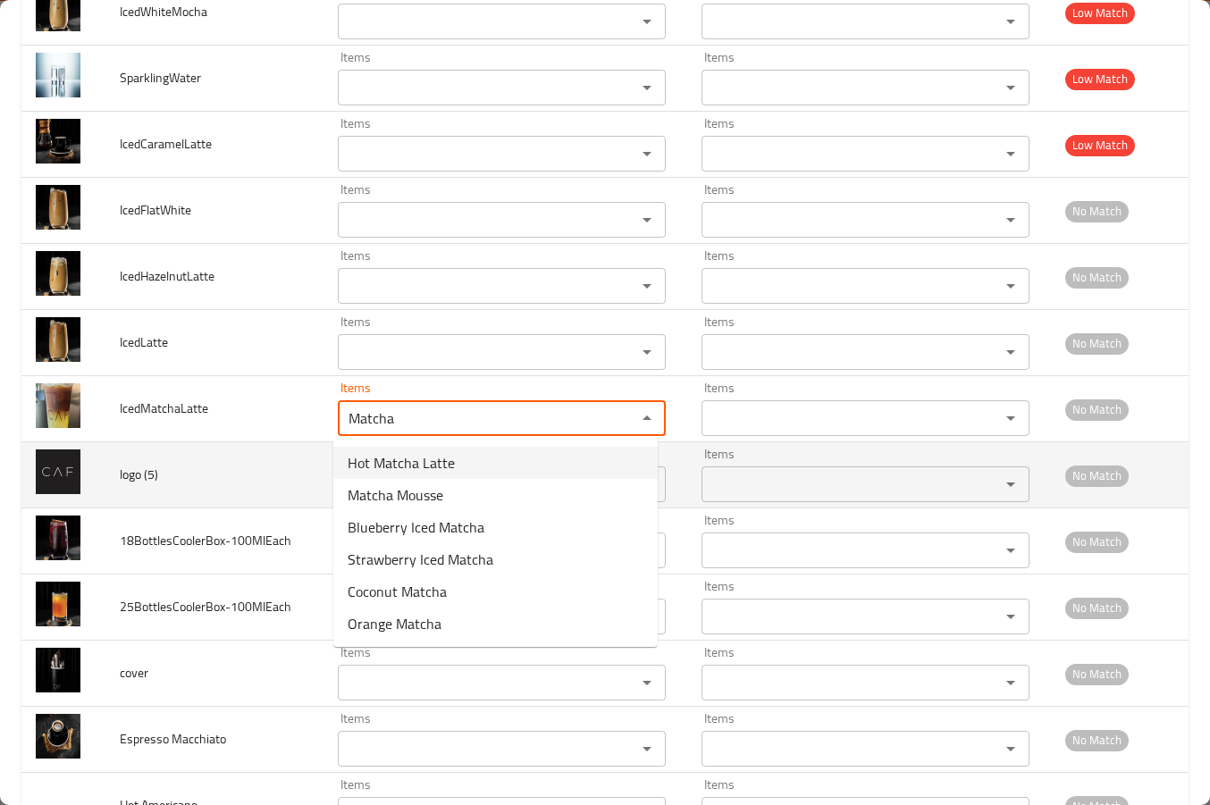
type input "Matcha"
click at [206, 476] on td "logo (5)" at bounding box center [214, 475] width 218 height 66
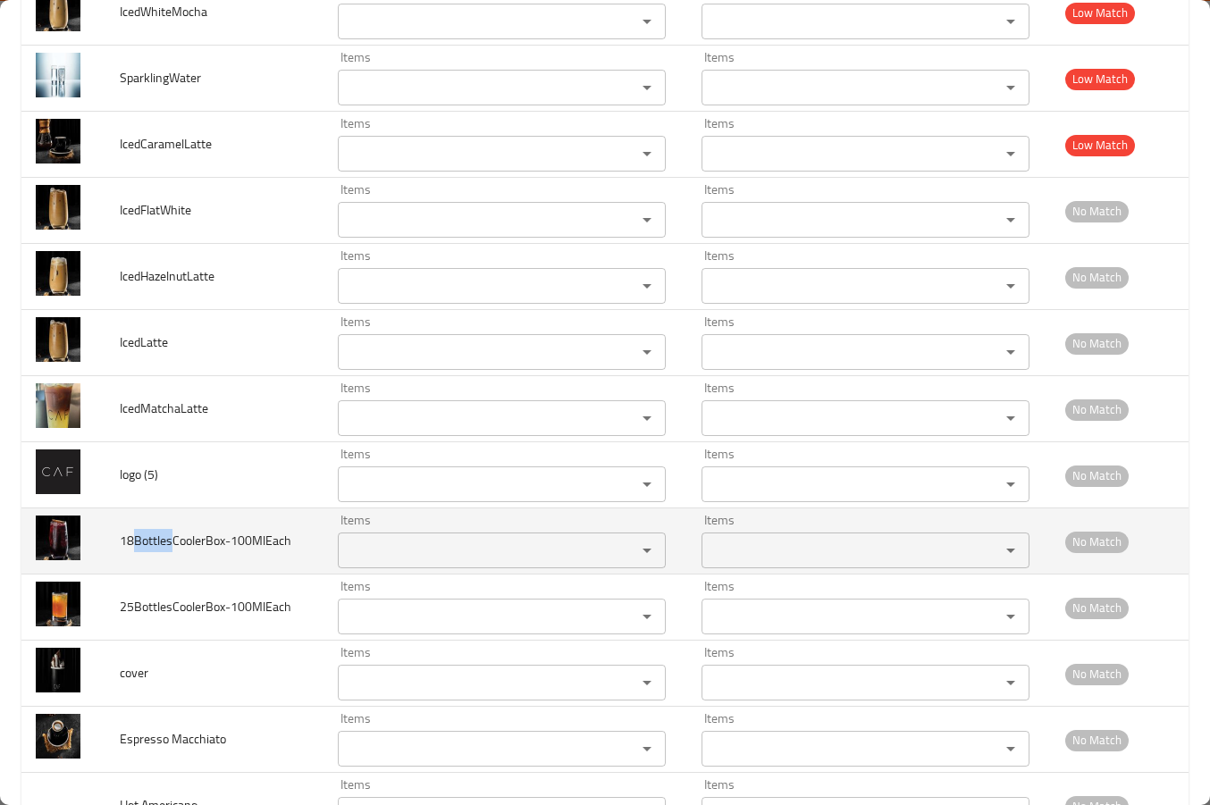
drag, startPoint x: 170, startPoint y: 541, endPoint x: 136, endPoint y: 547, distance: 34.5
click at [136, 547] on span "18BottlesCoolerBox-100MlEach" at bounding box center [206, 540] width 172 height 23
click at [417, 535] on div "Items" at bounding box center [502, 551] width 328 height 36
paste input "Bottles"
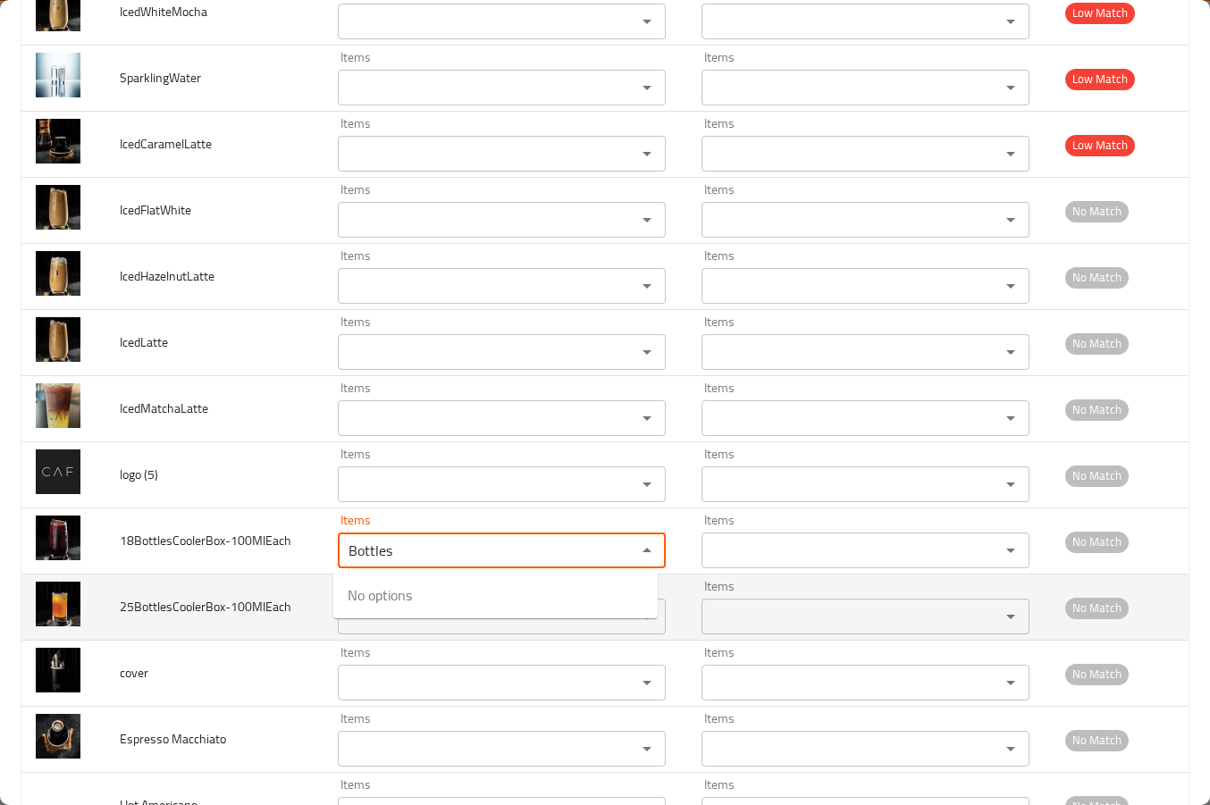
type input "Bottles"
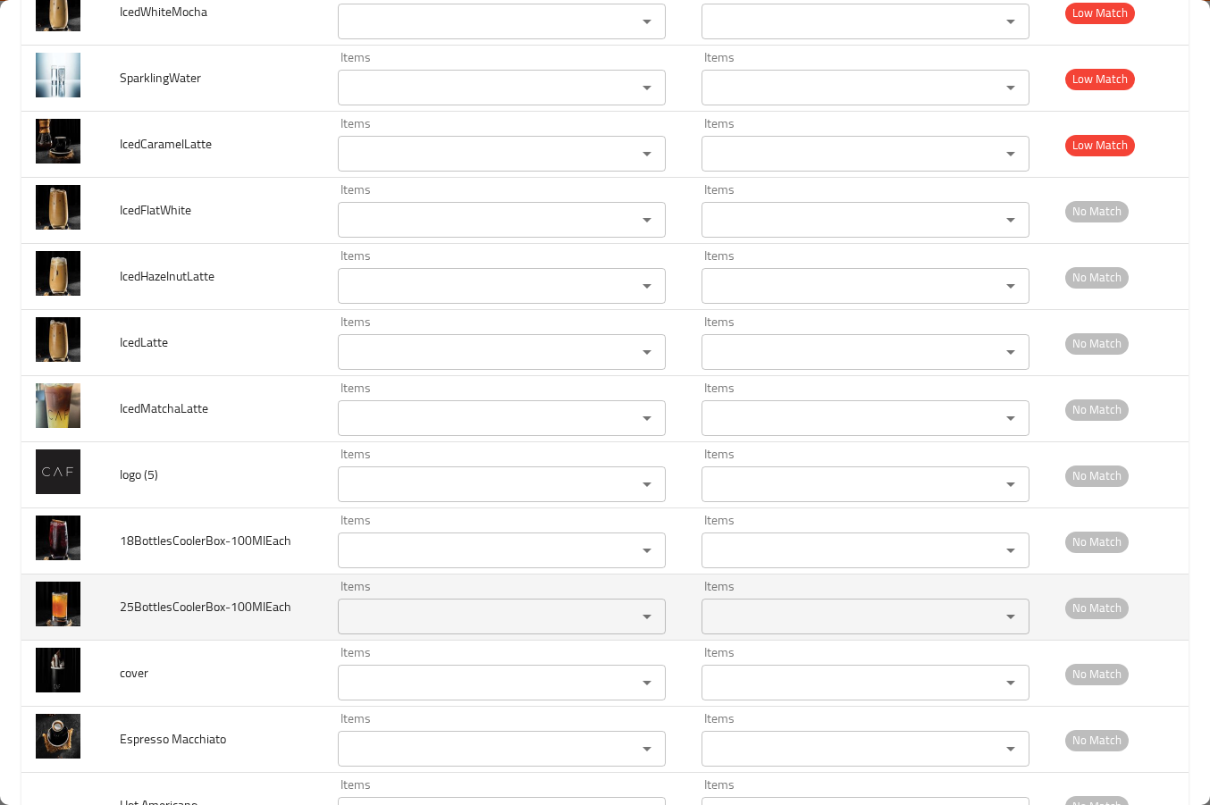
click at [166, 618] on span "25BottlesCoolerBox-100MlEach" at bounding box center [206, 606] width 172 height 23
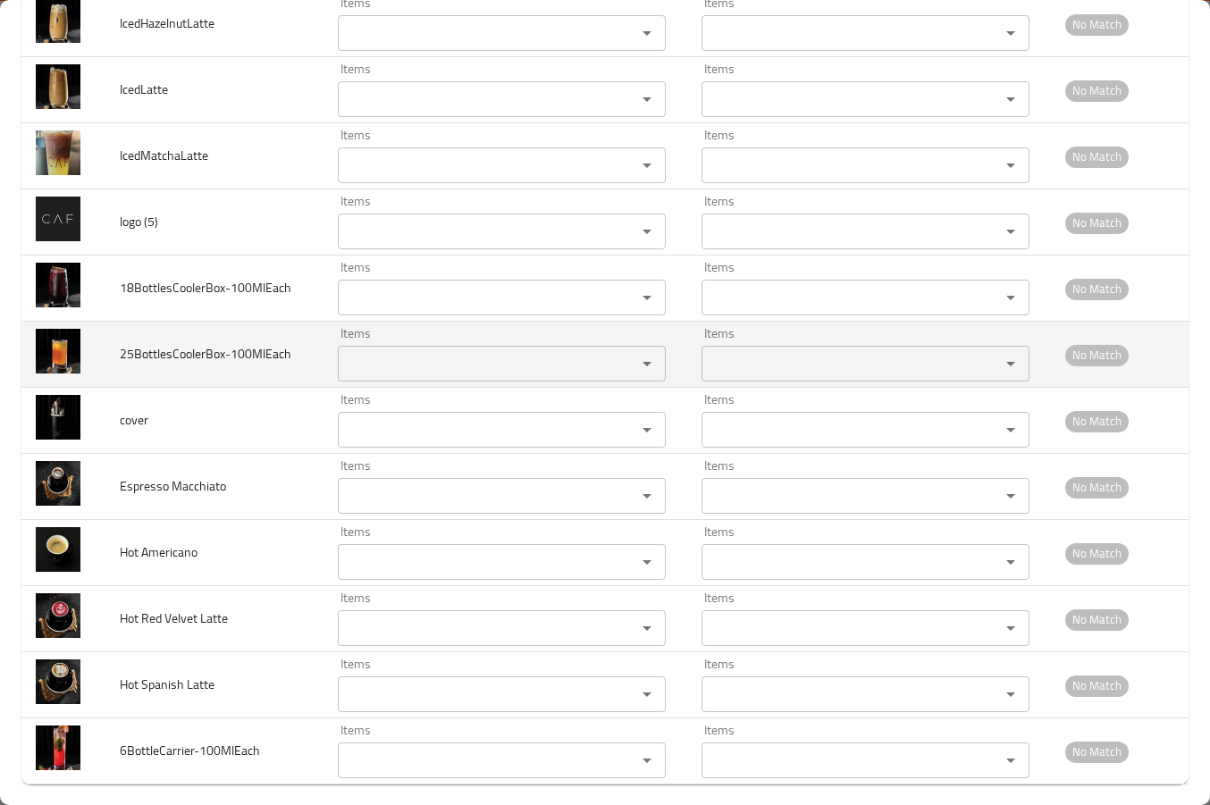
scroll to position [9493, 0]
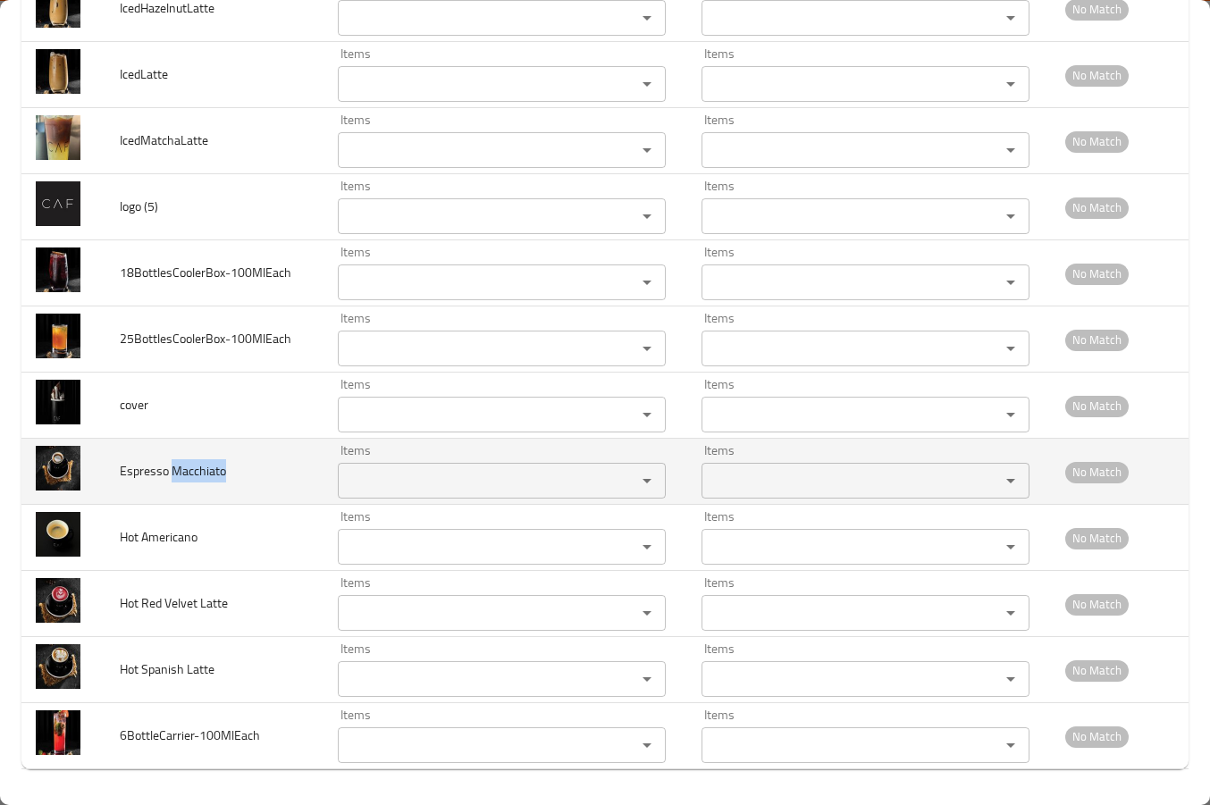
drag, startPoint x: 173, startPoint y: 468, endPoint x: 227, endPoint y: 467, distance: 53.6
click at [227, 467] on td "Espresso Macchiato" at bounding box center [214, 472] width 218 height 66
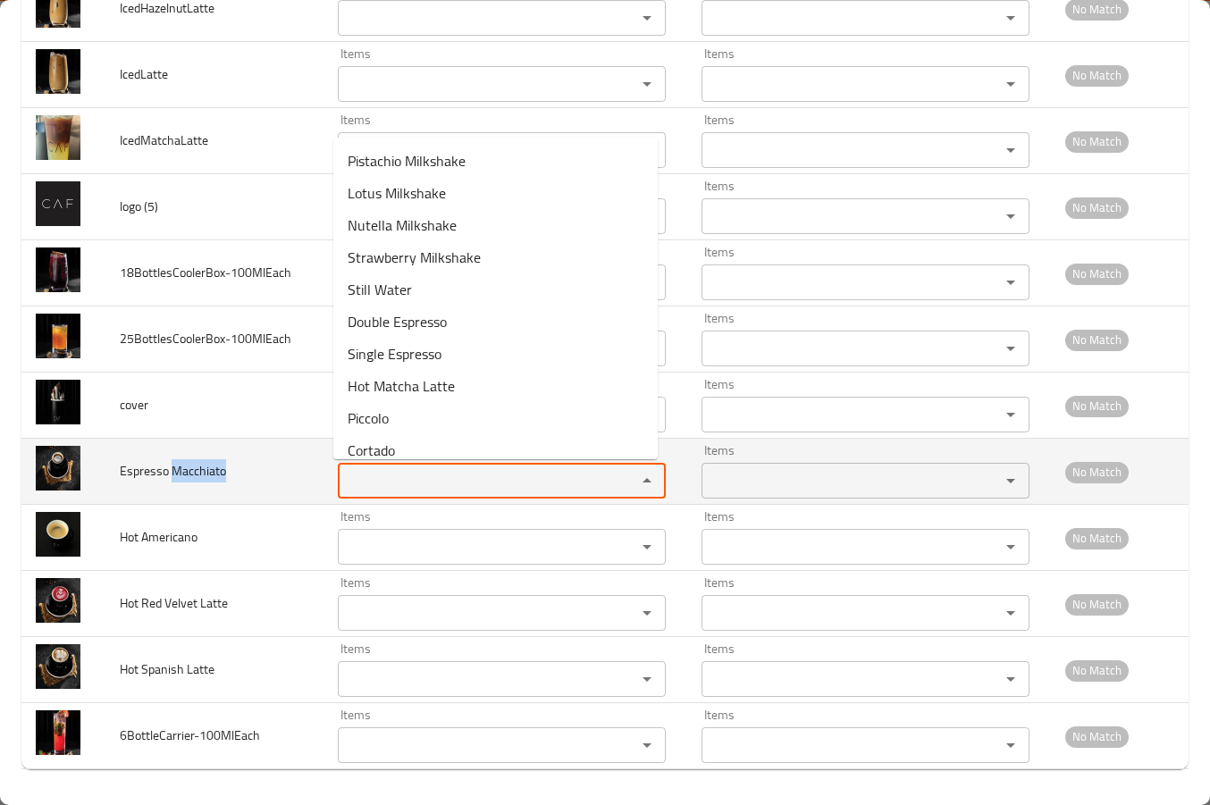
click at [384, 476] on Macchiato "Items" at bounding box center [475, 480] width 265 height 25
paste Macchiato "Macchiato"
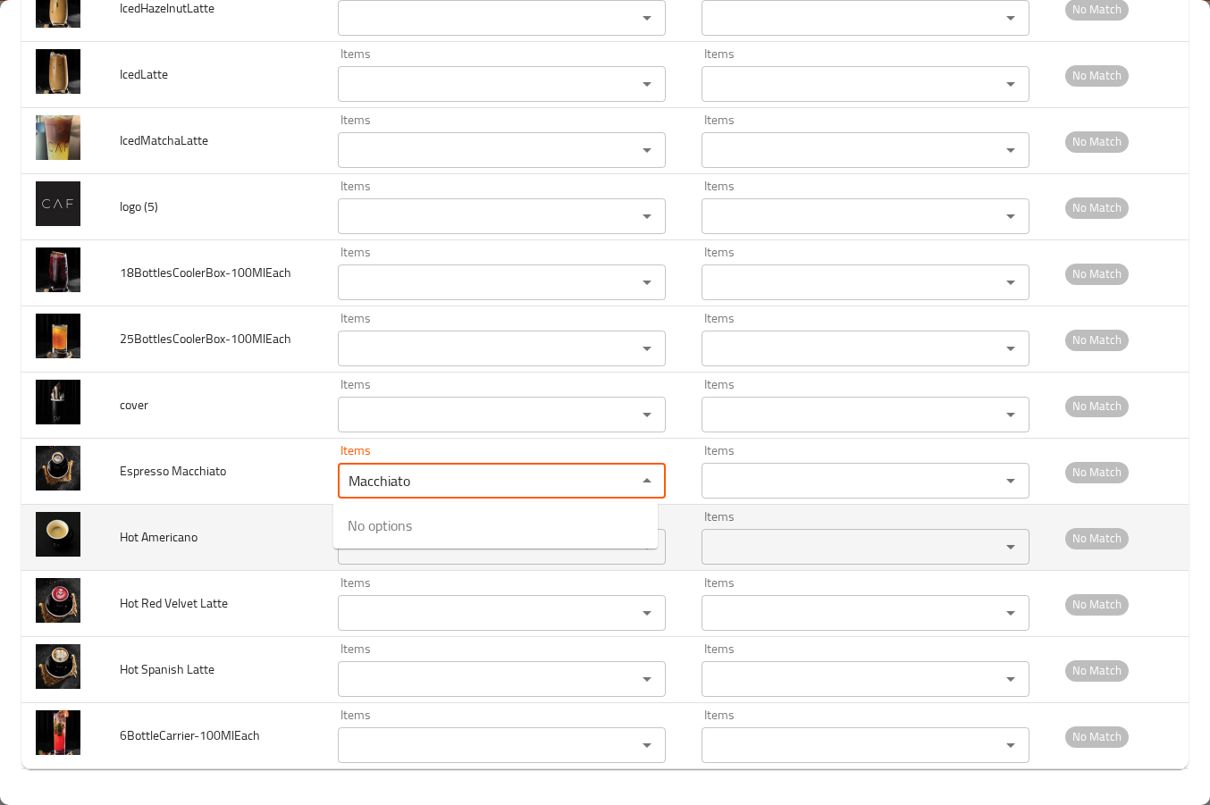
type Macchiato "Macchiato"
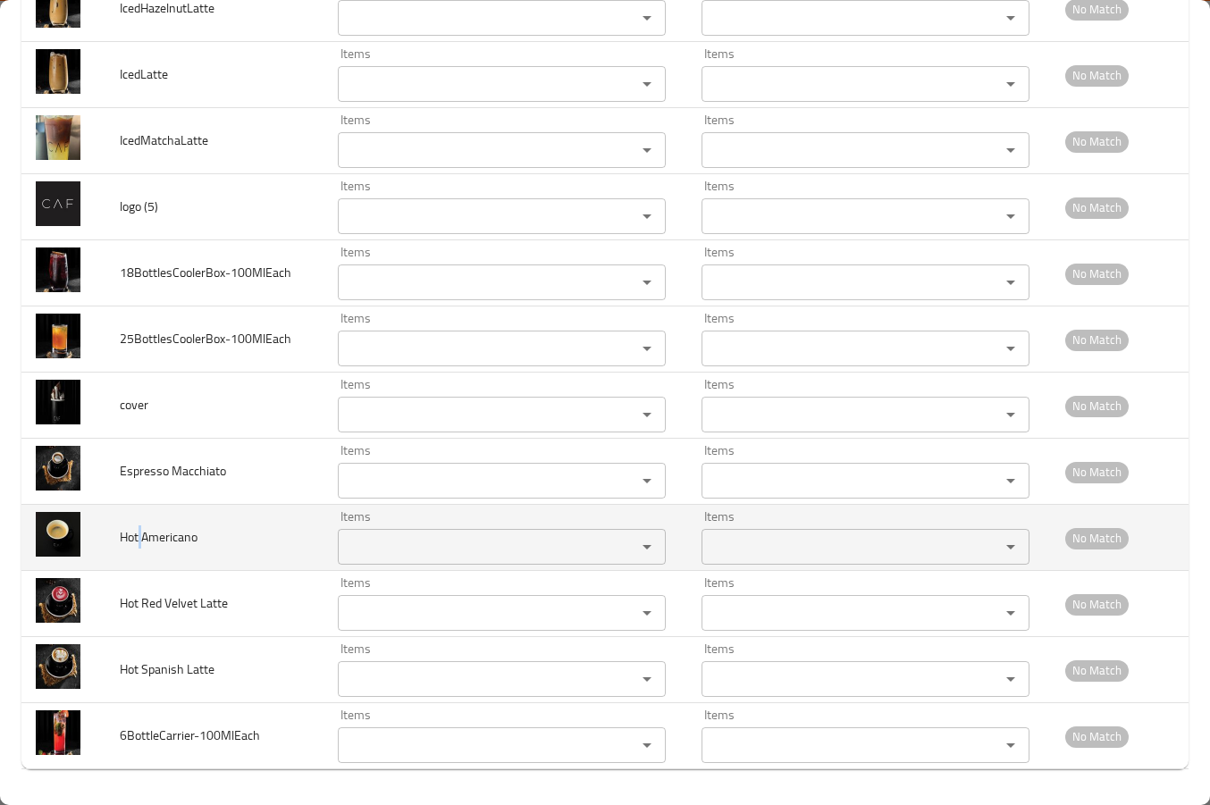
click at [140, 534] on span "Hot Americano" at bounding box center [159, 537] width 78 height 23
click at [142, 535] on span "Hot Americano" at bounding box center [159, 537] width 78 height 23
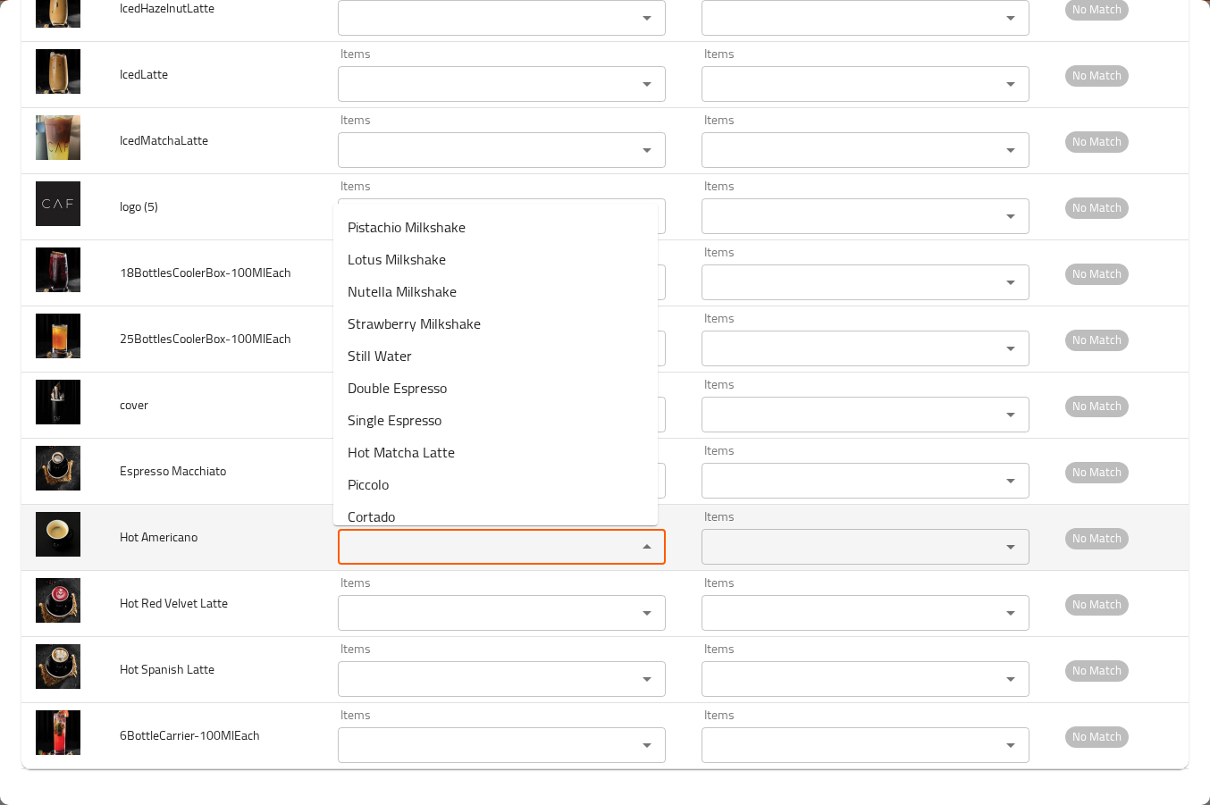
click at [368, 540] on Americano "Items" at bounding box center [475, 547] width 265 height 25
paste Americano "Americano"
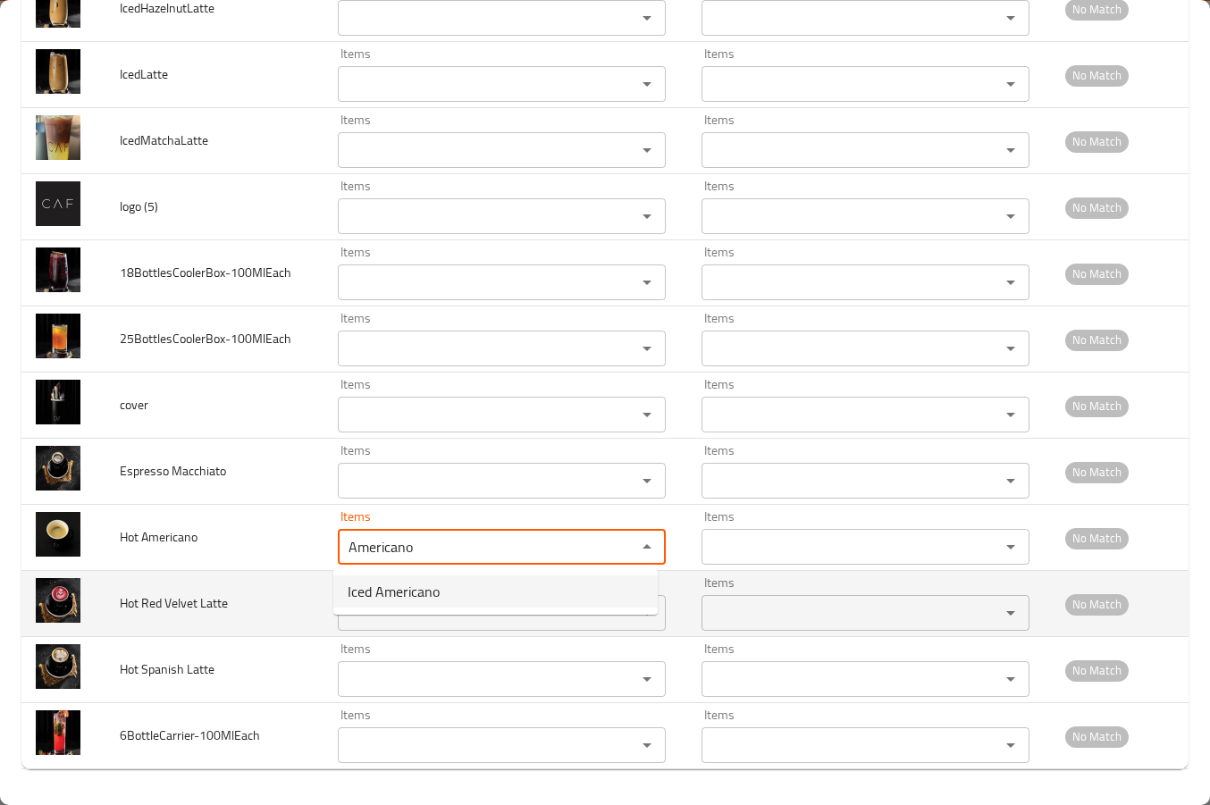
type Americano "Americano"
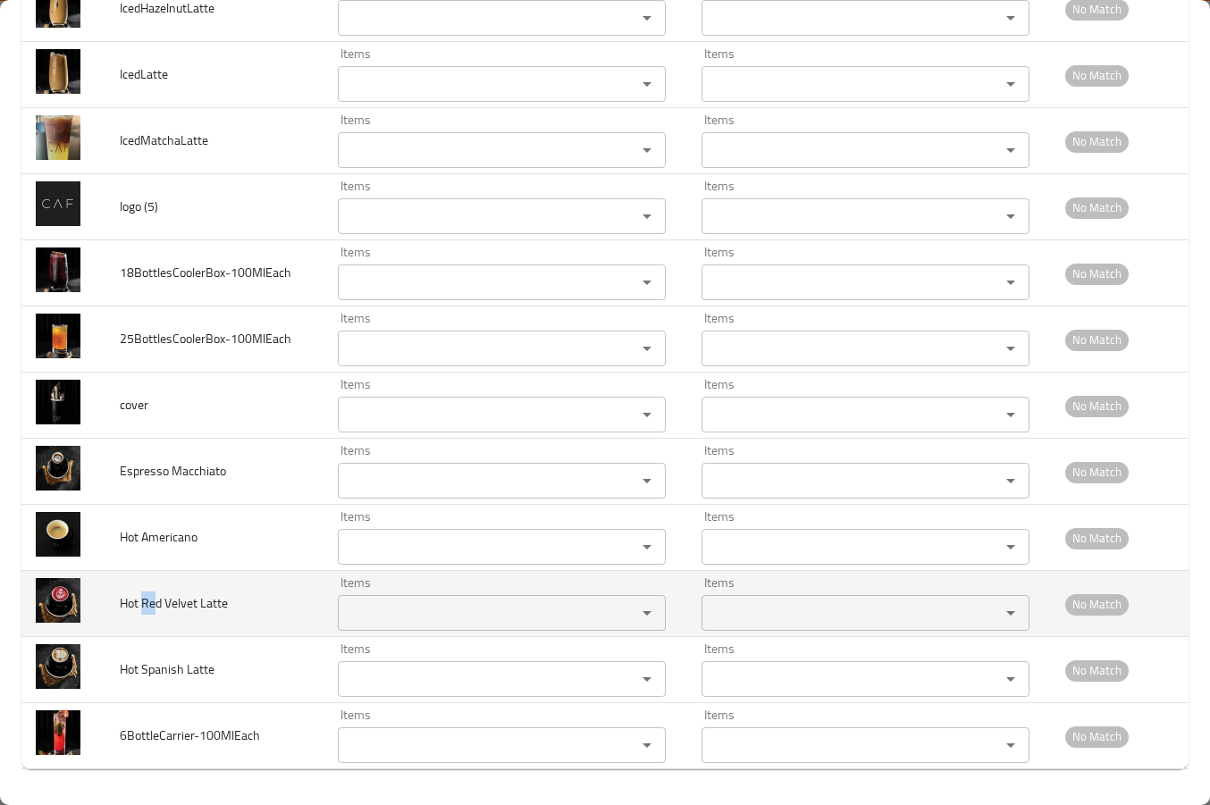
drag, startPoint x: 156, startPoint y: 602, endPoint x: 143, endPoint y: 603, distance: 13.5
click at [143, 603] on span "Hot Red Velvet Latte" at bounding box center [174, 603] width 108 height 23
click at [360, 612] on Latte "Items" at bounding box center [475, 613] width 265 height 25
paste Latte "Re"
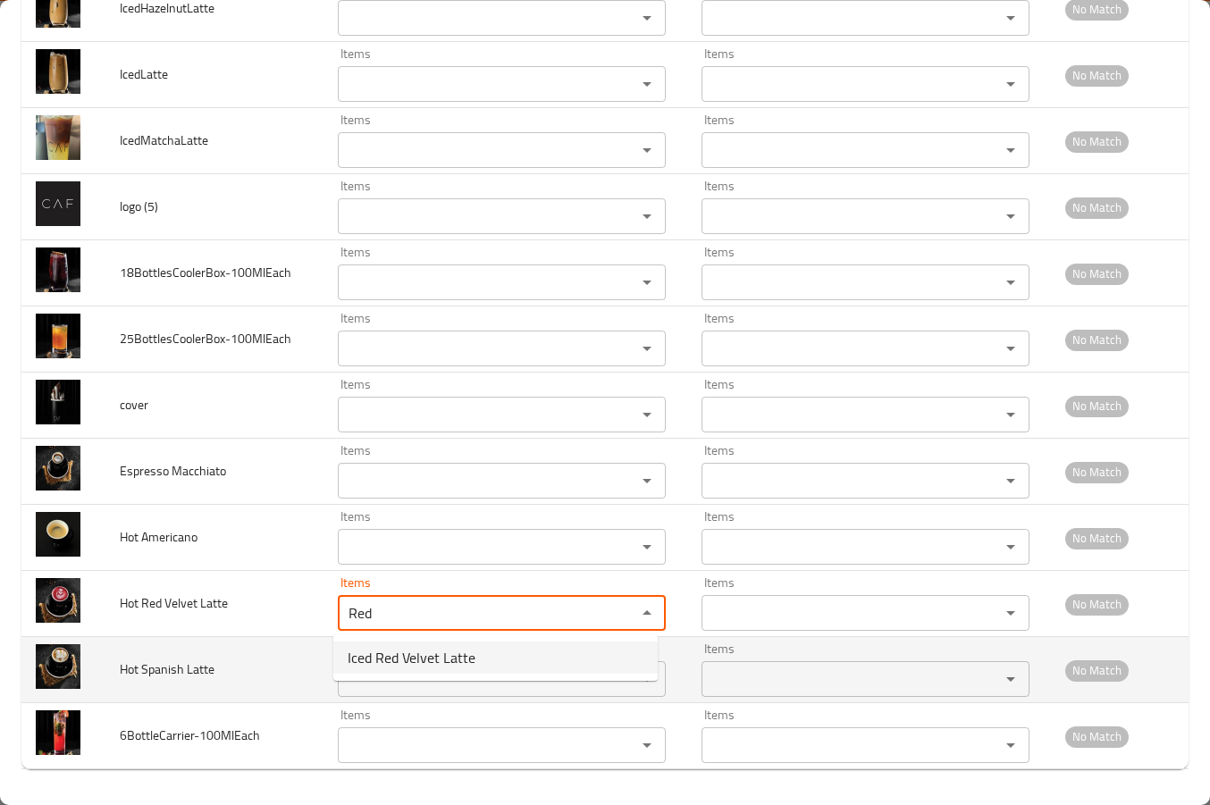
type Latte "Red"
click at [173, 665] on span "Hot Spanish Latte" at bounding box center [167, 669] width 95 height 23
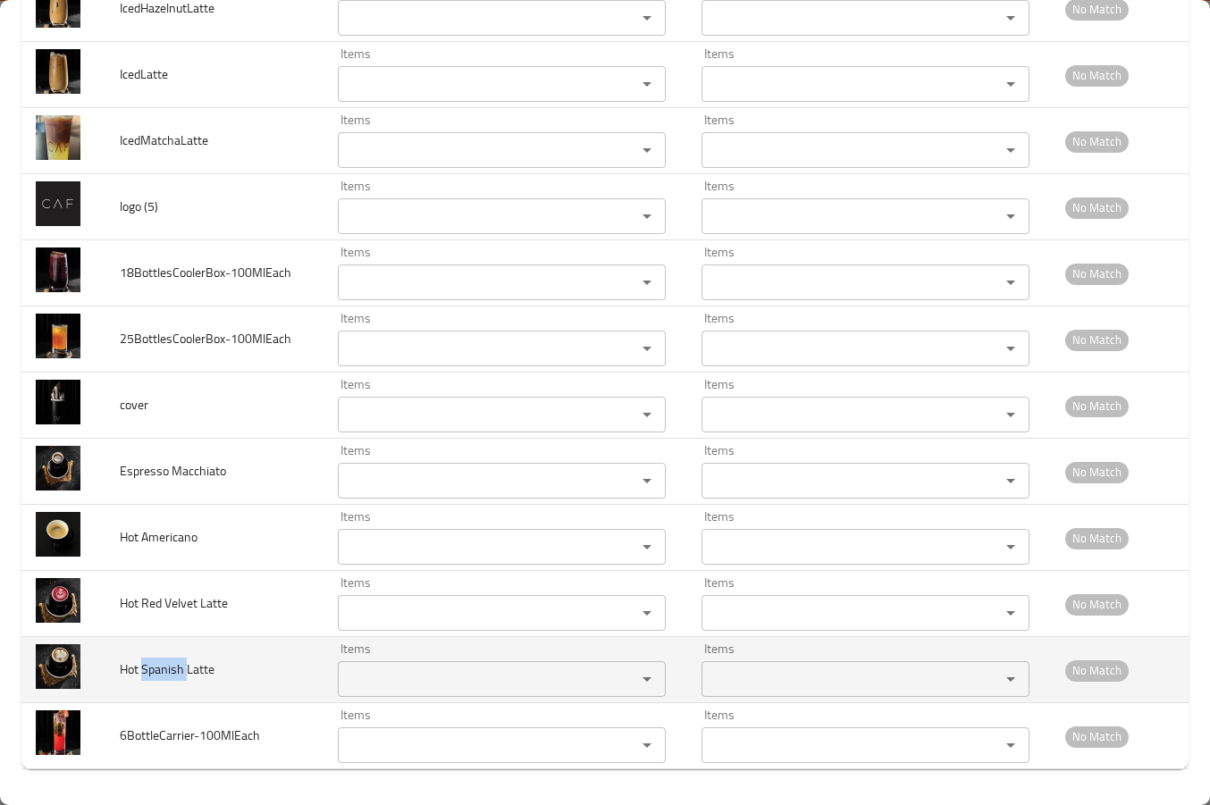
click at [173, 665] on span "Hot Spanish Latte" at bounding box center [167, 669] width 95 height 23
click at [375, 669] on Latte "Items" at bounding box center [475, 679] width 265 height 25
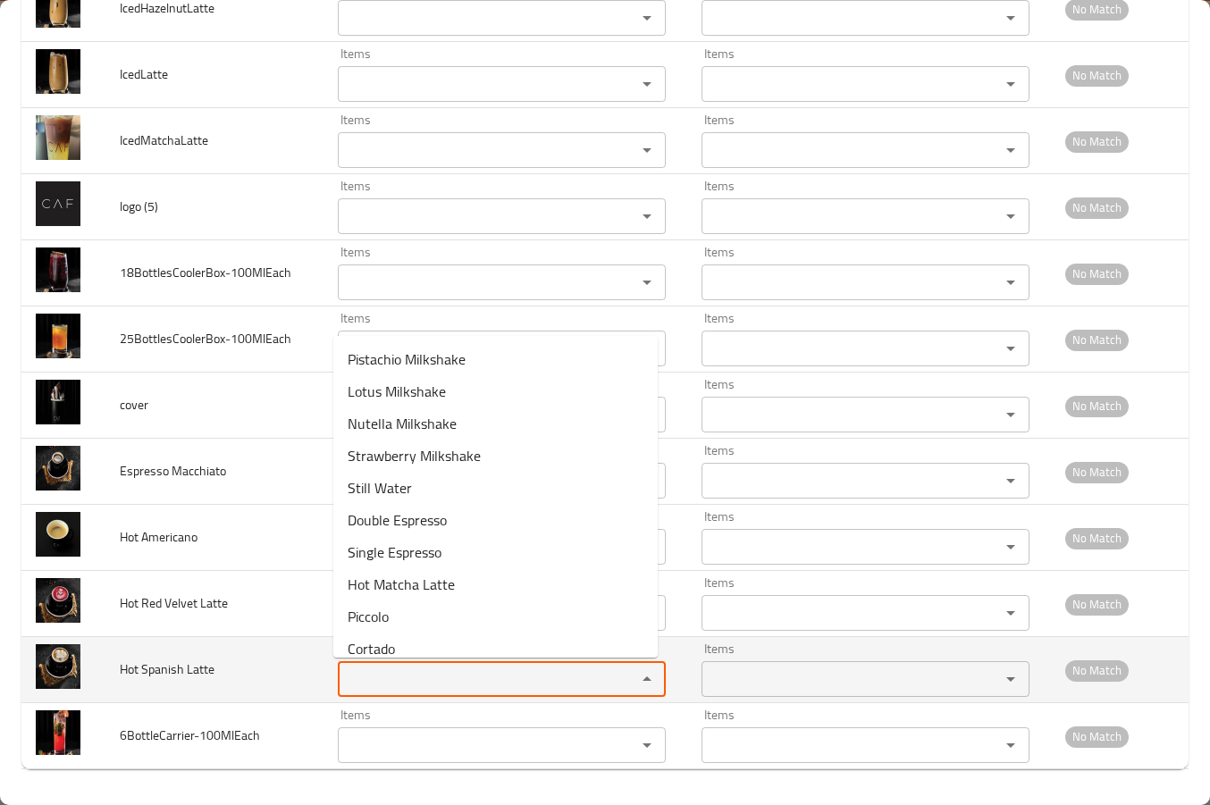
paste Latte "Spanish"
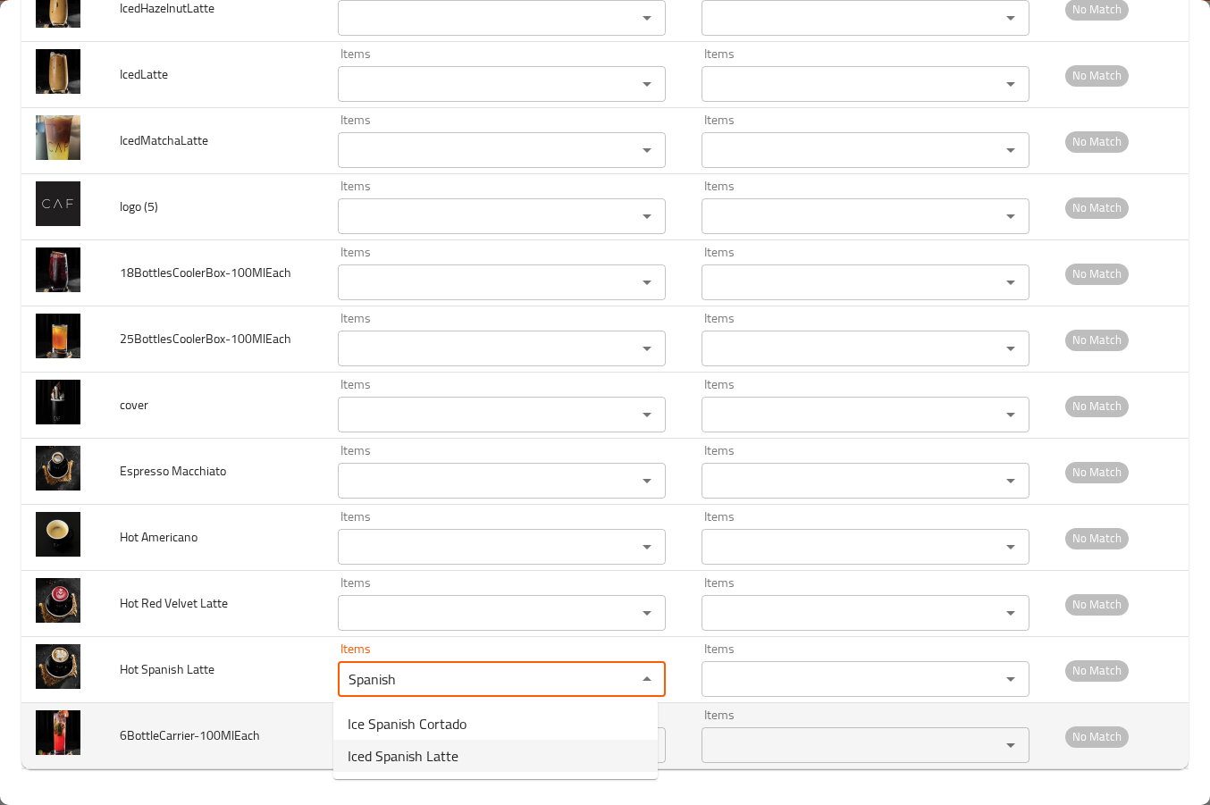
type Latte "Spanish"
click at [219, 737] on span "6BottleCarrier-100MlEach" at bounding box center [190, 735] width 140 height 23
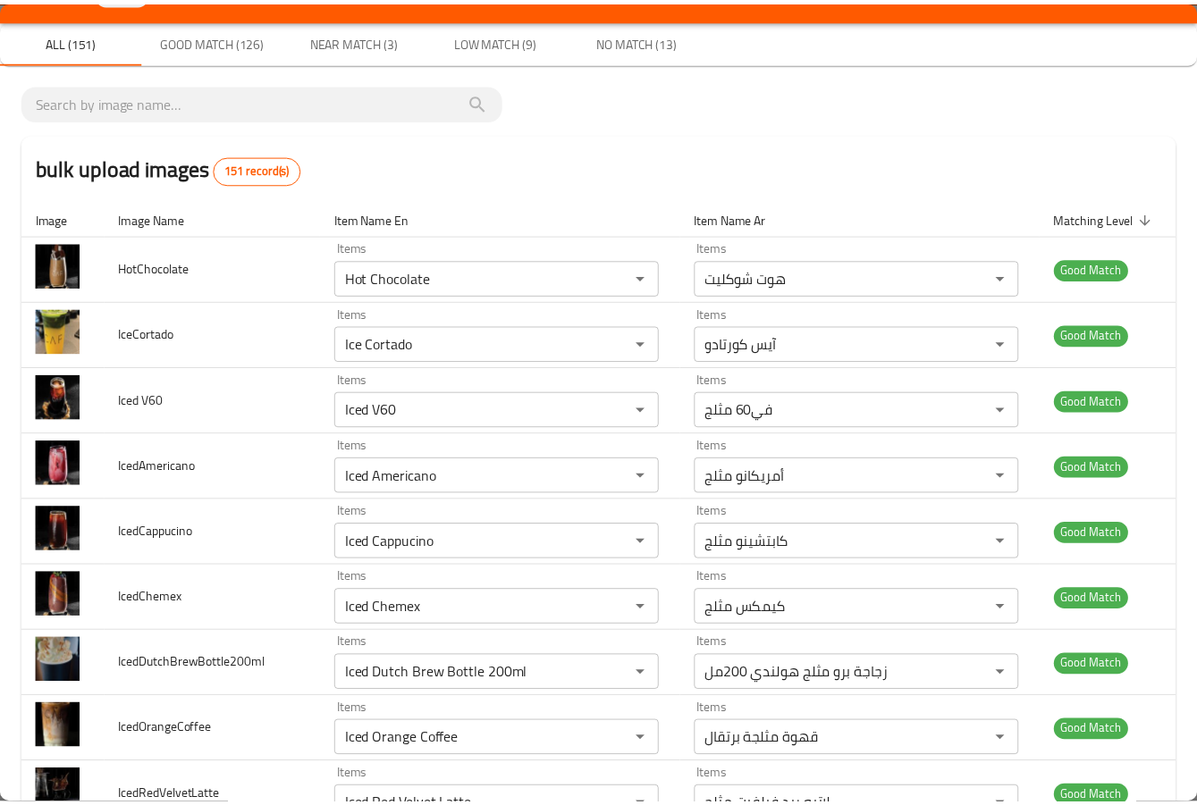
scroll to position [0, 0]
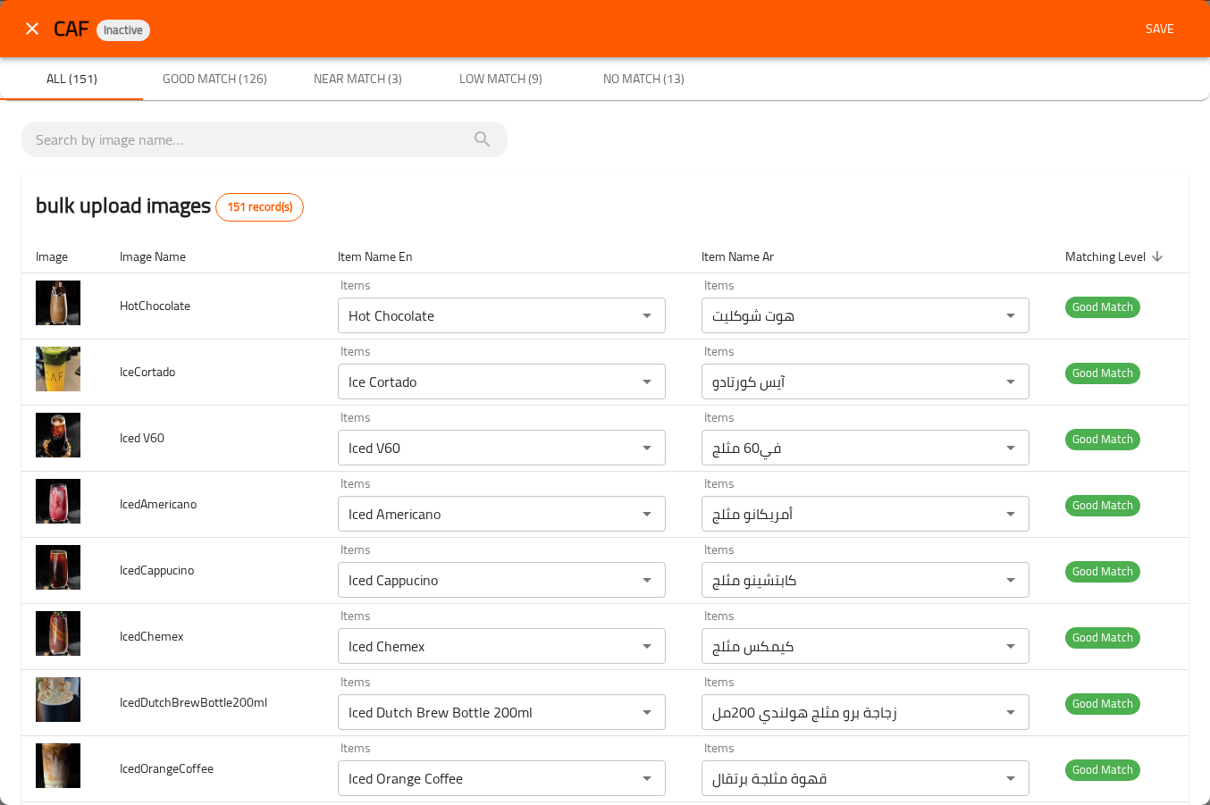
click at [1135, 13] on button "Save" at bounding box center [1160, 29] width 57 height 33
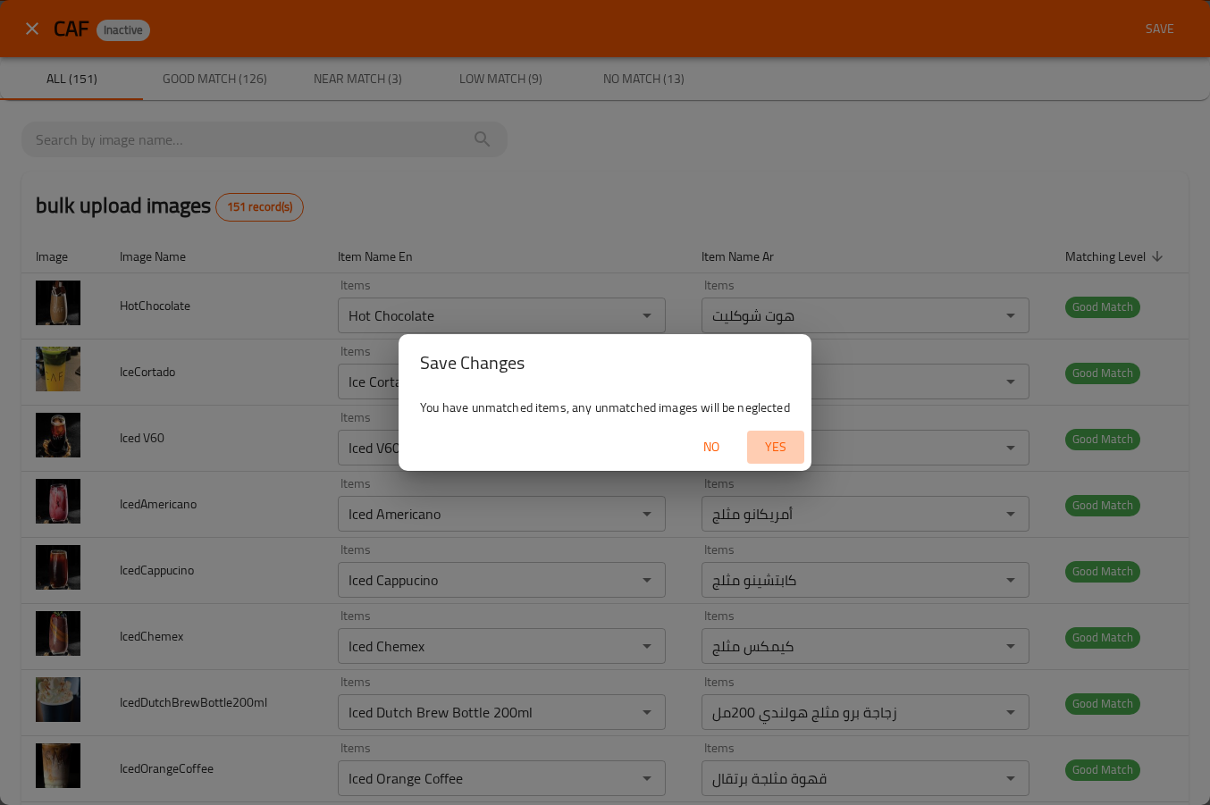
click at [787, 451] on span "Yes" at bounding box center [775, 447] width 43 height 22
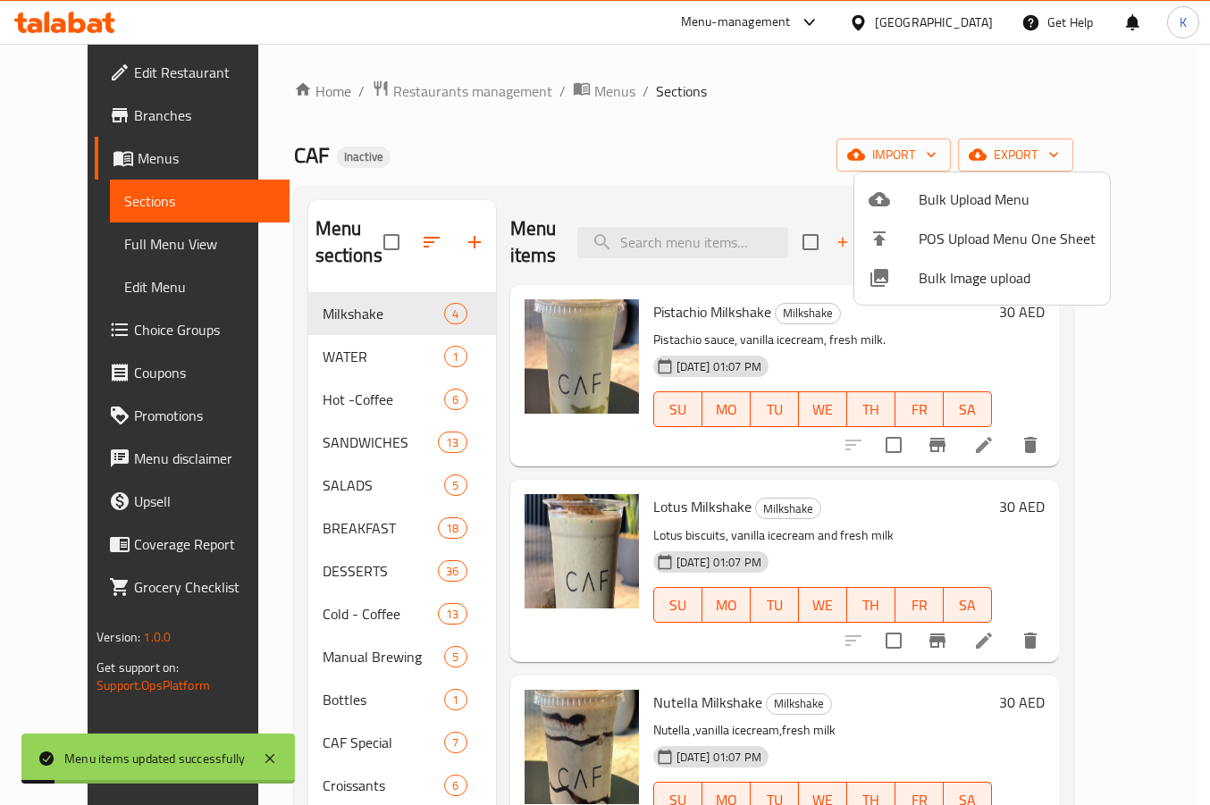
click at [772, 143] on div at bounding box center [605, 402] width 1210 height 805
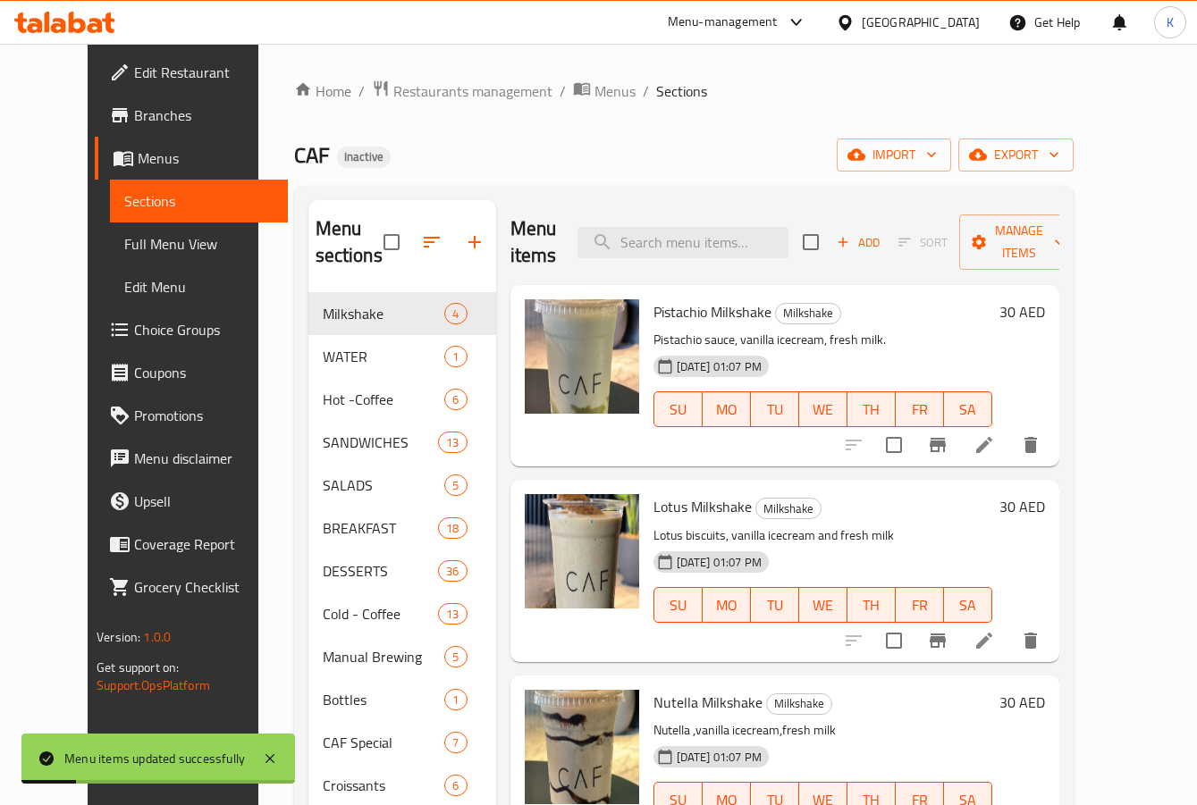
click at [124, 251] on span "Full Menu View" at bounding box center [198, 243] width 149 height 21
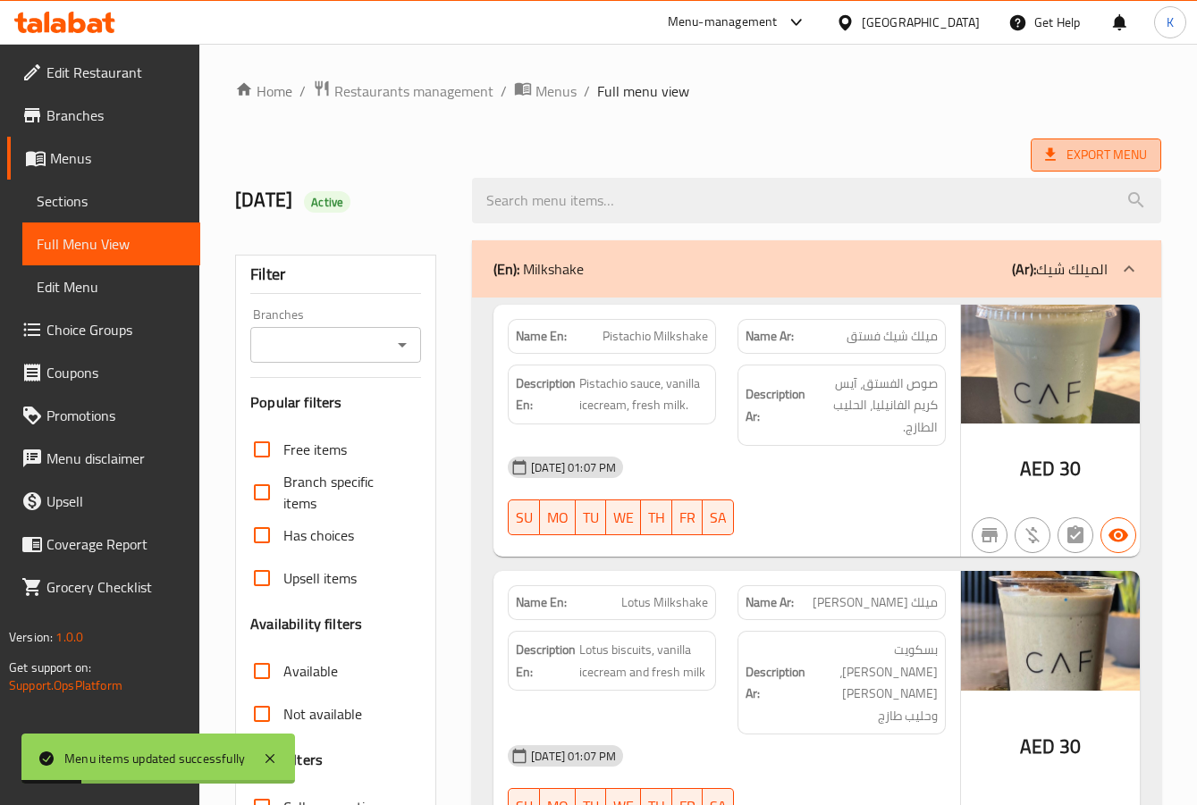
click at [1083, 162] on span "Export Menu" at bounding box center [1096, 155] width 102 height 22
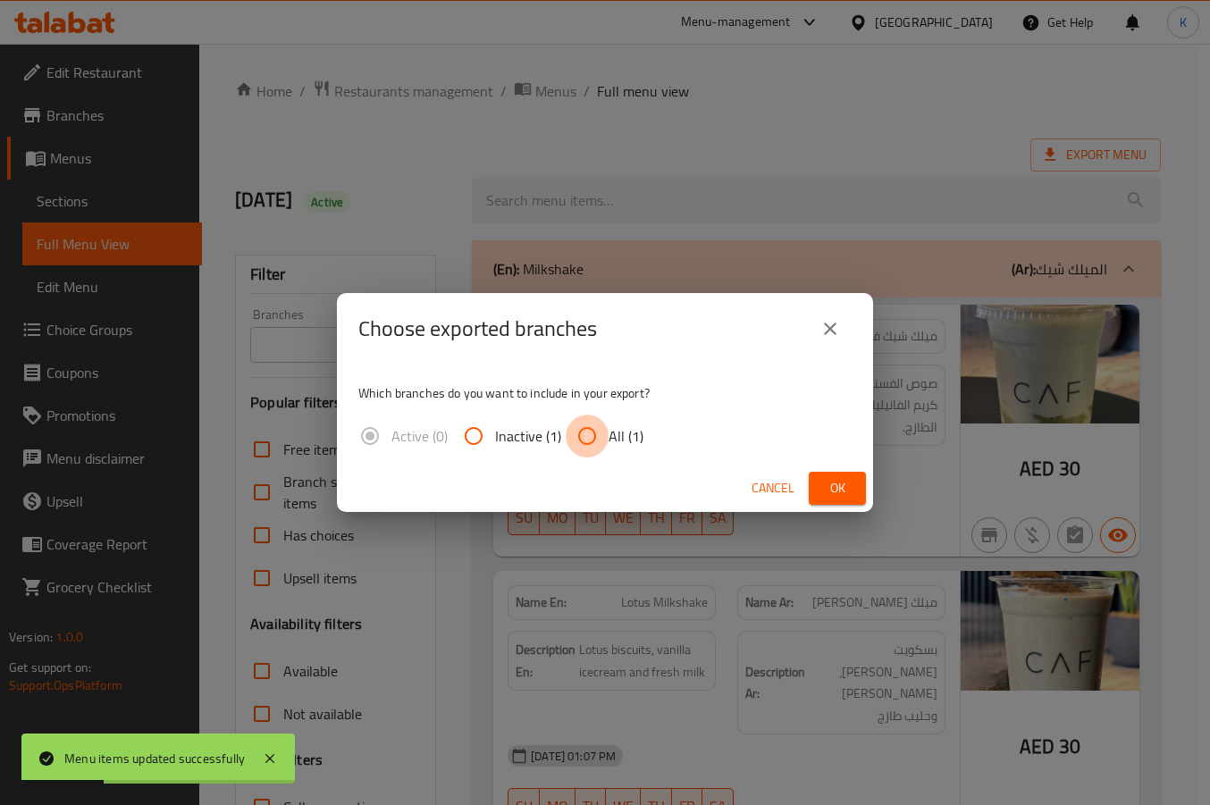
click at [592, 439] on input "All (1)" at bounding box center [587, 436] width 43 height 43
radio input "true"
click at [832, 493] on span "Ok" at bounding box center [837, 488] width 29 height 22
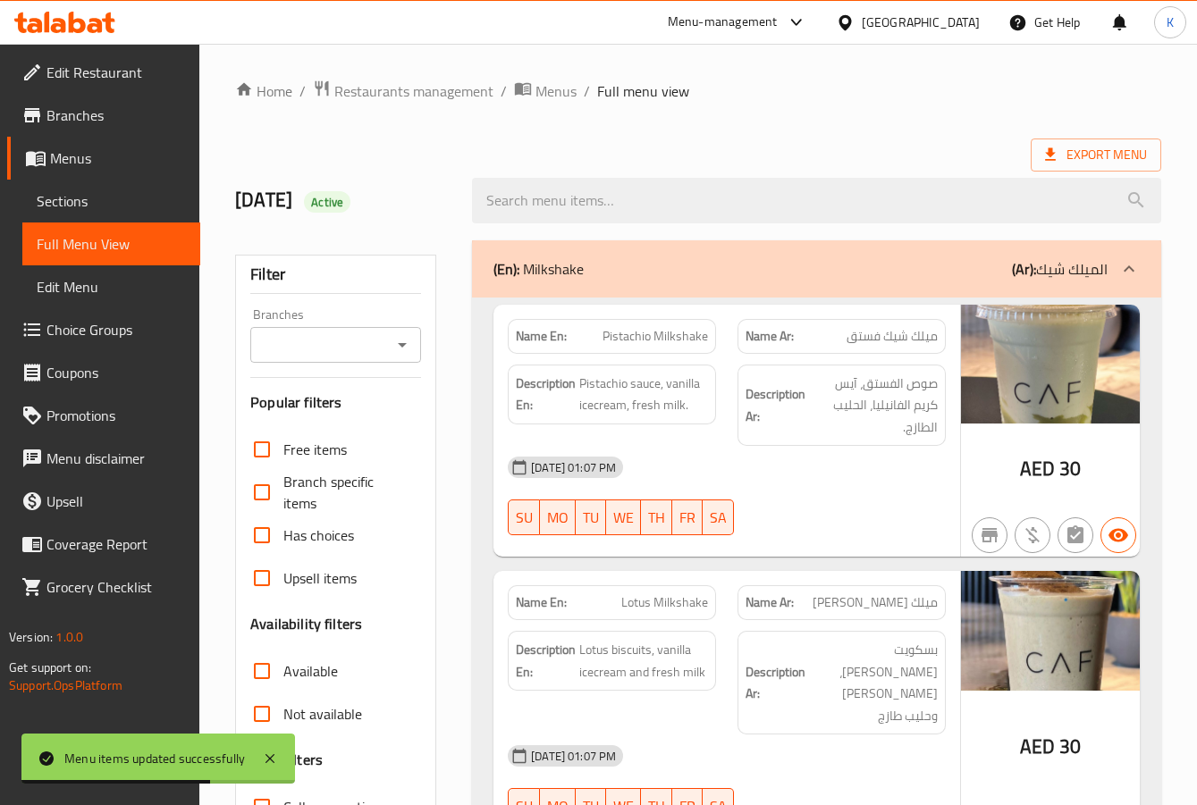
click at [73, 203] on span "Sections" at bounding box center [111, 200] width 149 height 21
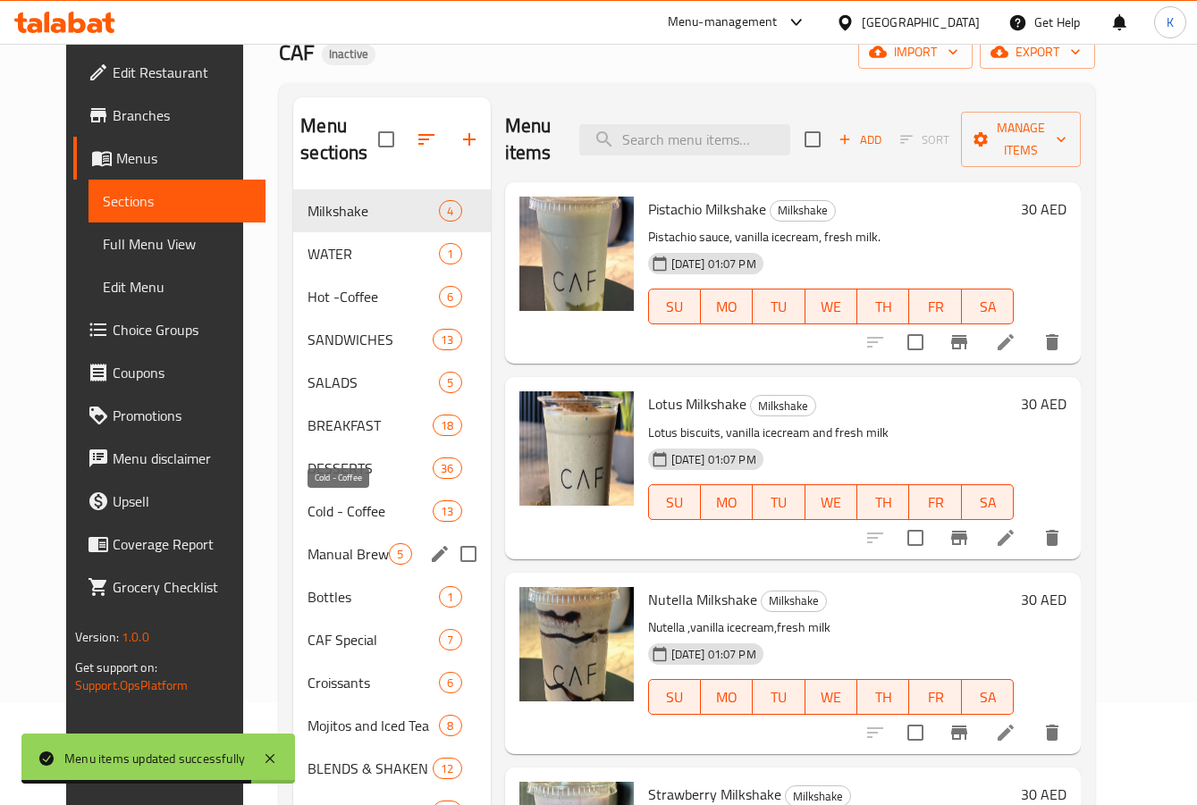
scroll to position [250, 0]
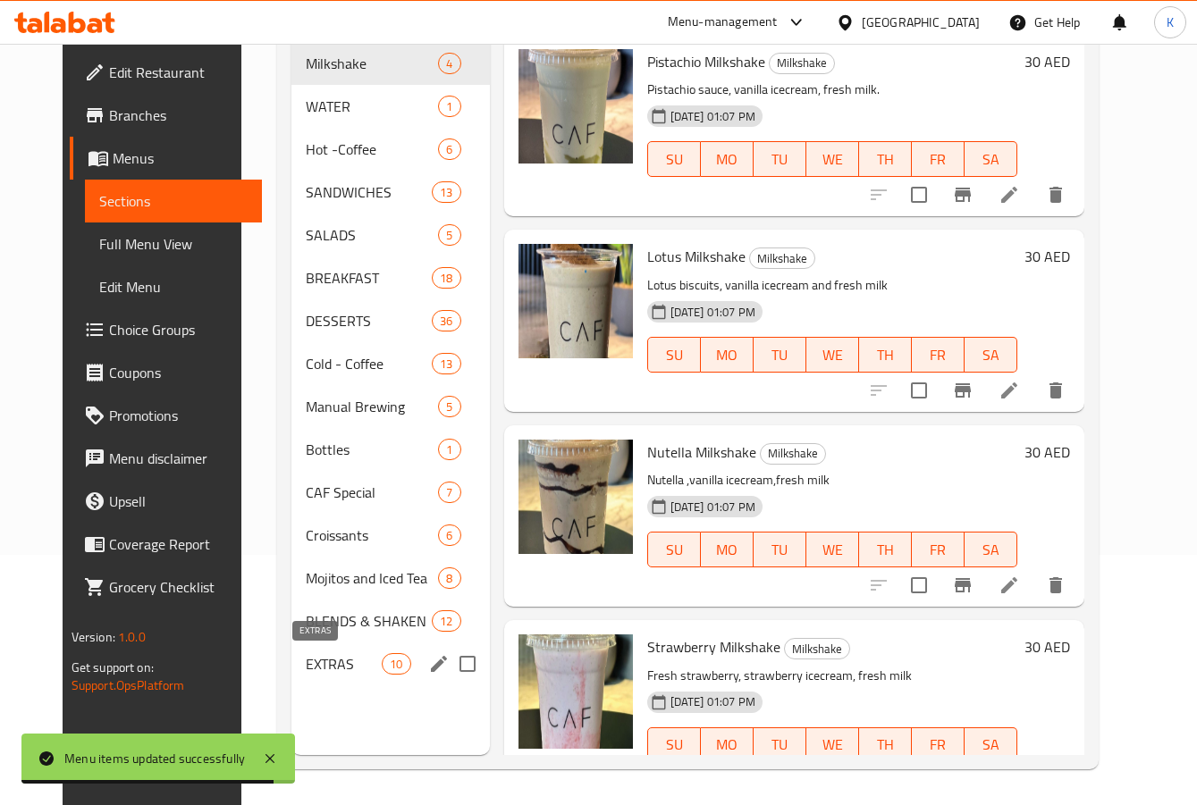
click at [316, 665] on span "EXTRAS" at bounding box center [344, 663] width 76 height 21
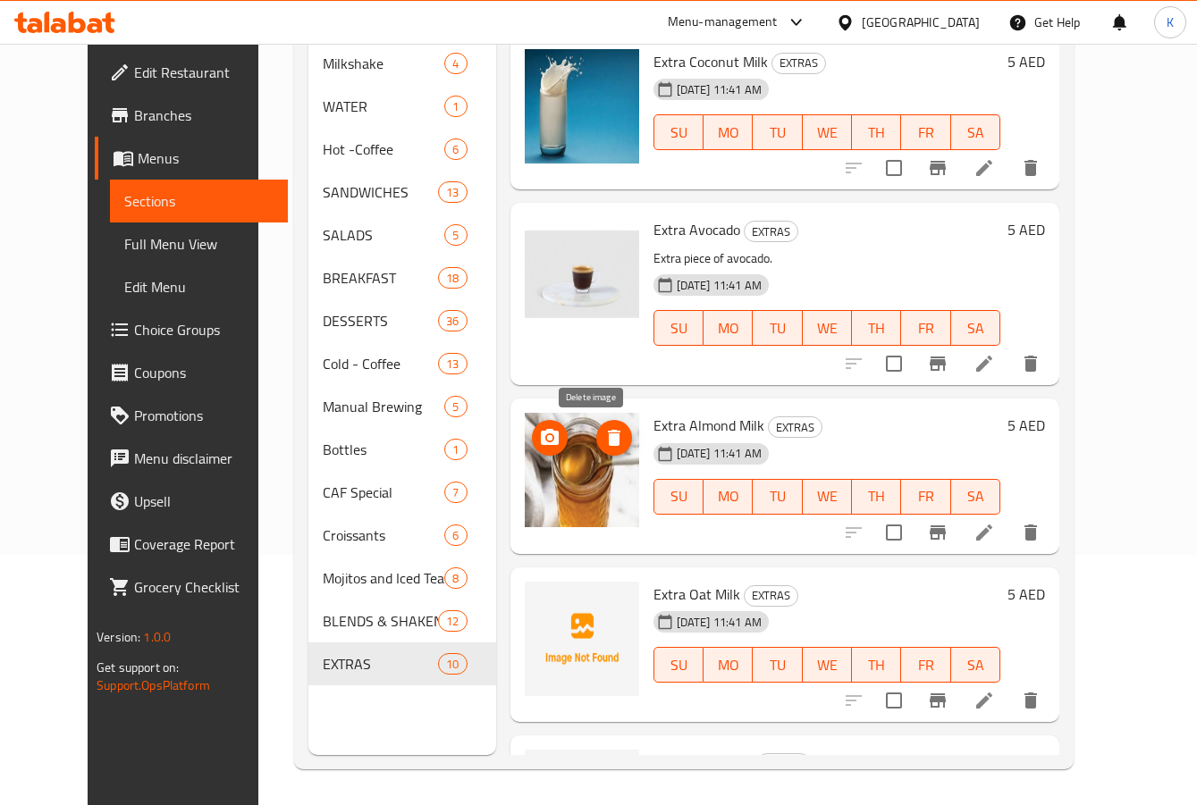
click at [608, 437] on icon "delete image" at bounding box center [614, 438] width 13 height 16
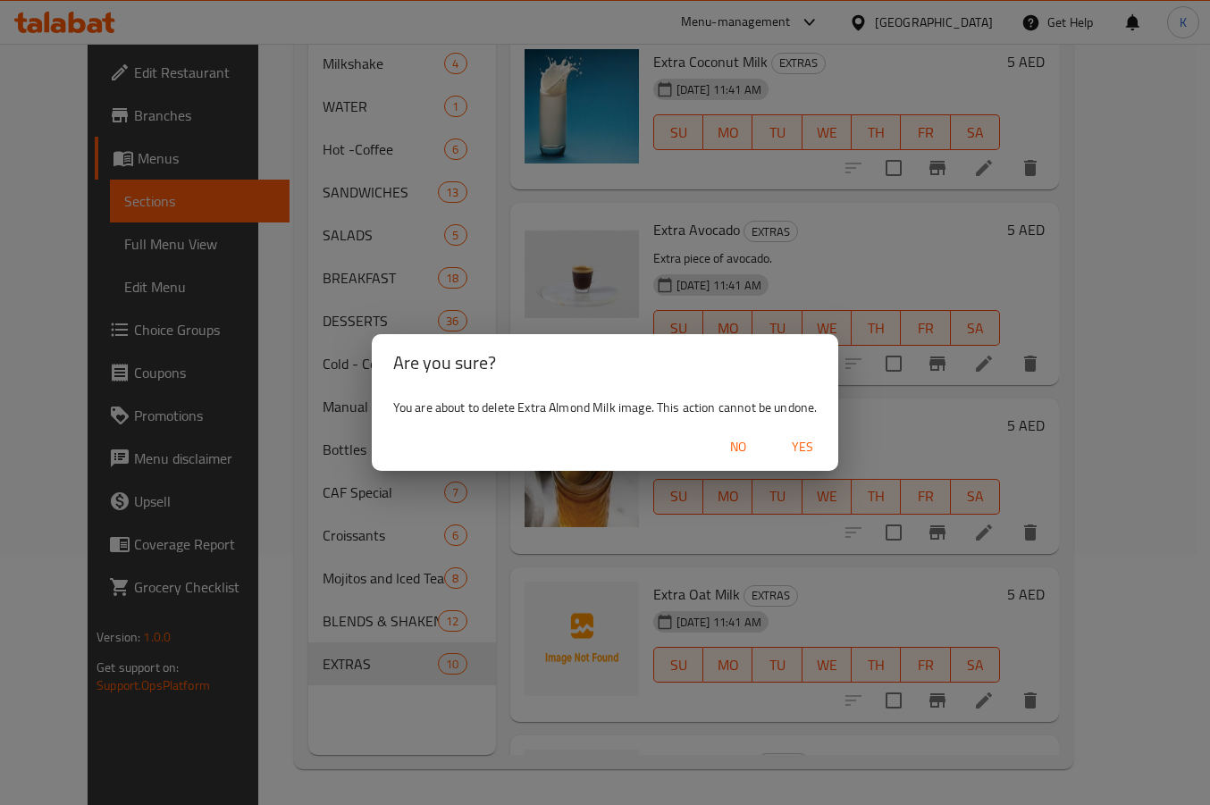
click at [803, 444] on span "Yes" at bounding box center [802, 447] width 43 height 22
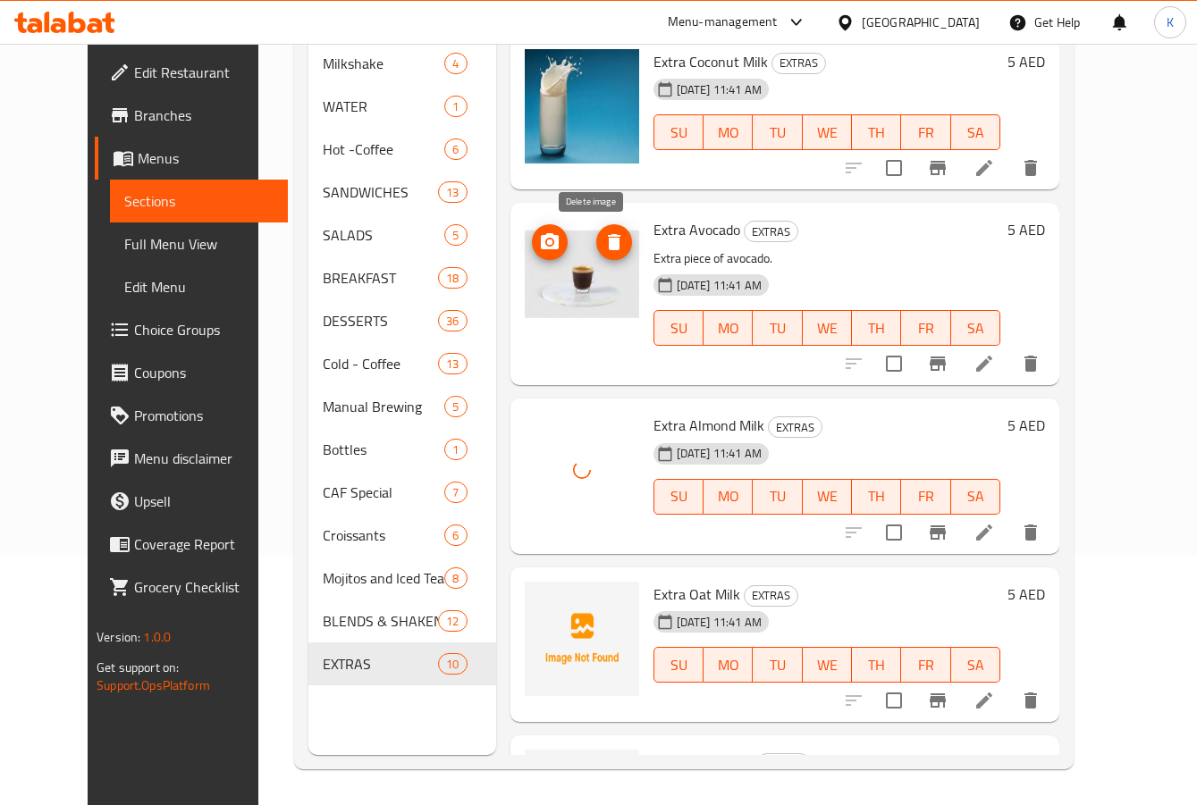
click at [608, 242] on icon "delete image" at bounding box center [614, 242] width 13 height 16
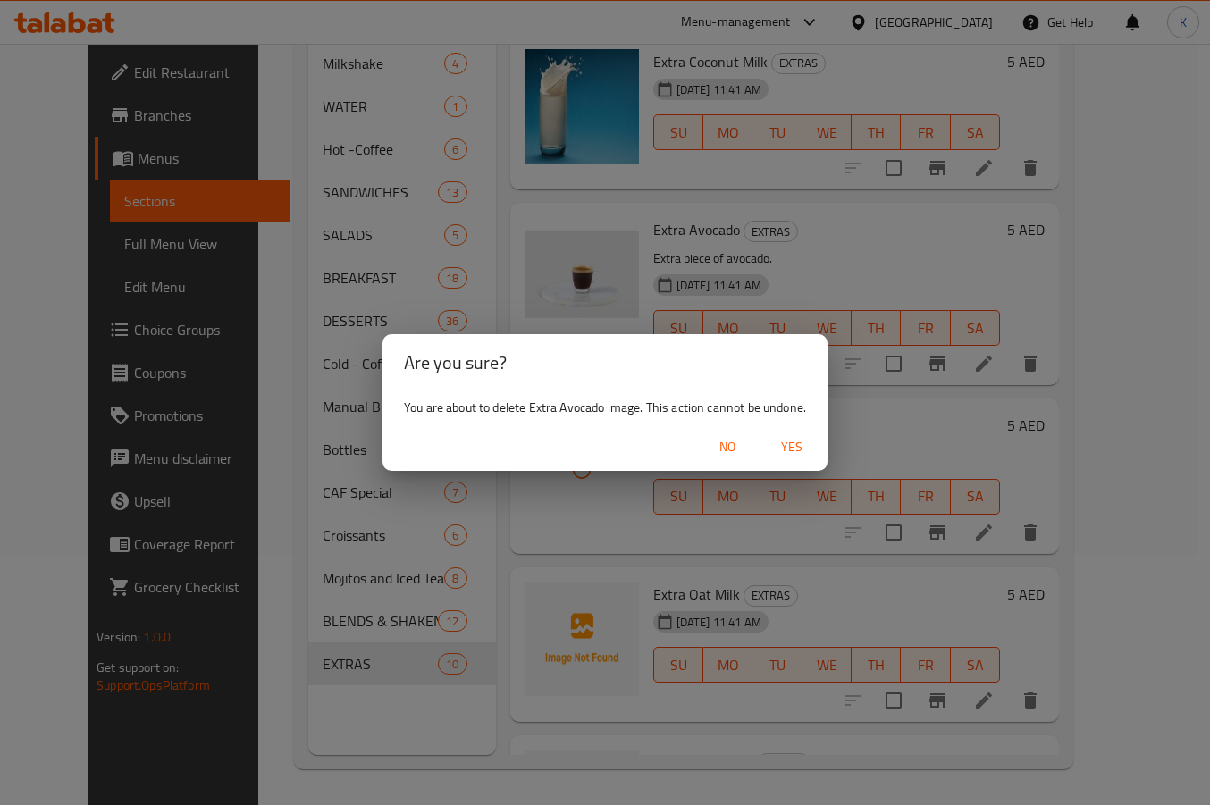
click at [546, 295] on div "Are you sure? You are about to delete Extra Avocado image. This action cannot b…" at bounding box center [605, 402] width 1210 height 805
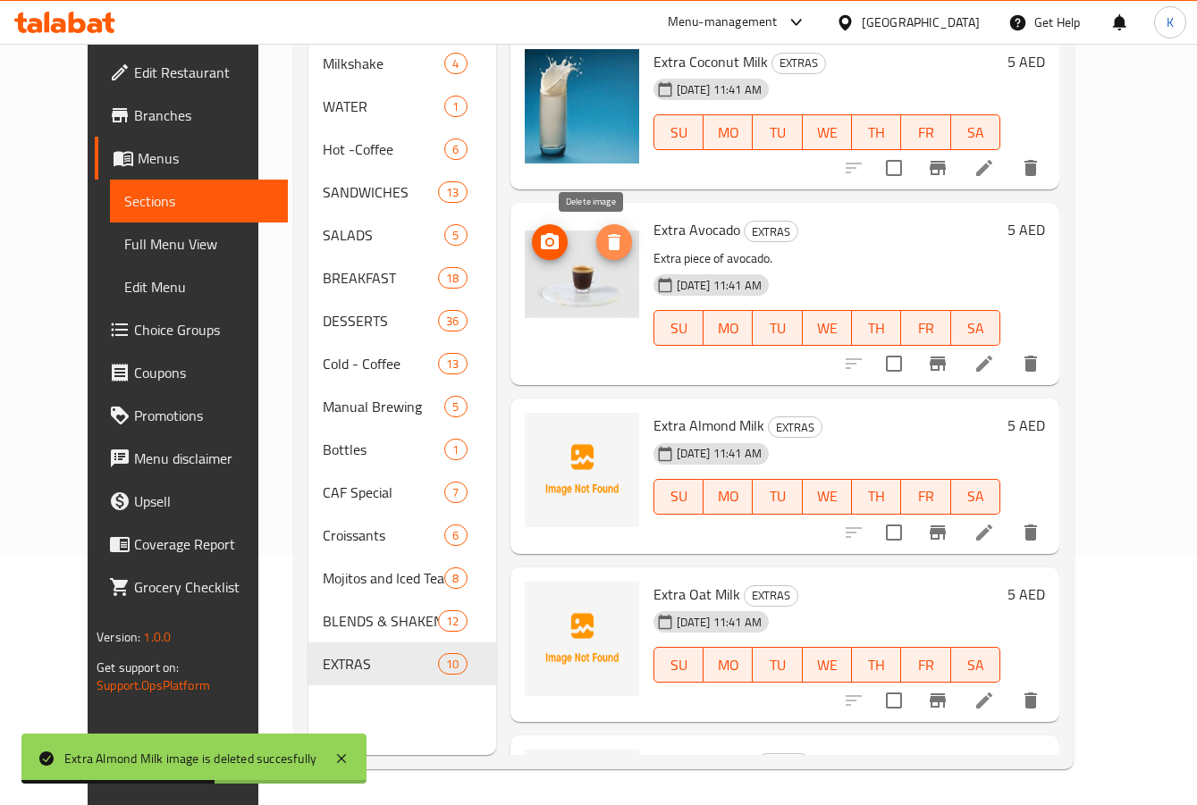
click at [608, 236] on icon "delete image" at bounding box center [614, 242] width 13 height 16
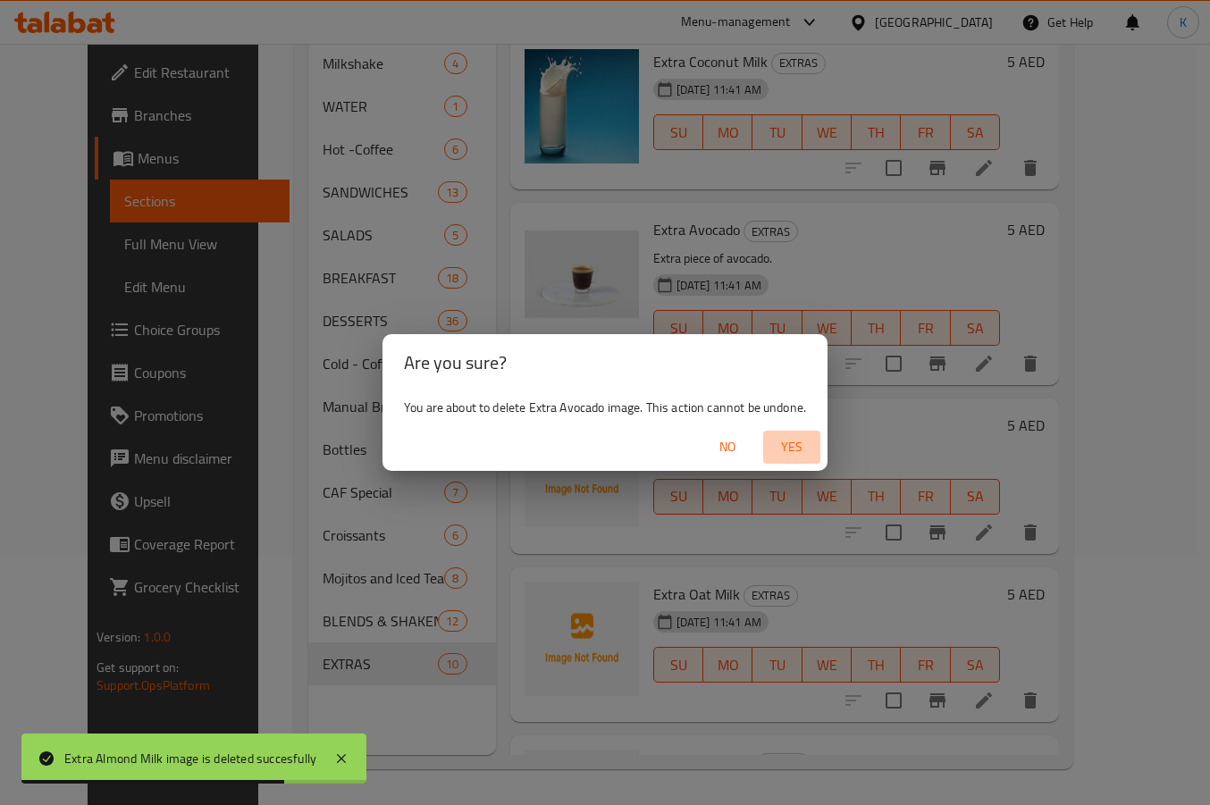
click at [796, 442] on span "Yes" at bounding box center [792, 447] width 43 height 22
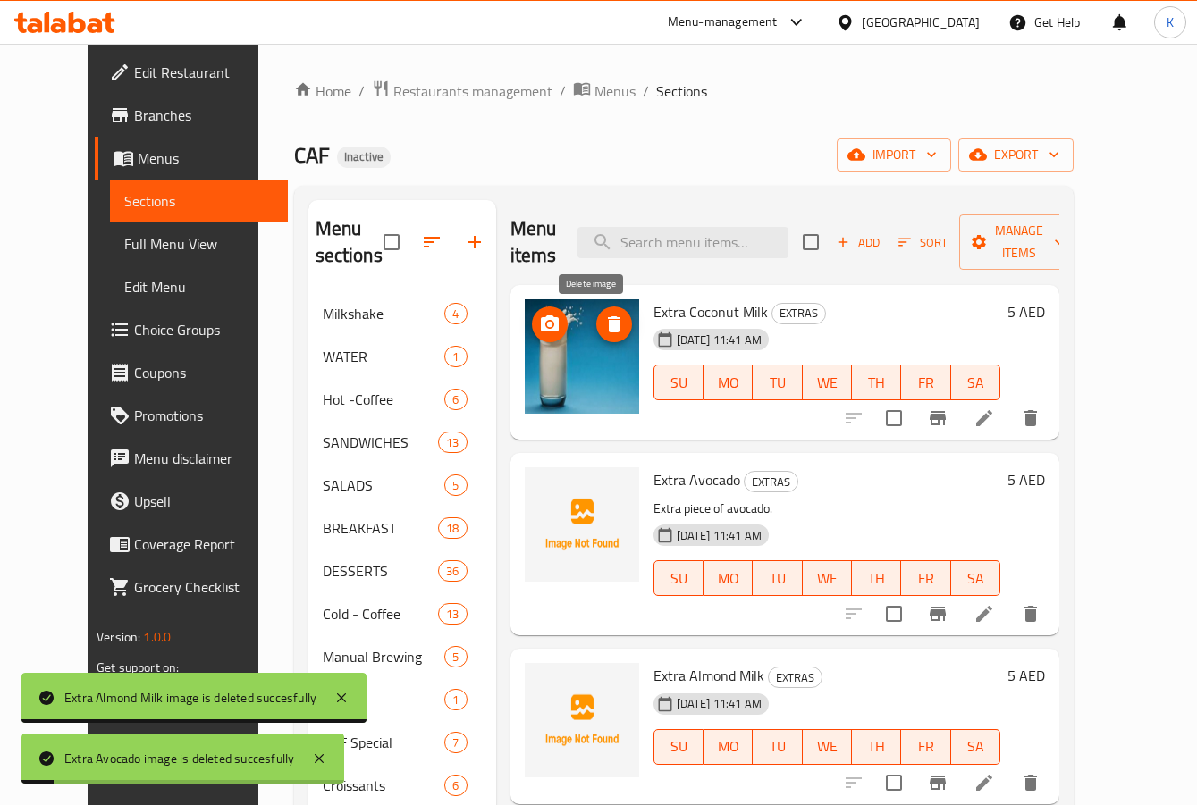
click at [603, 317] on icon "delete image" at bounding box center [613, 324] width 21 height 21
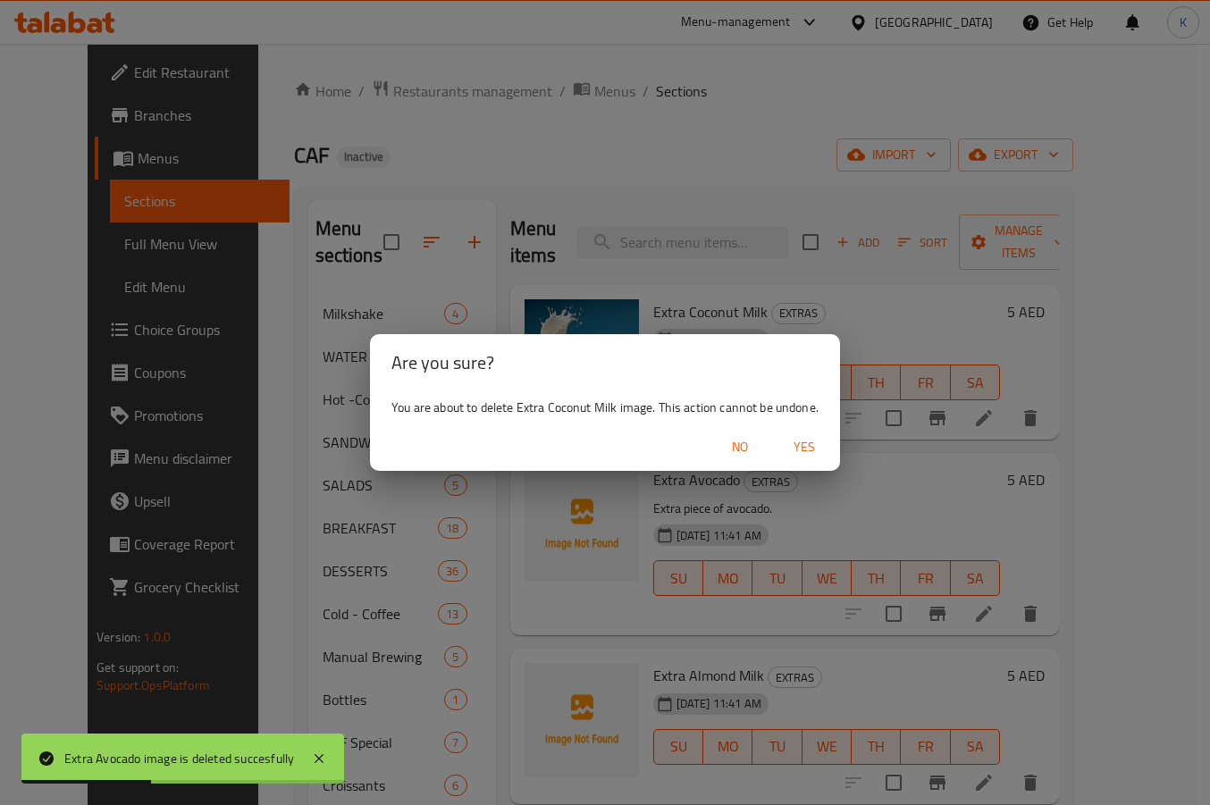
click at [584, 510] on div "Are you sure? You are about to delete Extra Coconut Milk image. This action can…" at bounding box center [605, 402] width 1210 height 805
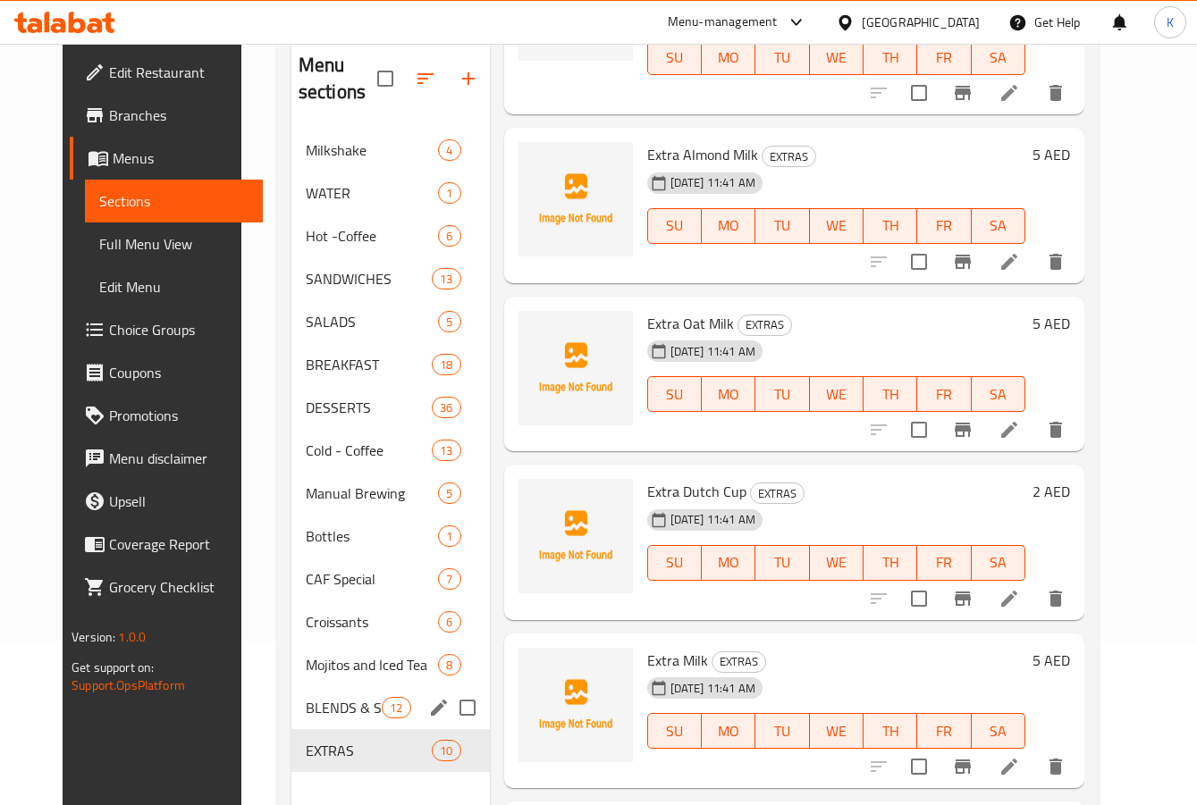
scroll to position [250, 0]
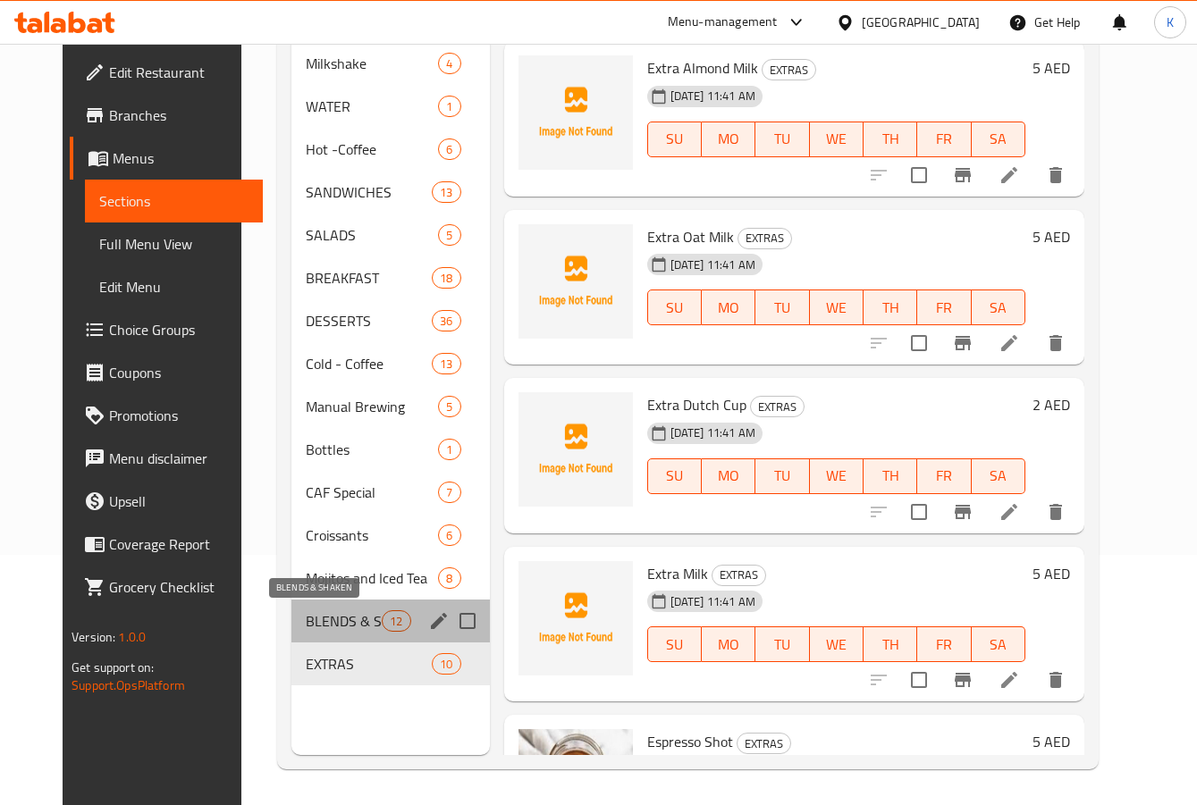
drag, startPoint x: 309, startPoint y: 622, endPoint x: 325, endPoint y: 638, distance: 22.8
click at [309, 622] on span "BLENDS & SHAKEN" at bounding box center [344, 621] width 76 height 21
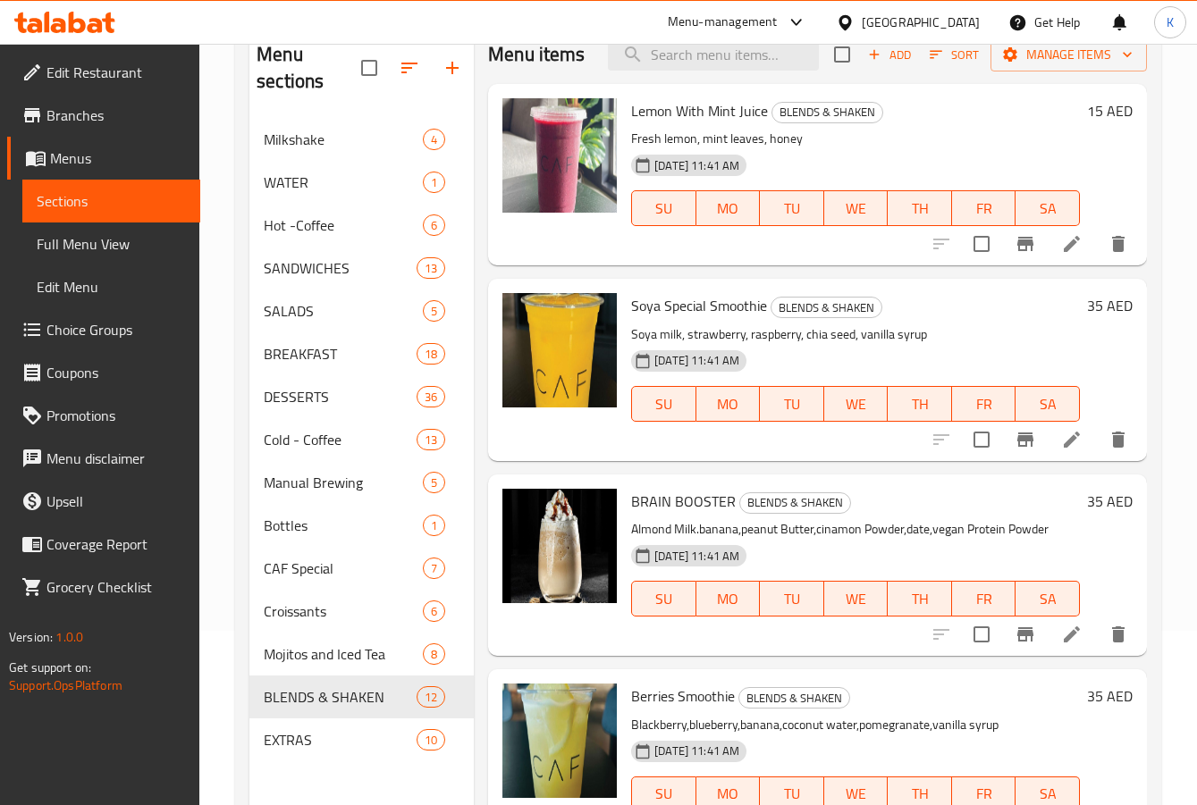
scroll to position [72, 0]
